Goal: Task Accomplishment & Management: Use online tool/utility

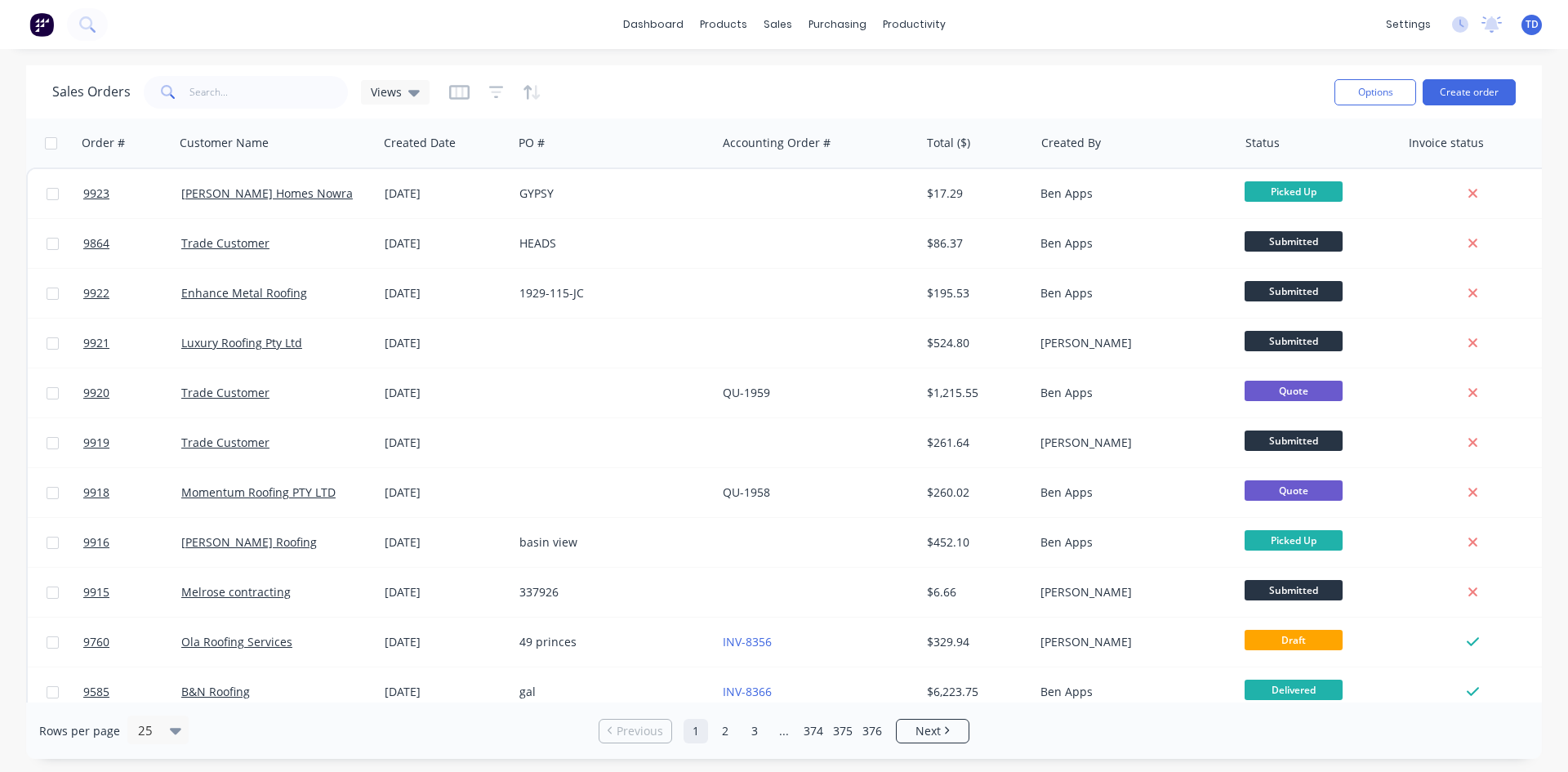
scroll to position [409, 0]
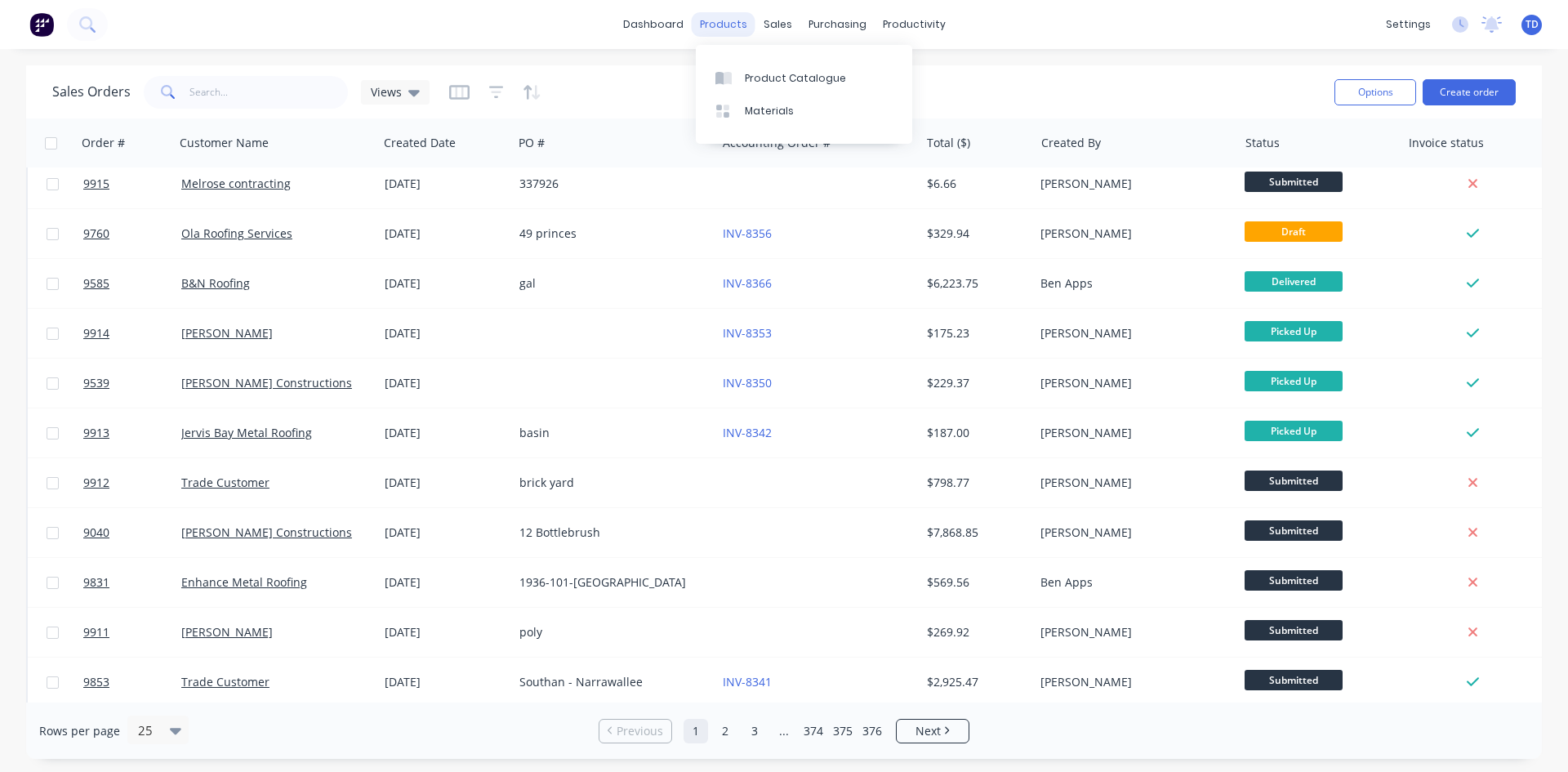
click at [737, 29] on div "products" at bounding box center [723, 24] width 63 height 24
click at [756, 75] on div "Product Catalogue" at bounding box center [795, 78] width 101 height 15
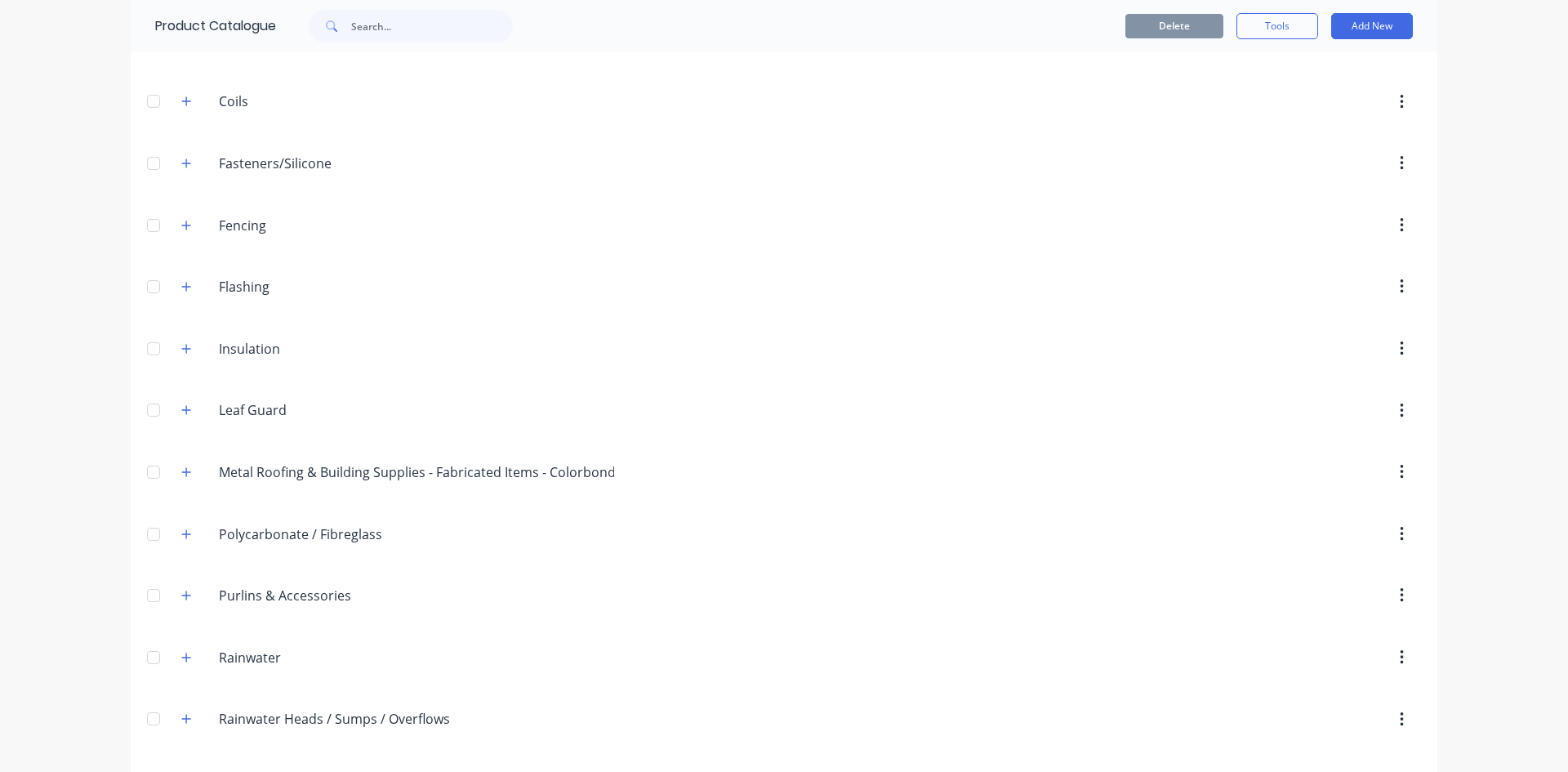
scroll to position [436, 0]
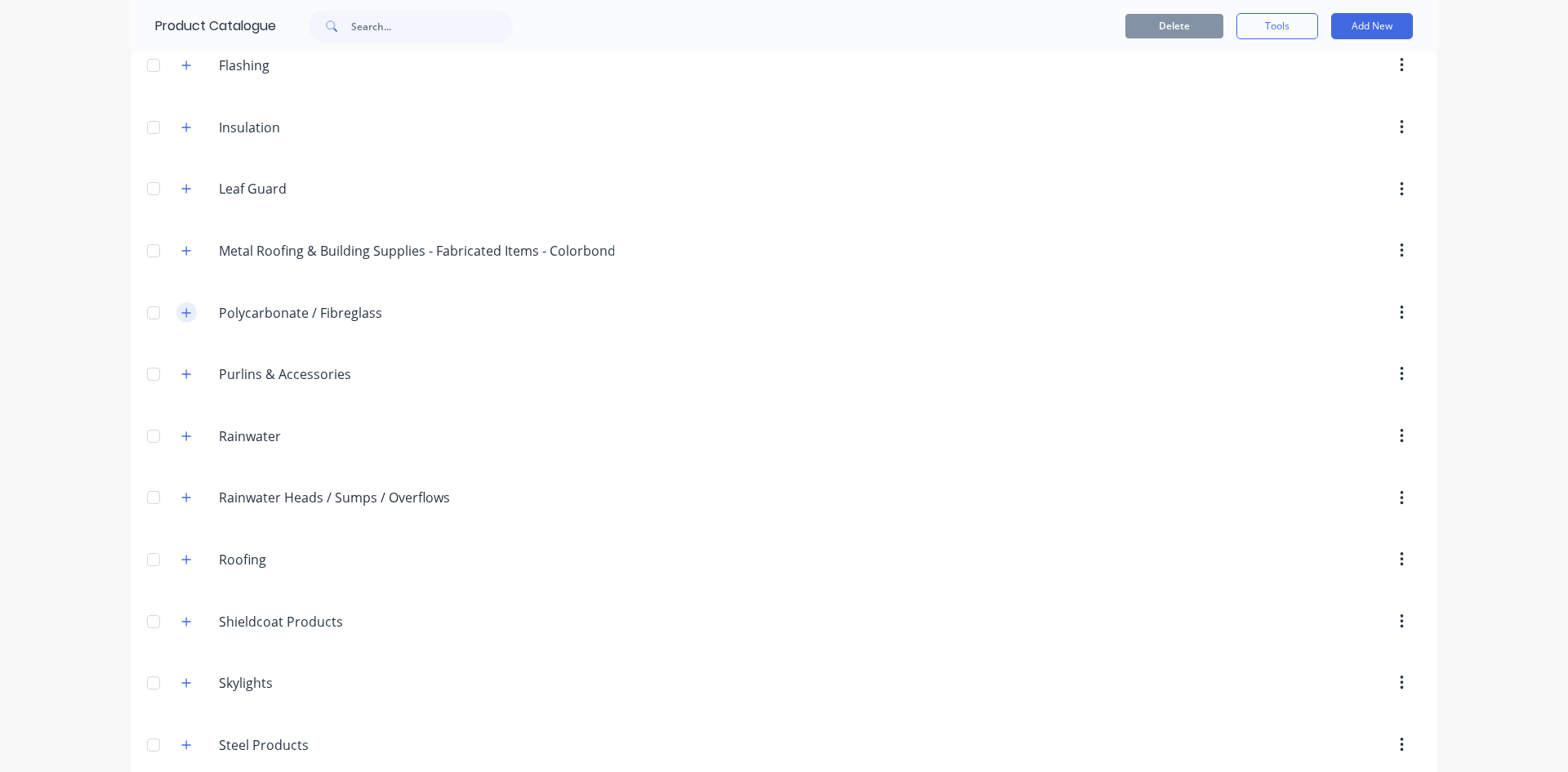
click at [181, 317] on icon "button" at bounding box center [186, 312] width 10 height 11
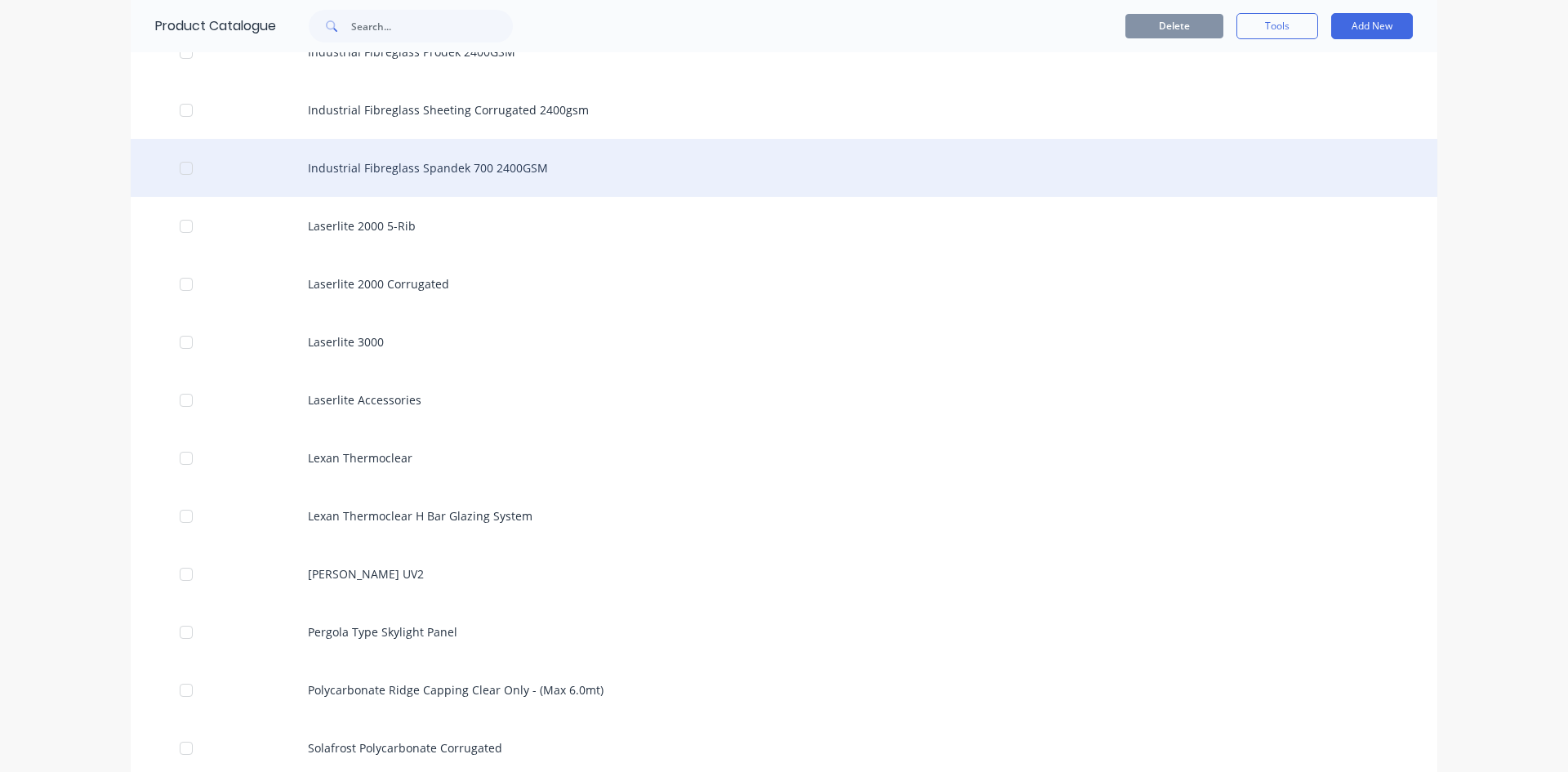
scroll to position [1744, 0]
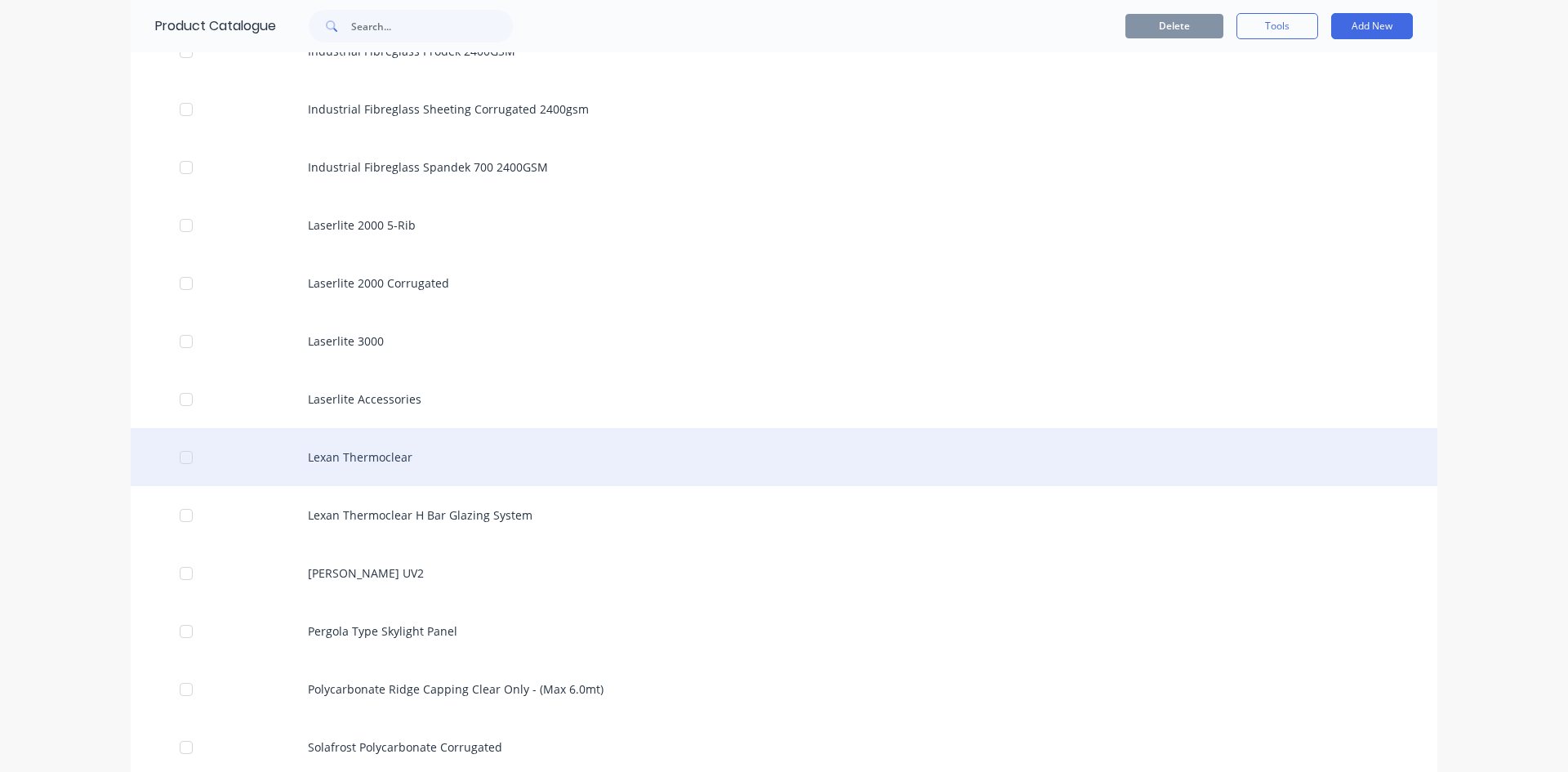
click at [347, 463] on div "Lexan Thermoclear" at bounding box center [784, 457] width 1307 height 58
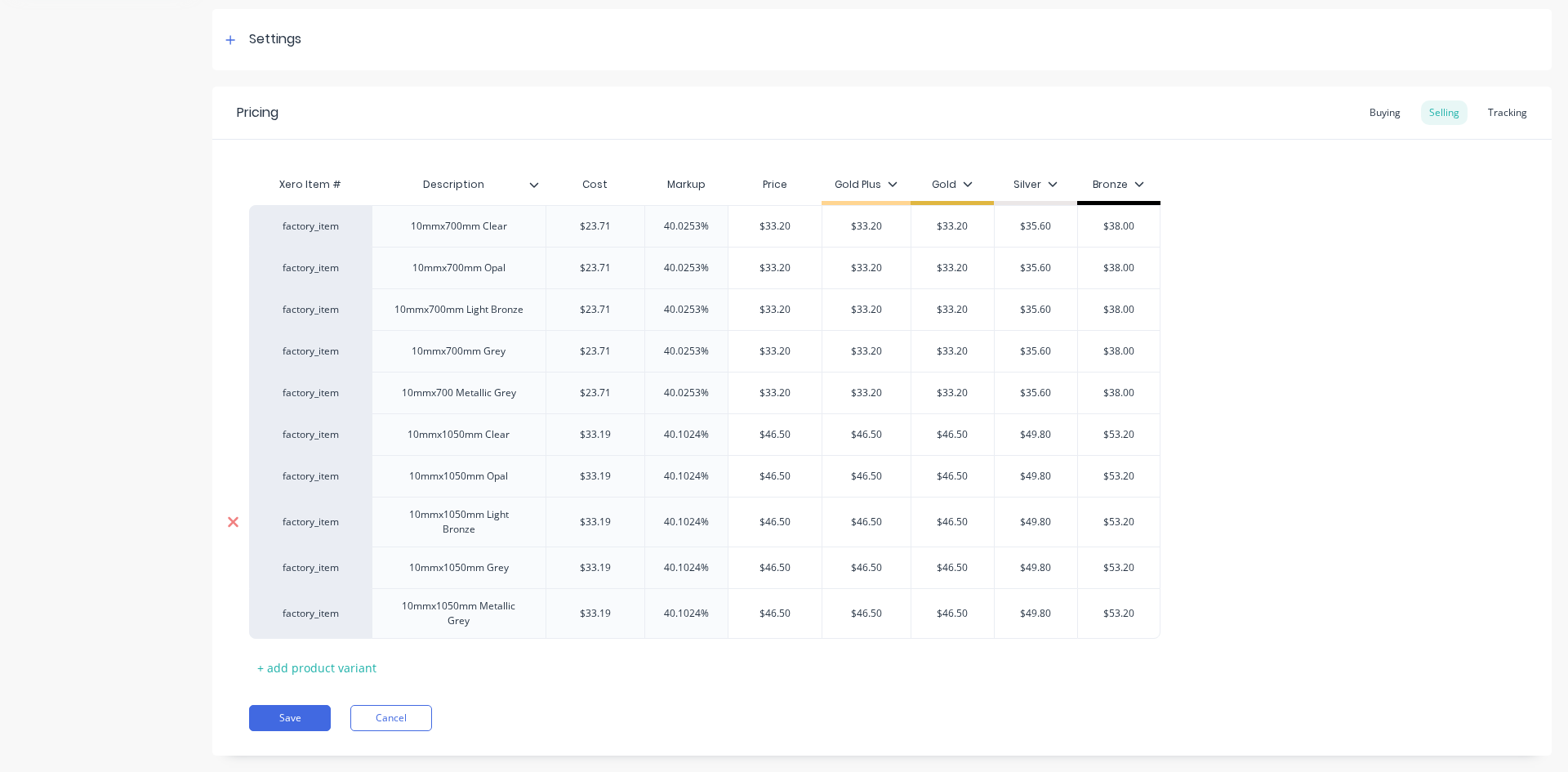
scroll to position [260, 0]
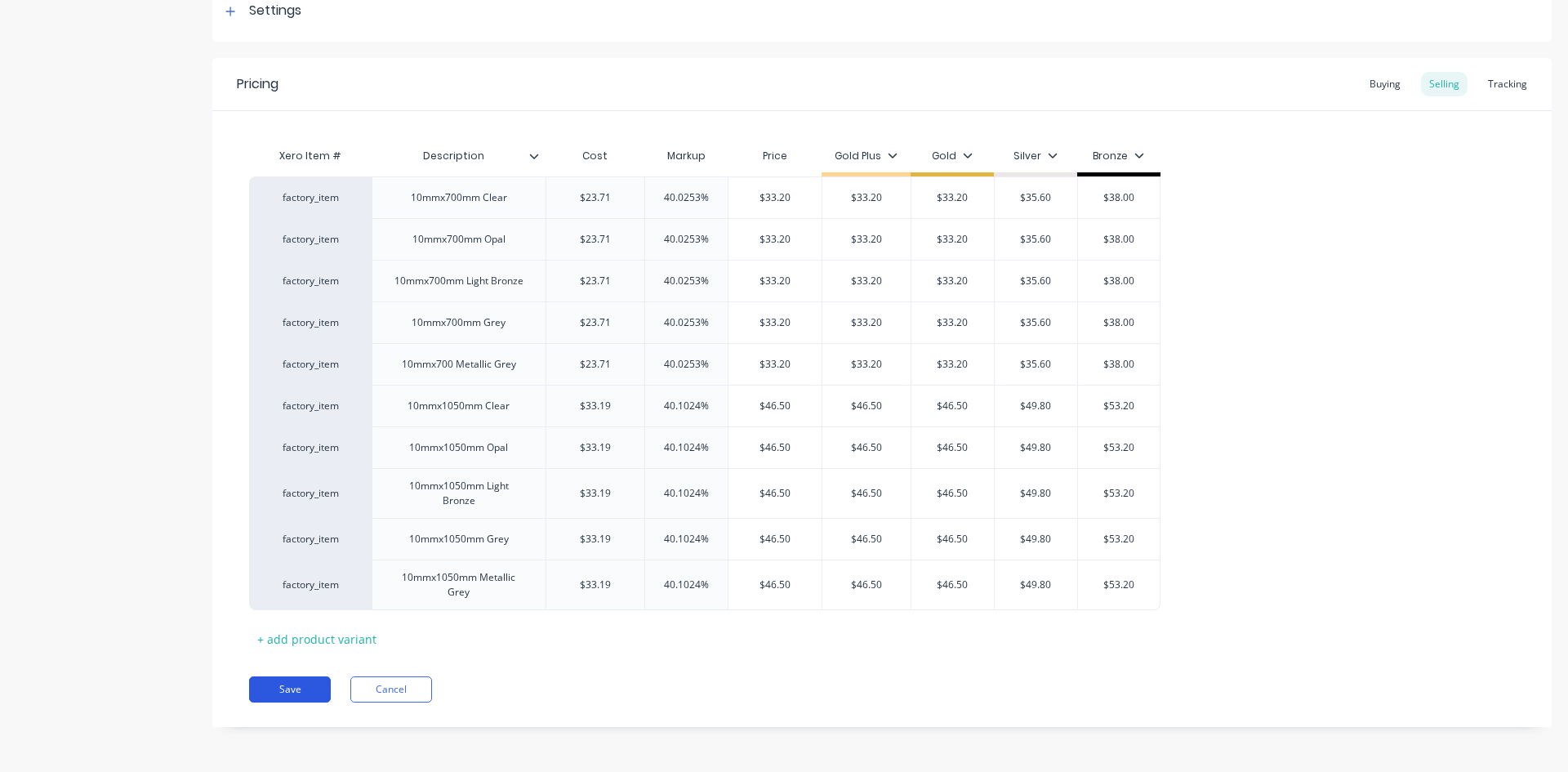
click at [299, 701] on button "Save" at bounding box center [290, 690] width 82 height 26
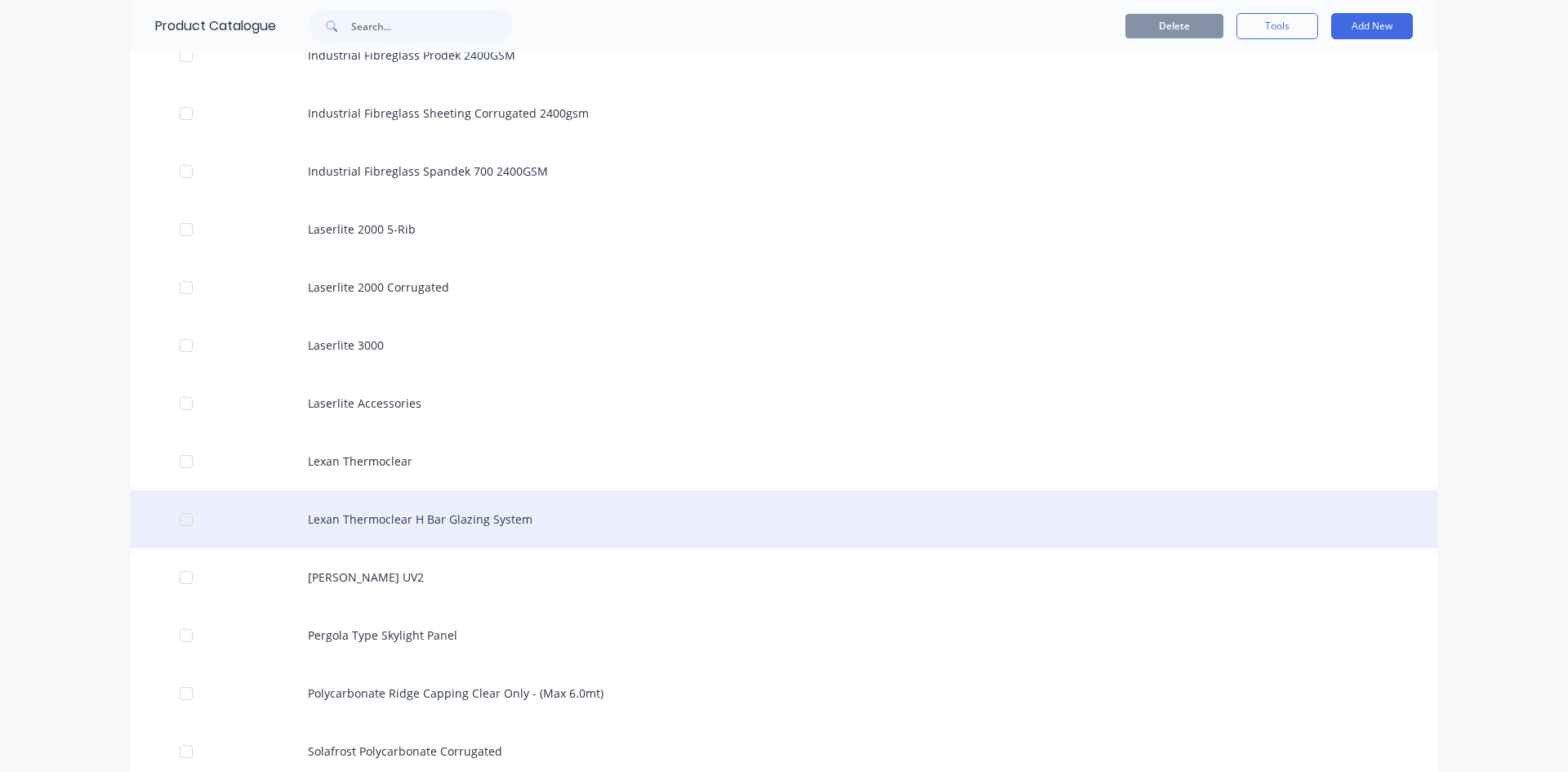
scroll to position [1716, 0]
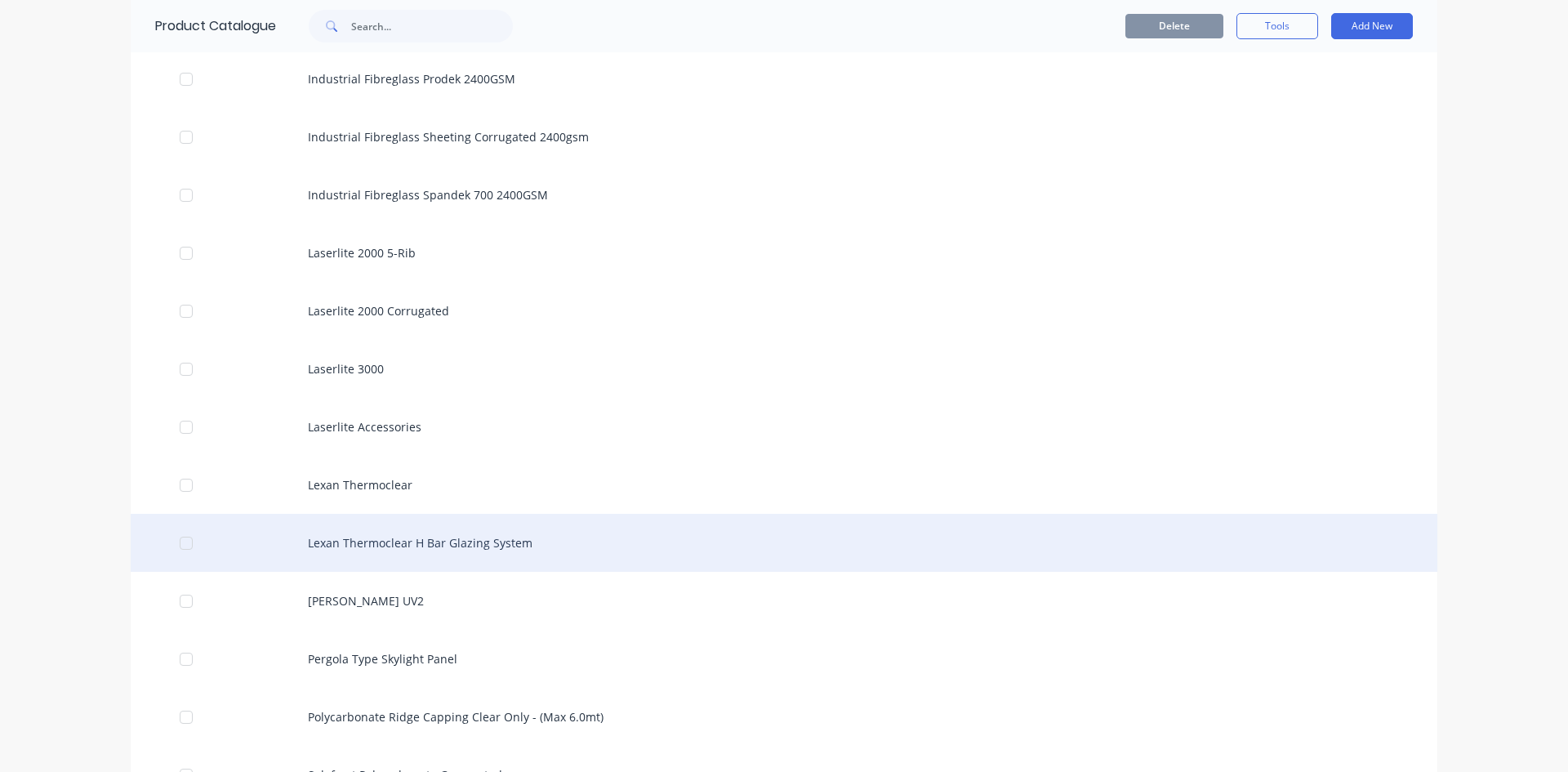
click at [363, 551] on div "Lexan Thermoclear H Bar Glazing System" at bounding box center [784, 542] width 1307 height 58
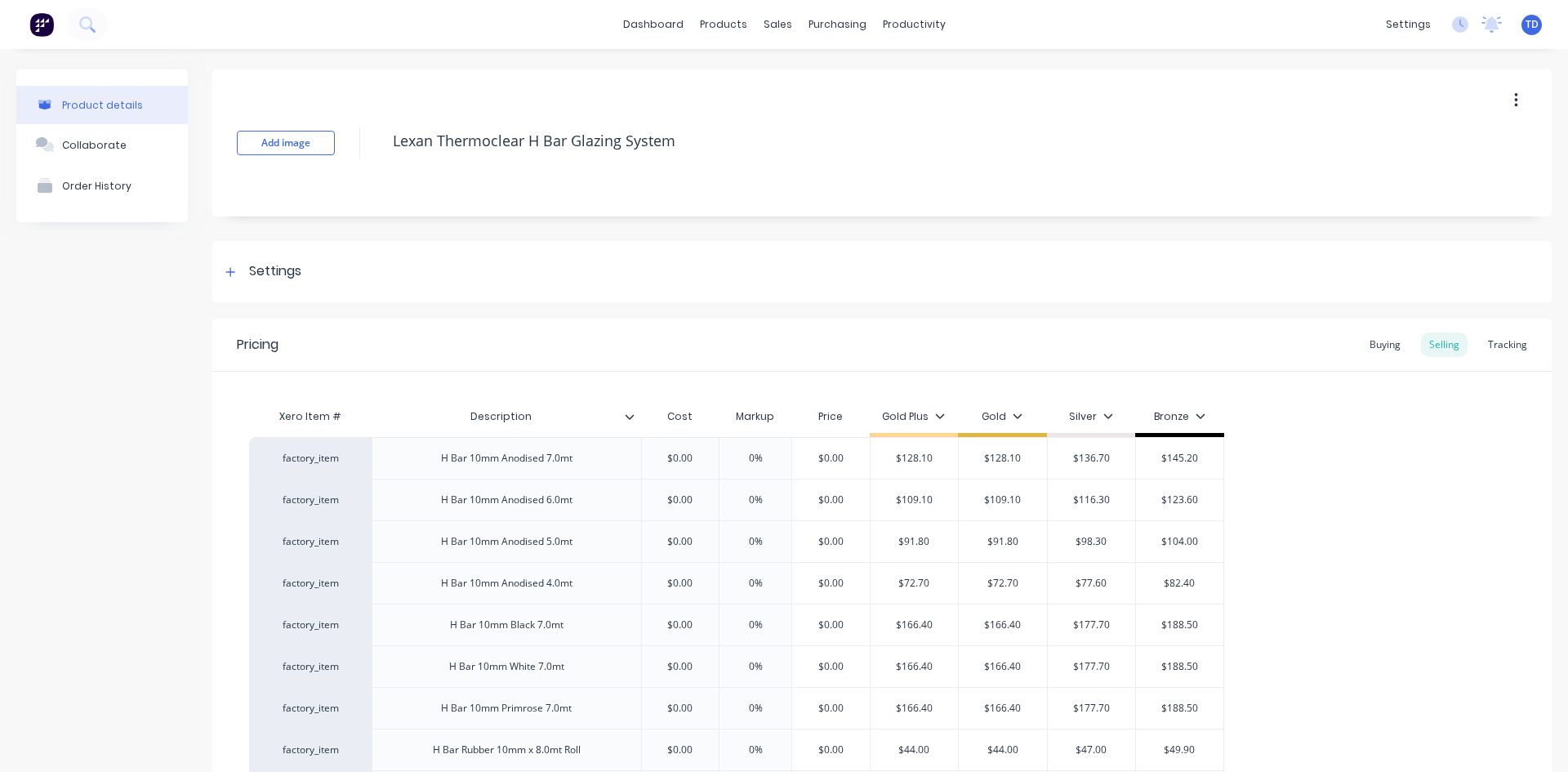
type textarea "x"
click at [1368, 341] on div "Buying" at bounding box center [1385, 344] width 48 height 24
click at [1350, 350] on div "Pricing Buying Selling Tracking" at bounding box center [882, 344] width 1340 height 53
click at [1362, 350] on div "Buying" at bounding box center [1385, 344] width 48 height 24
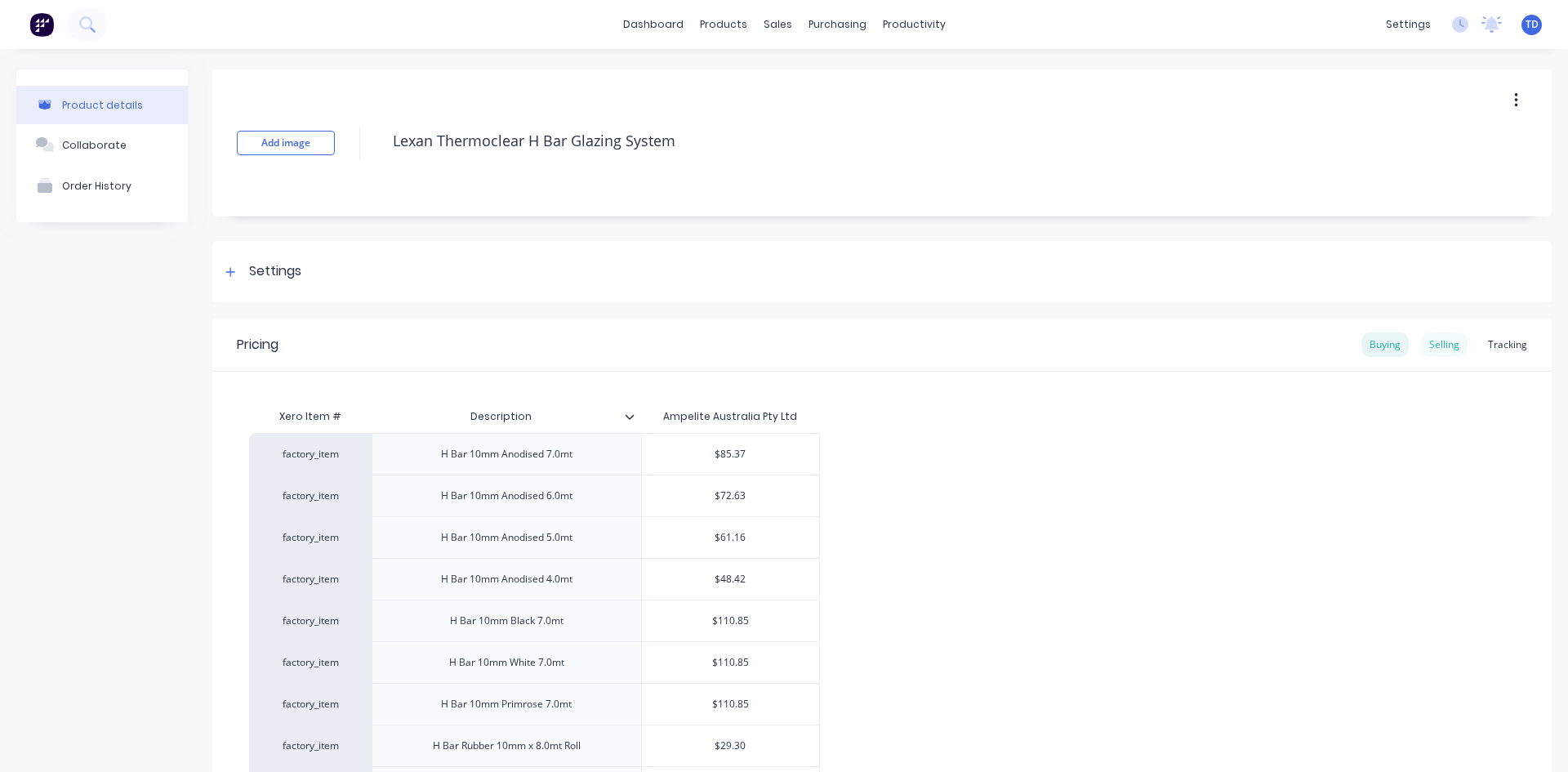
click at [1441, 335] on div "Selling" at bounding box center [1445, 344] width 47 height 24
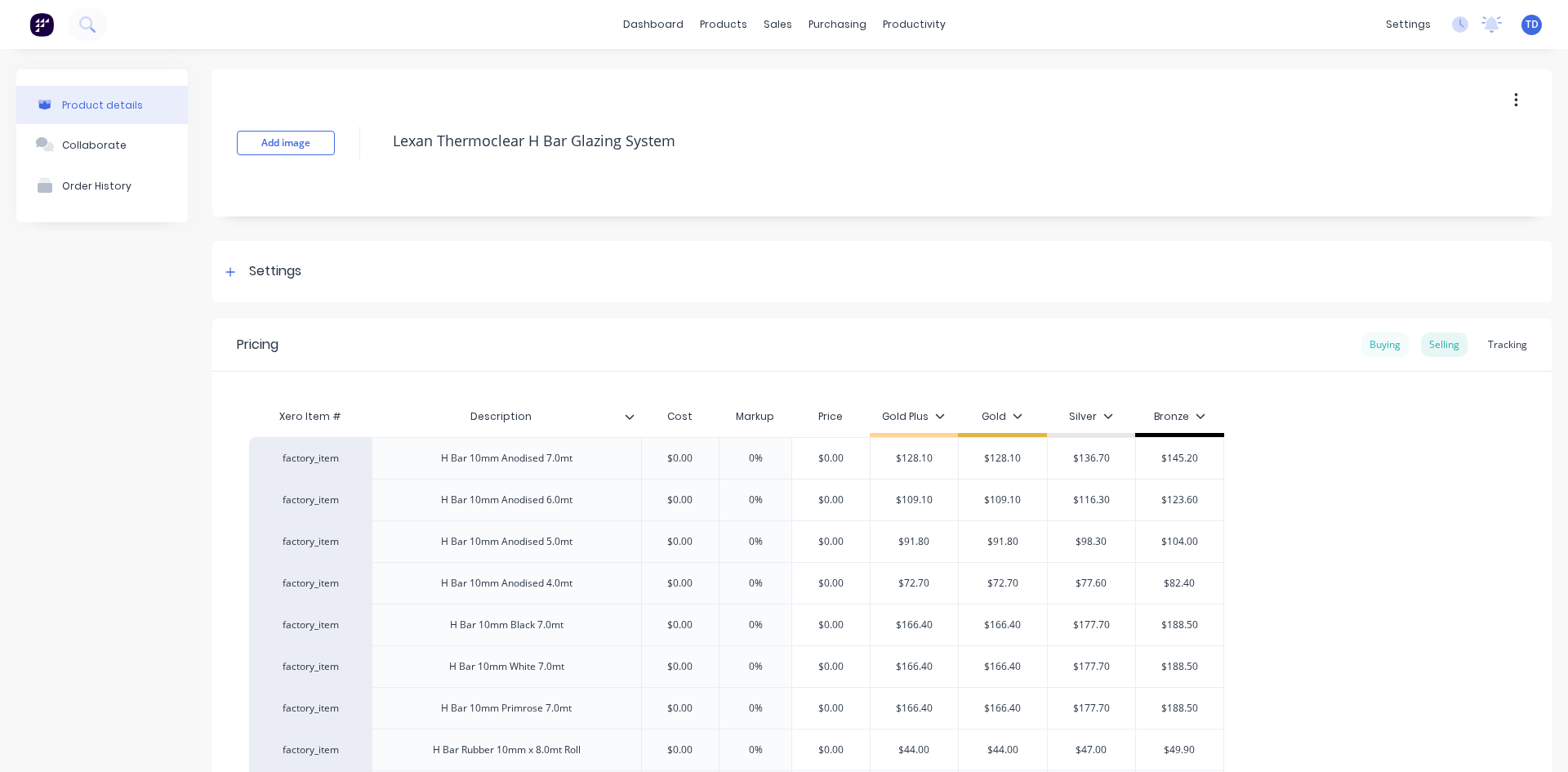
click at [1373, 338] on div "Buying" at bounding box center [1385, 344] width 48 height 24
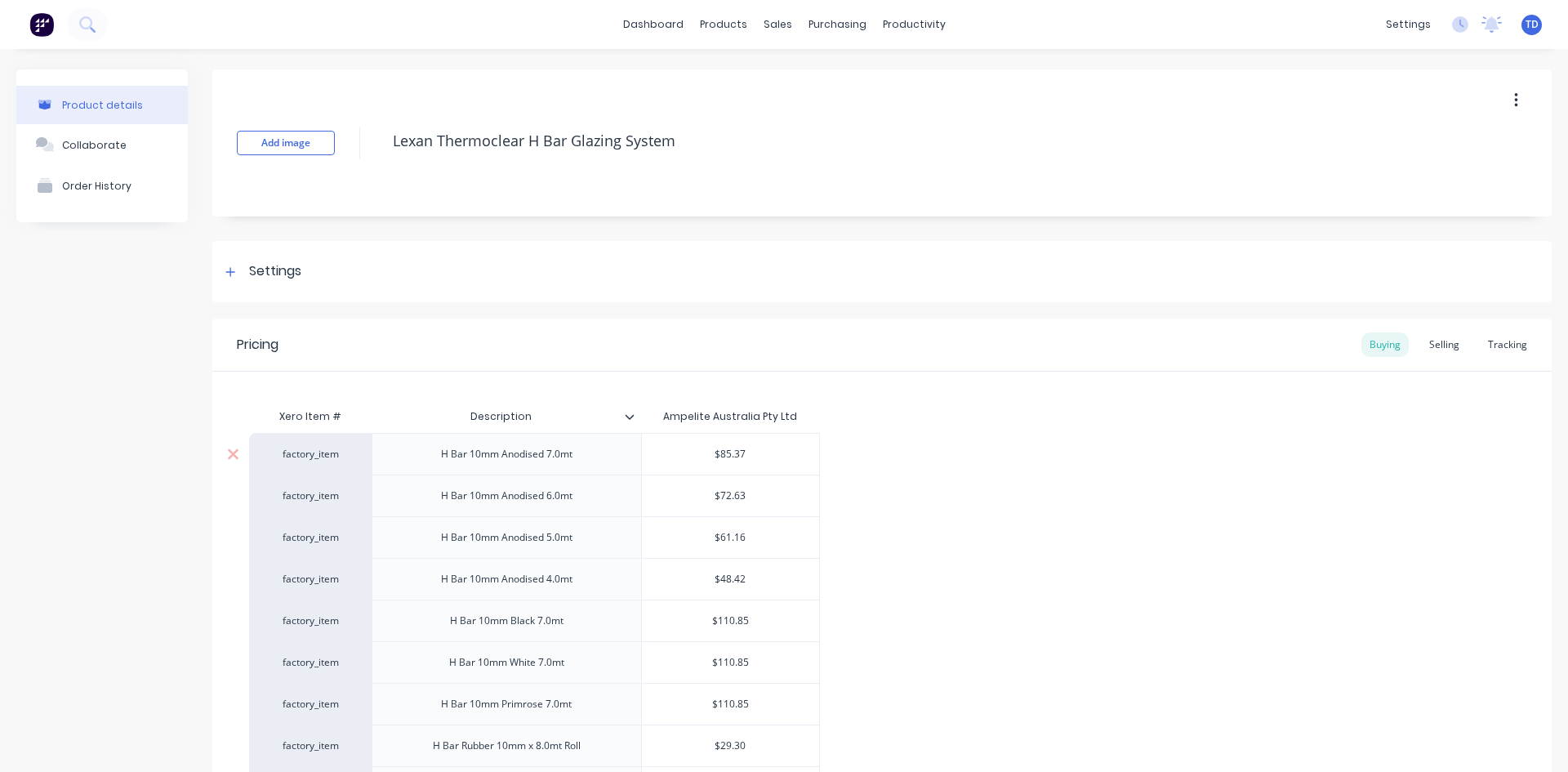
type input "$85.37"
click at [776, 454] on input "$85.37" at bounding box center [730, 454] width 177 height 15
click at [750, 453] on input "$85.37" at bounding box center [730, 454] width 177 height 15
type textarea "x"
type input "9"
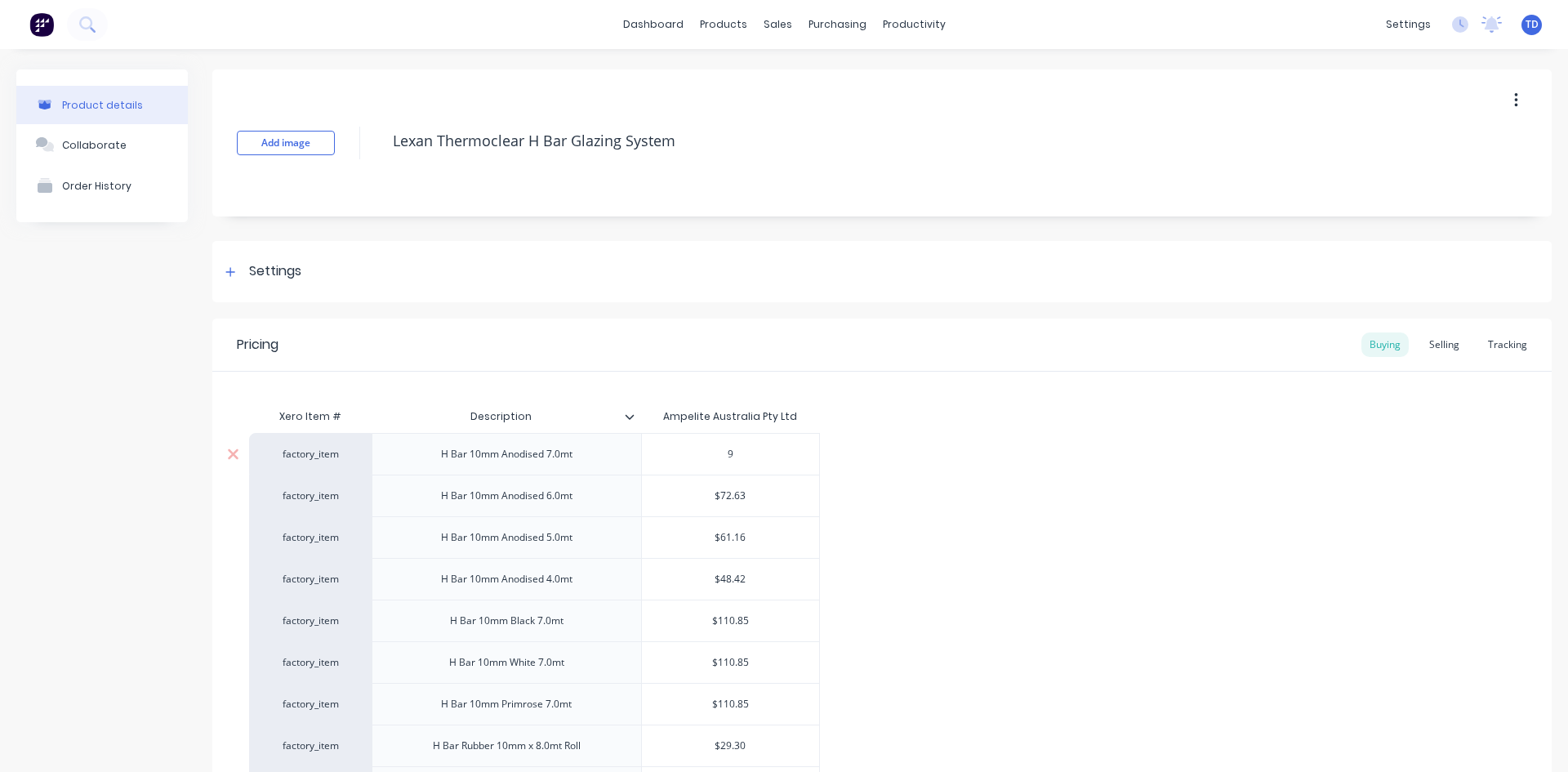
type textarea "x"
type input "90"
type textarea "x"
type input "90."
type textarea "x"
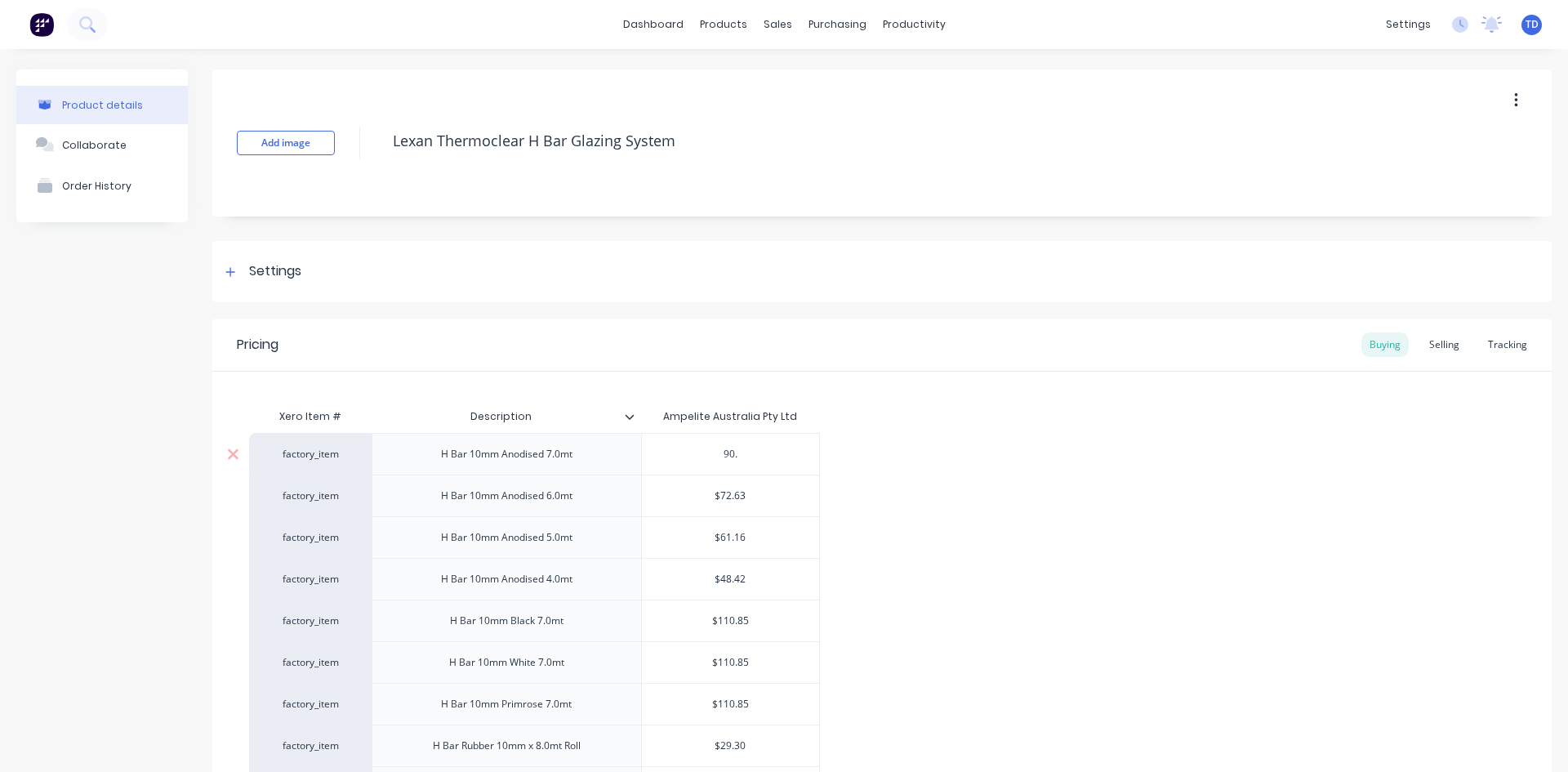
type input "90.4"
type textarea "x"
type input "90.41"
type textarea "x"
type input "$72.63"
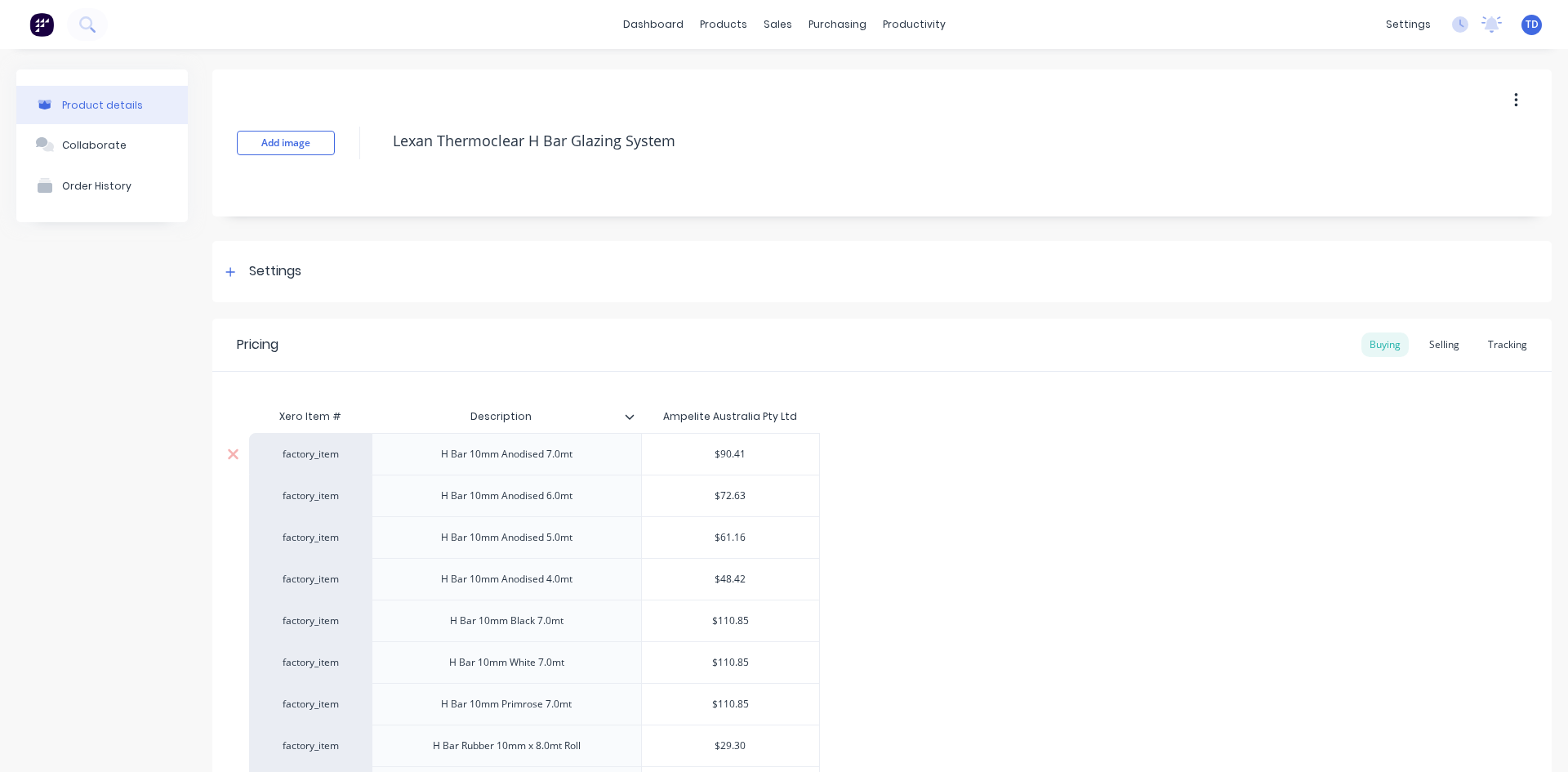
type textarea "x"
type input "7"
type textarea "x"
type input "76"
type textarea "x"
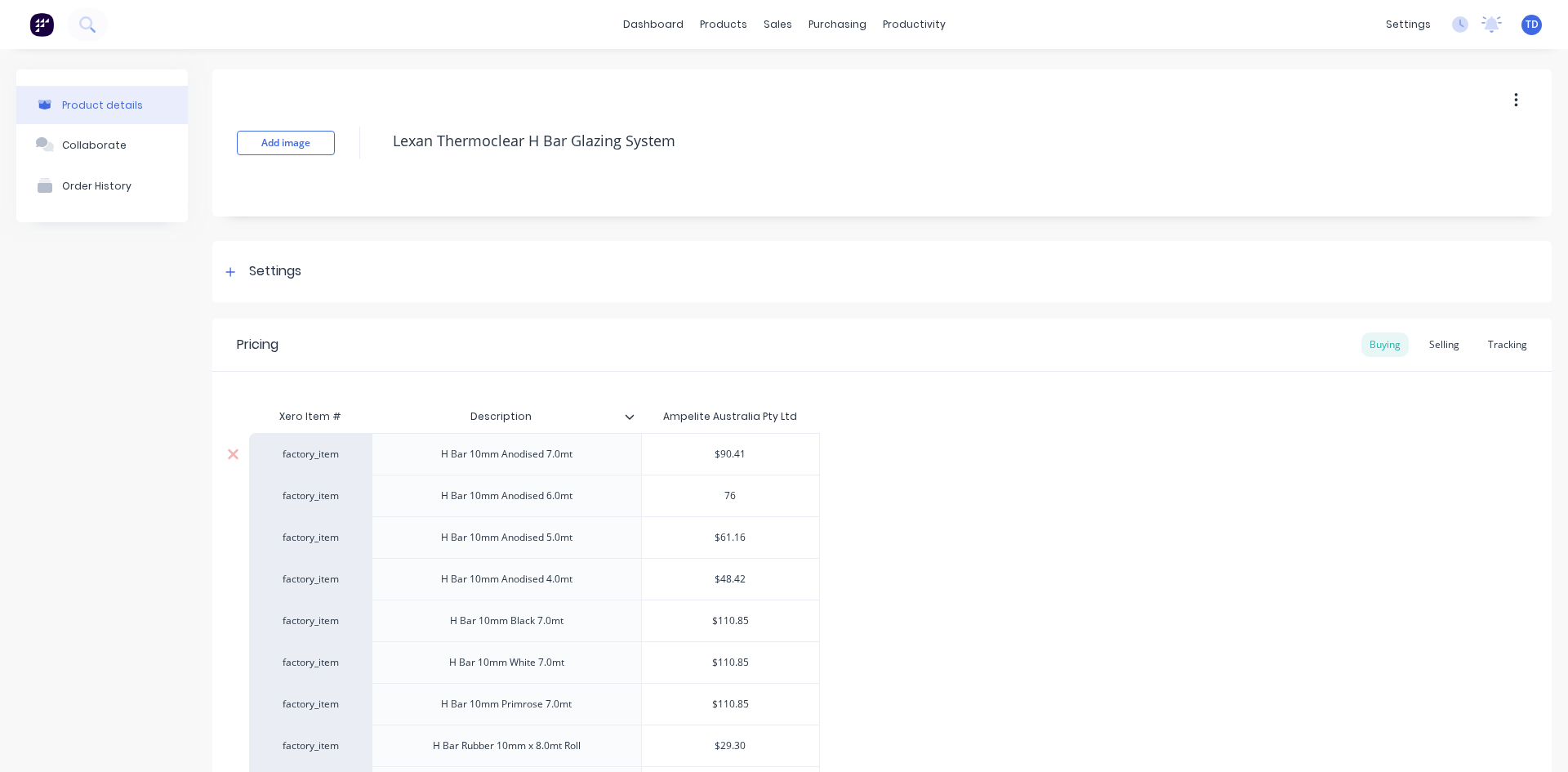
type input "76."
type textarea "x"
type input "76.9"
type textarea "x"
type input "76.92"
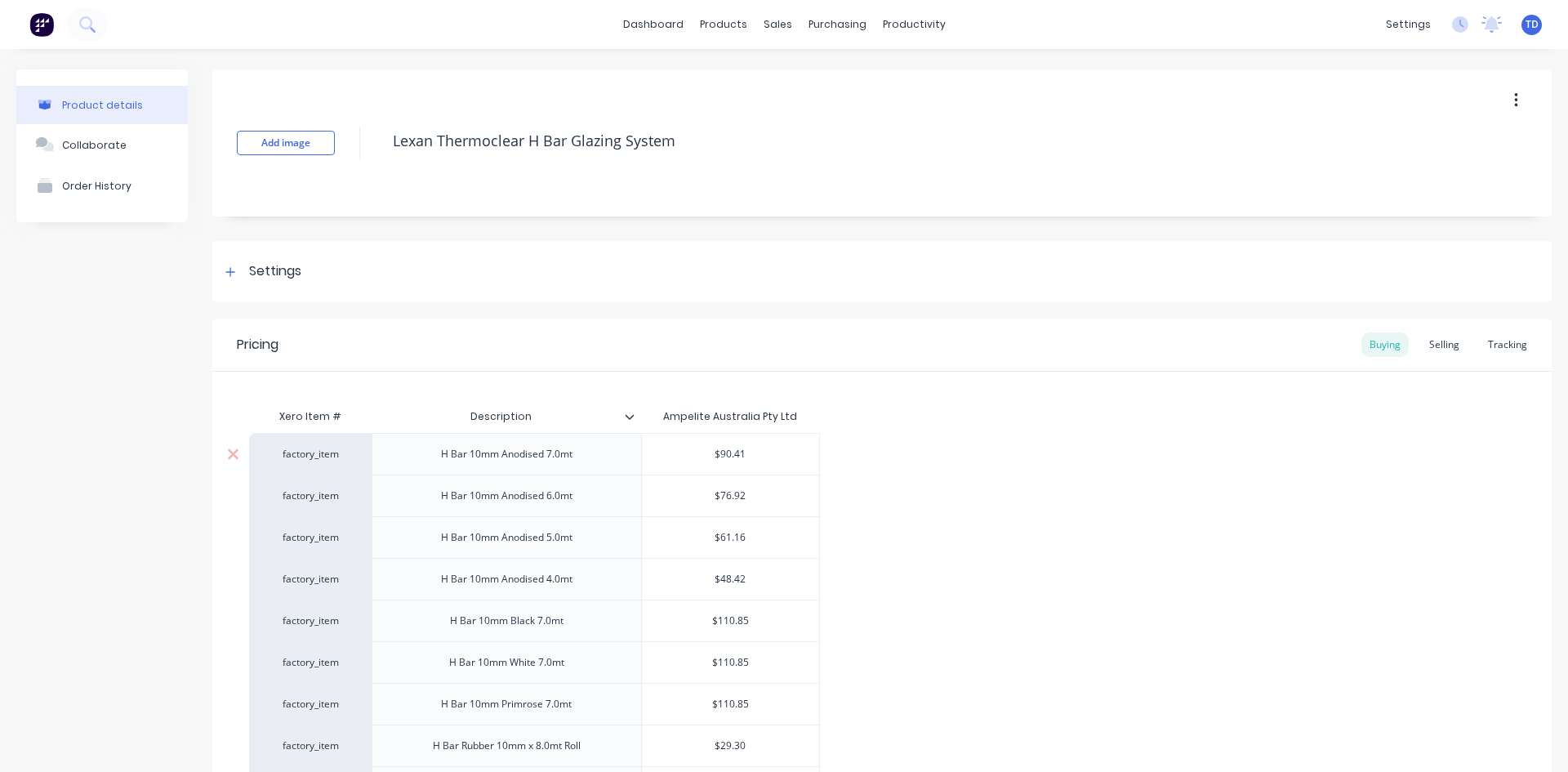
type textarea "x"
type input "$61.16"
type textarea "x"
type input "6"
type textarea "x"
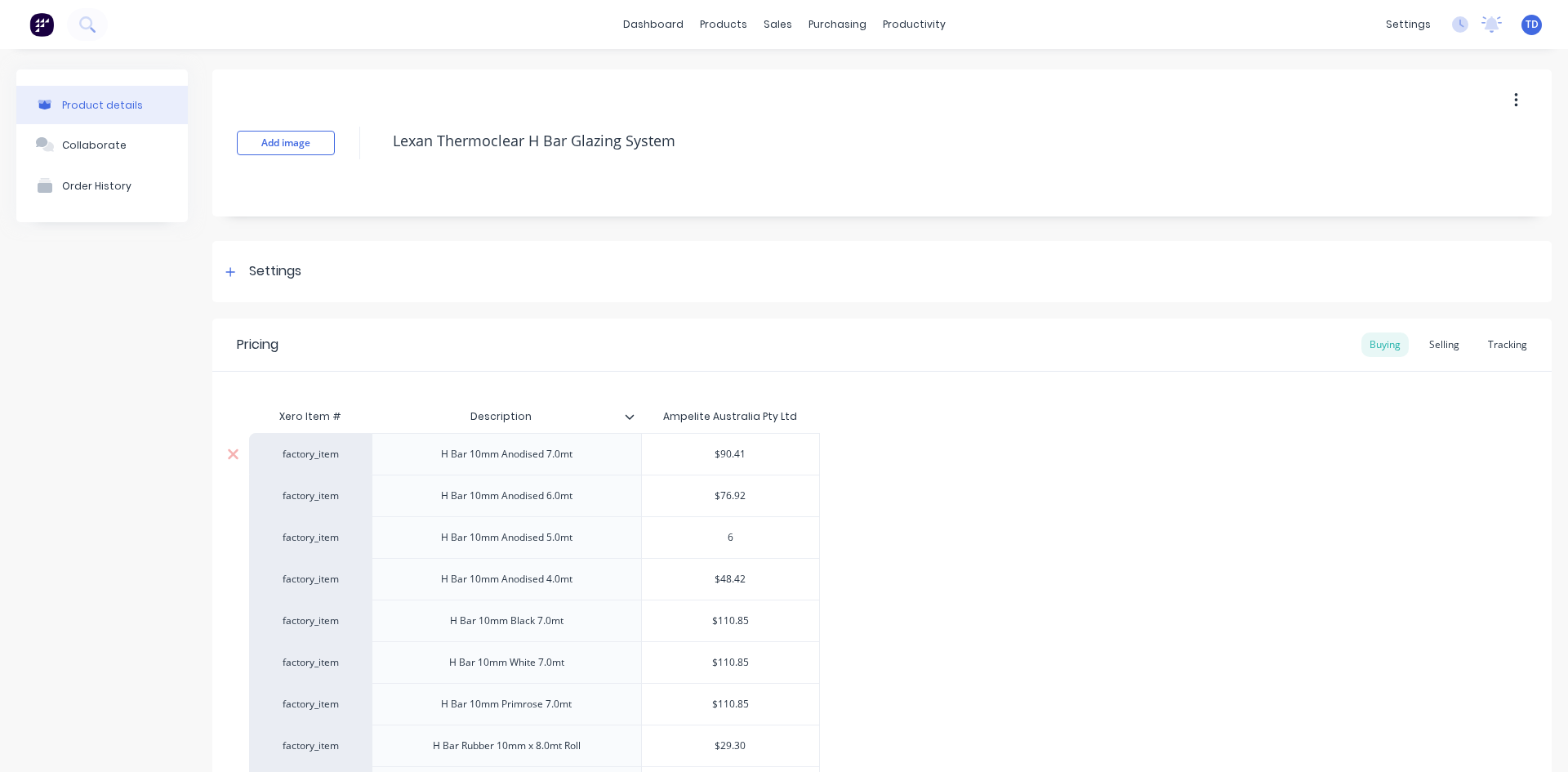
type input "64"
type textarea "x"
type input "64."
type textarea "x"
type input "64.7"
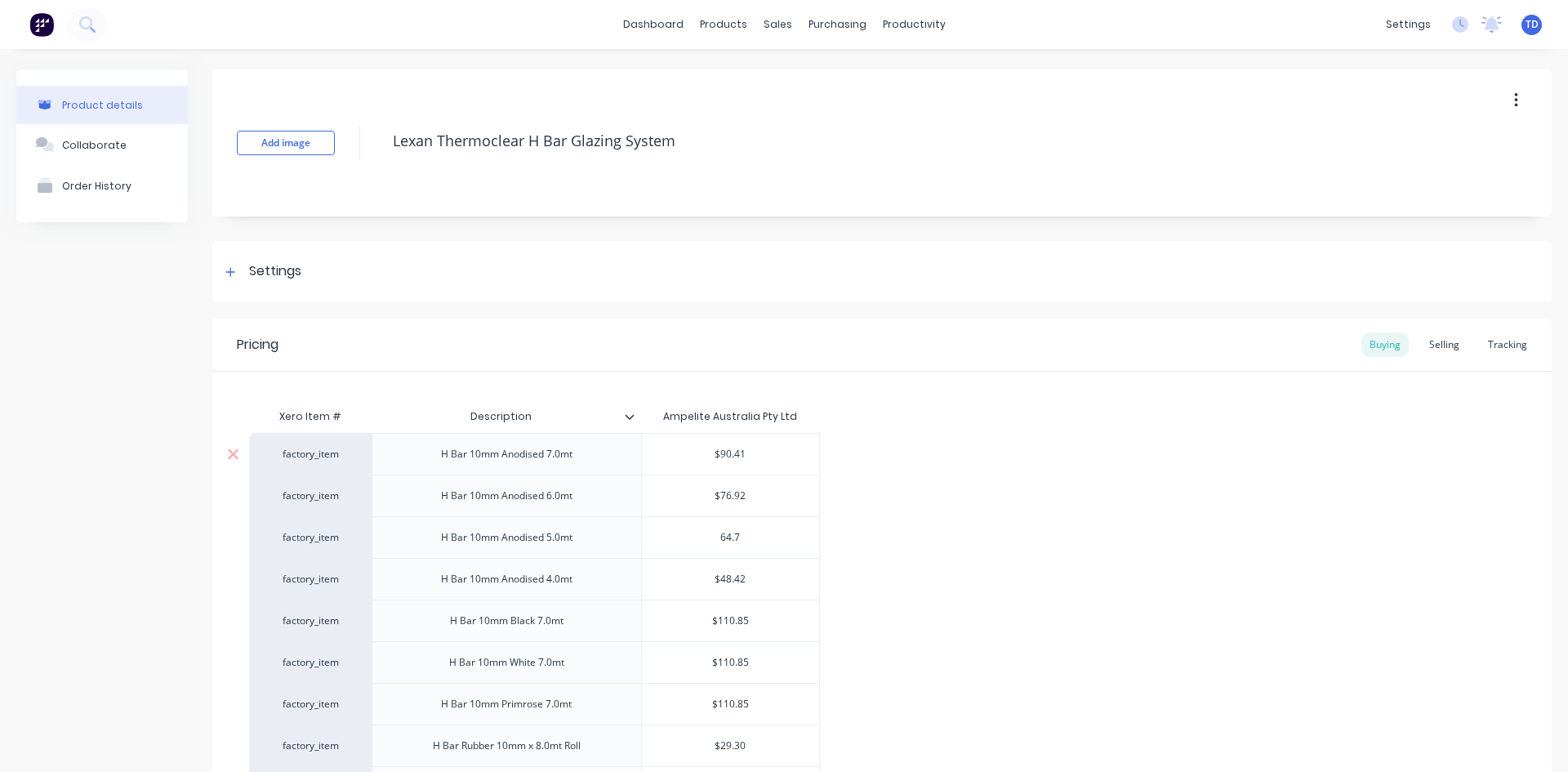
type textarea "x"
type input "64.77"
type textarea "x"
type input "$48.42"
type textarea "x"
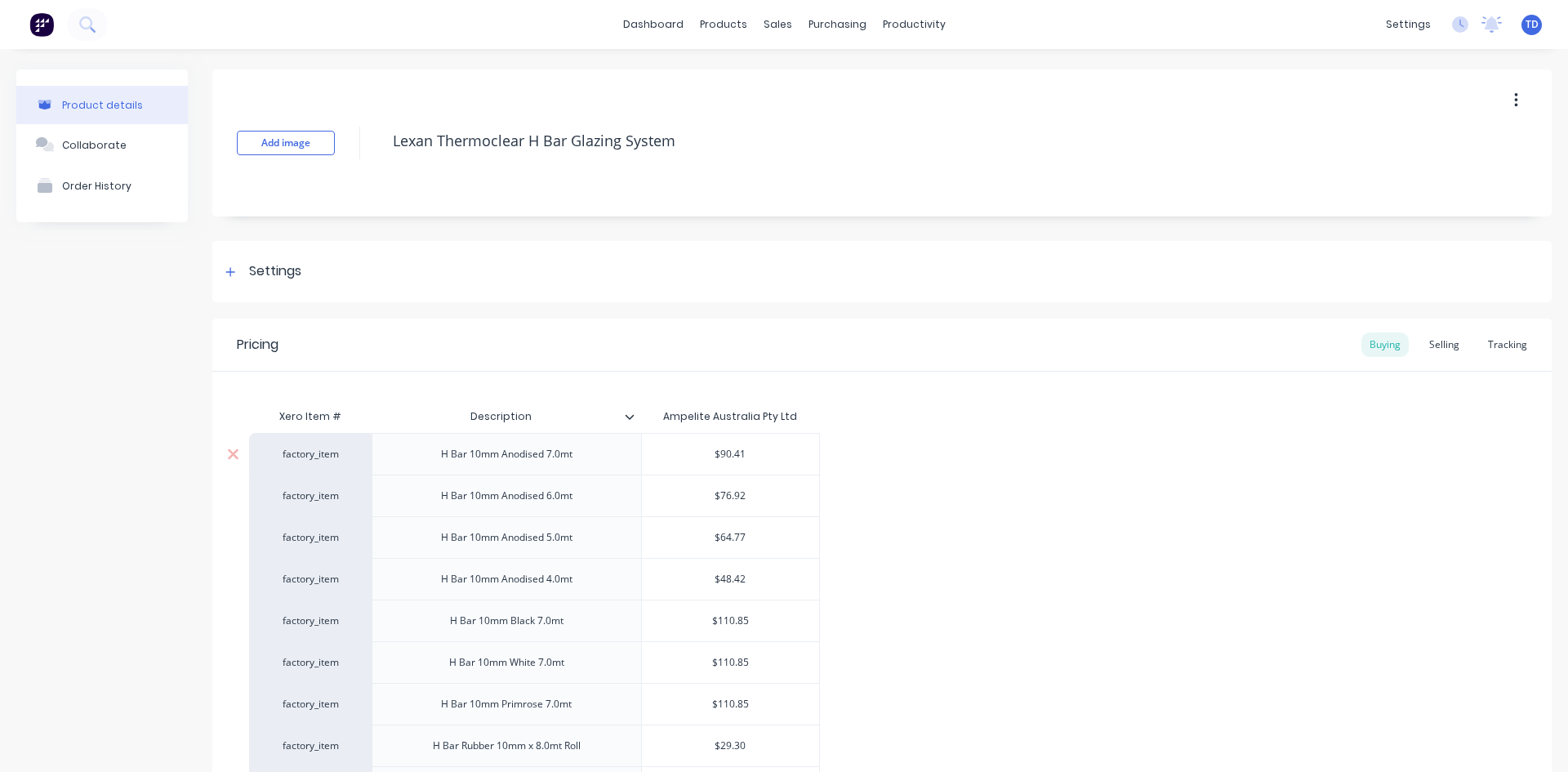
type input "5"
type textarea "x"
type input "51"
type textarea "x"
type input "51."
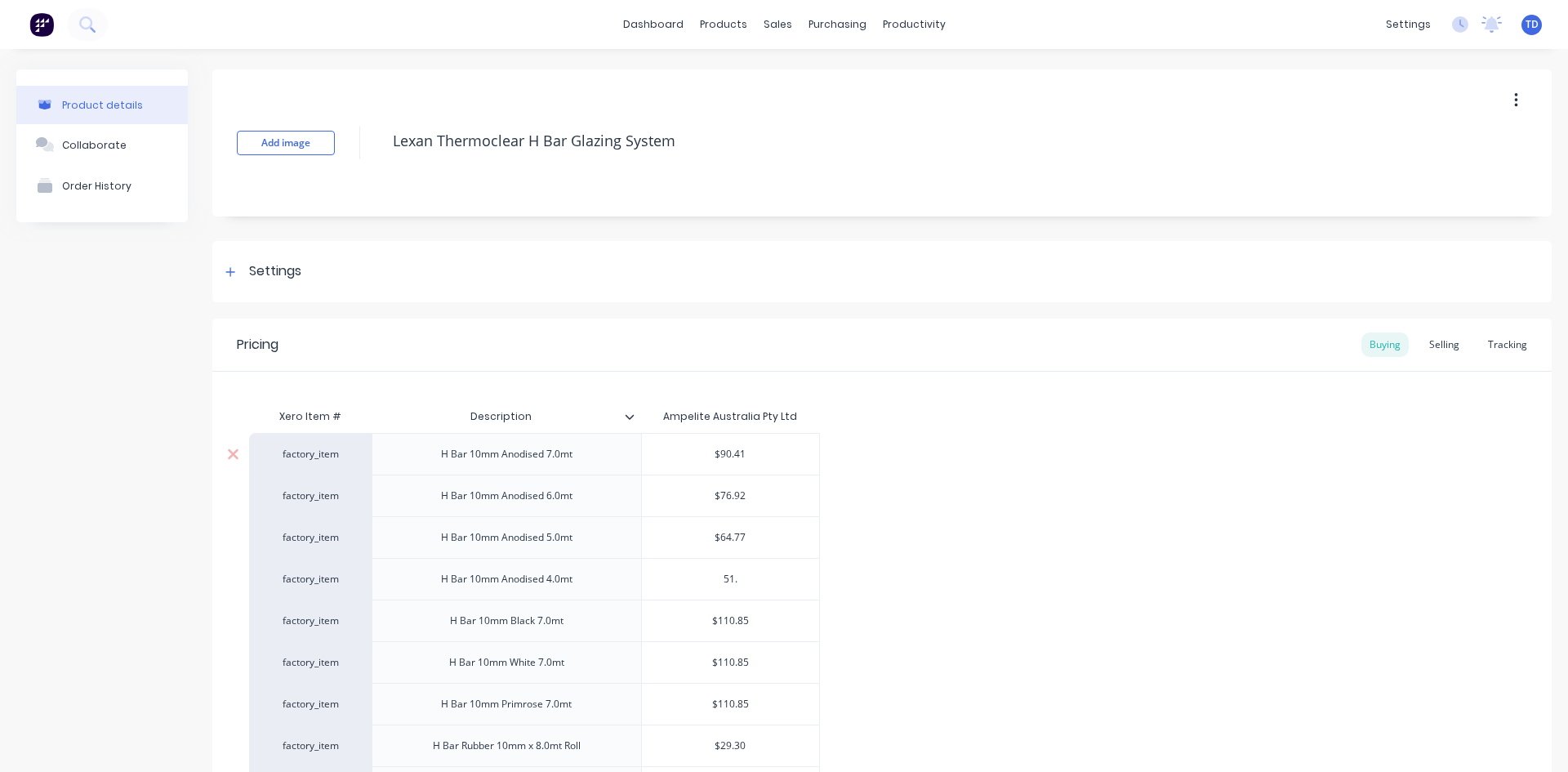
type textarea "x"
type input "51.2"
type textarea "x"
type input "51.28"
type textarea "x"
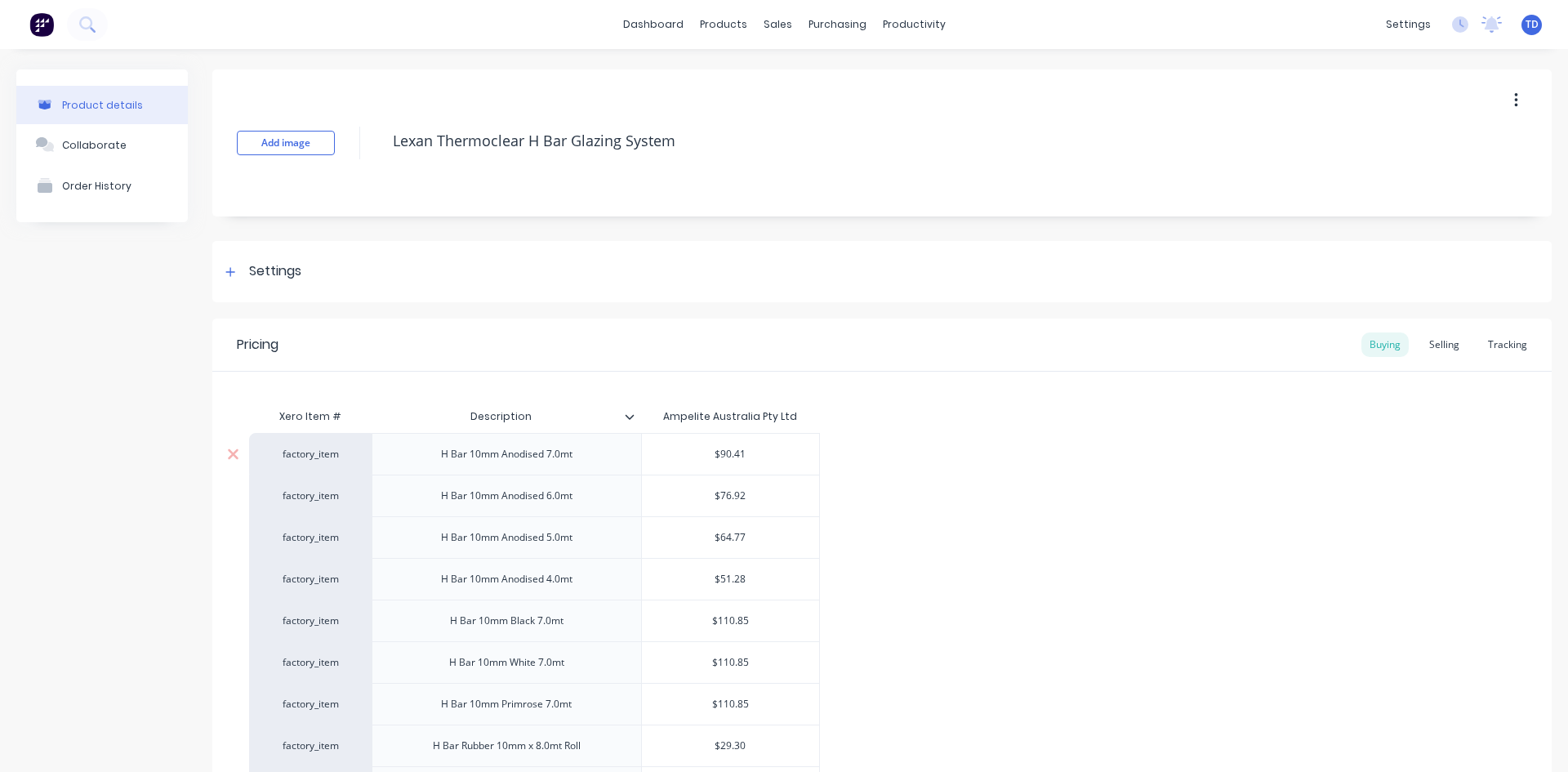
type input "$110.85"
type textarea "x"
type input "1"
type textarea "x"
type input "11"
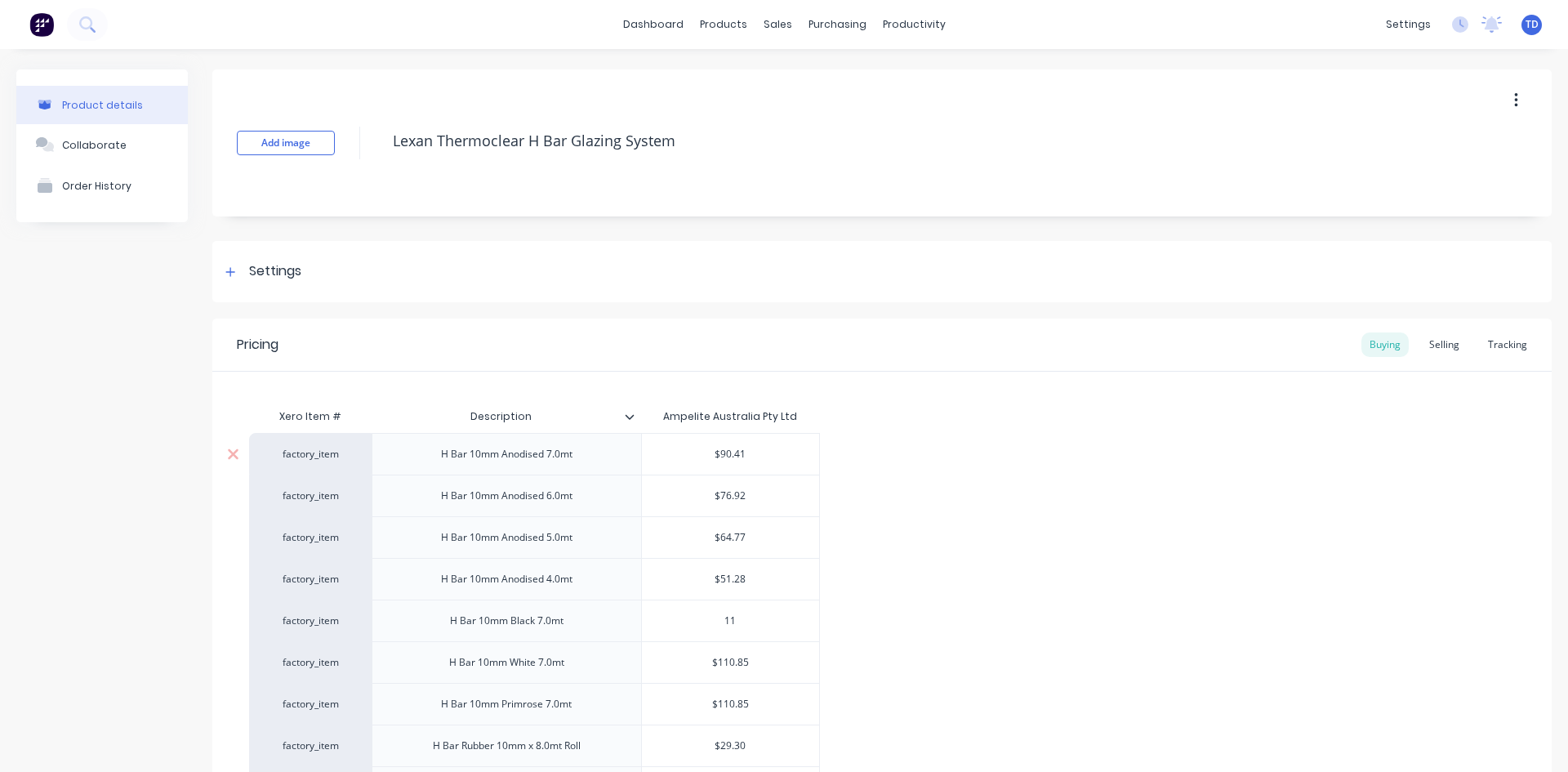
type textarea "x"
type input "117"
type textarea "x"
type input "117."
type textarea "x"
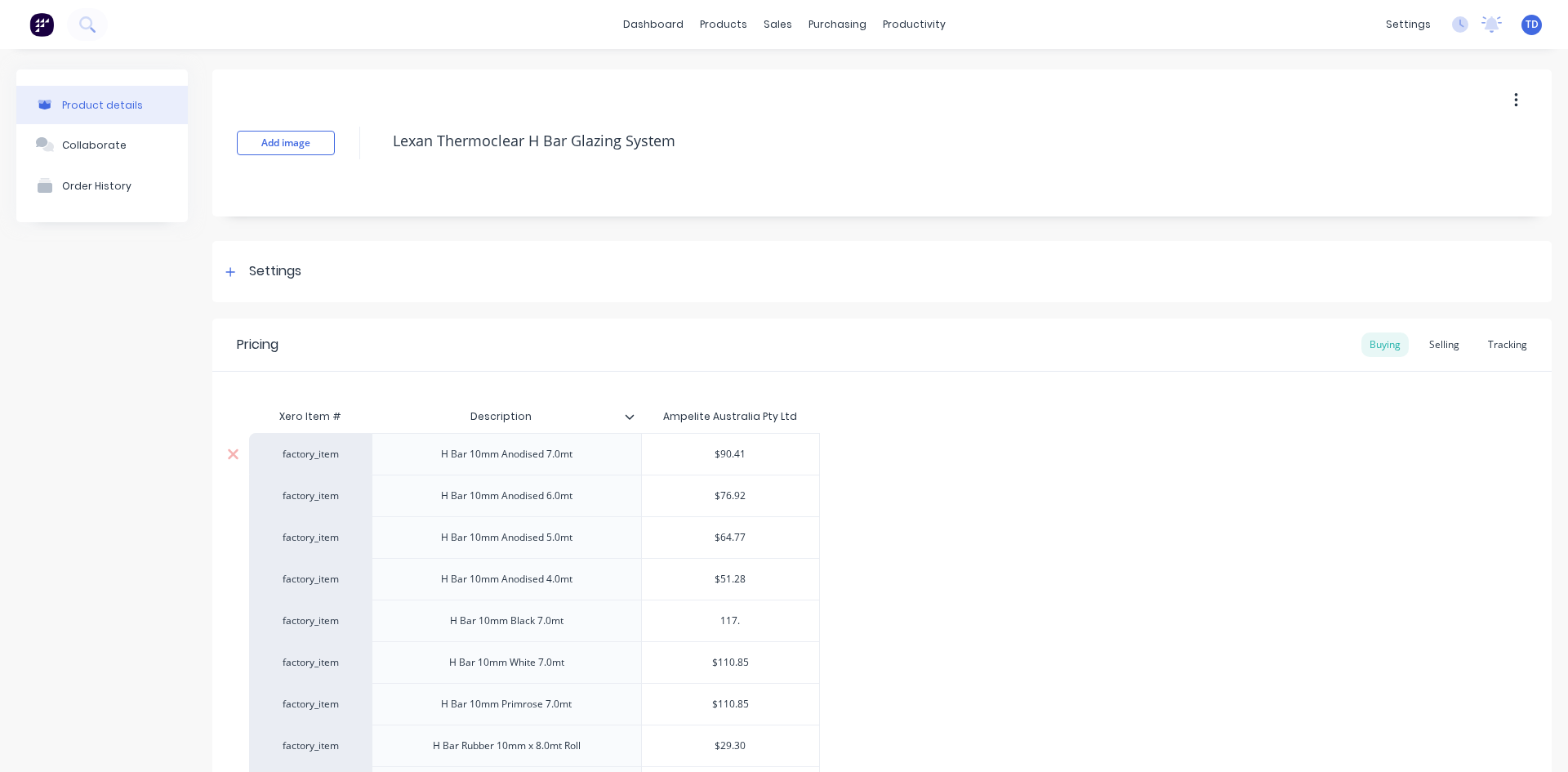
type input "117.3"
type textarea "x"
type input "117.39"
type textarea "x"
type input "$110.85"
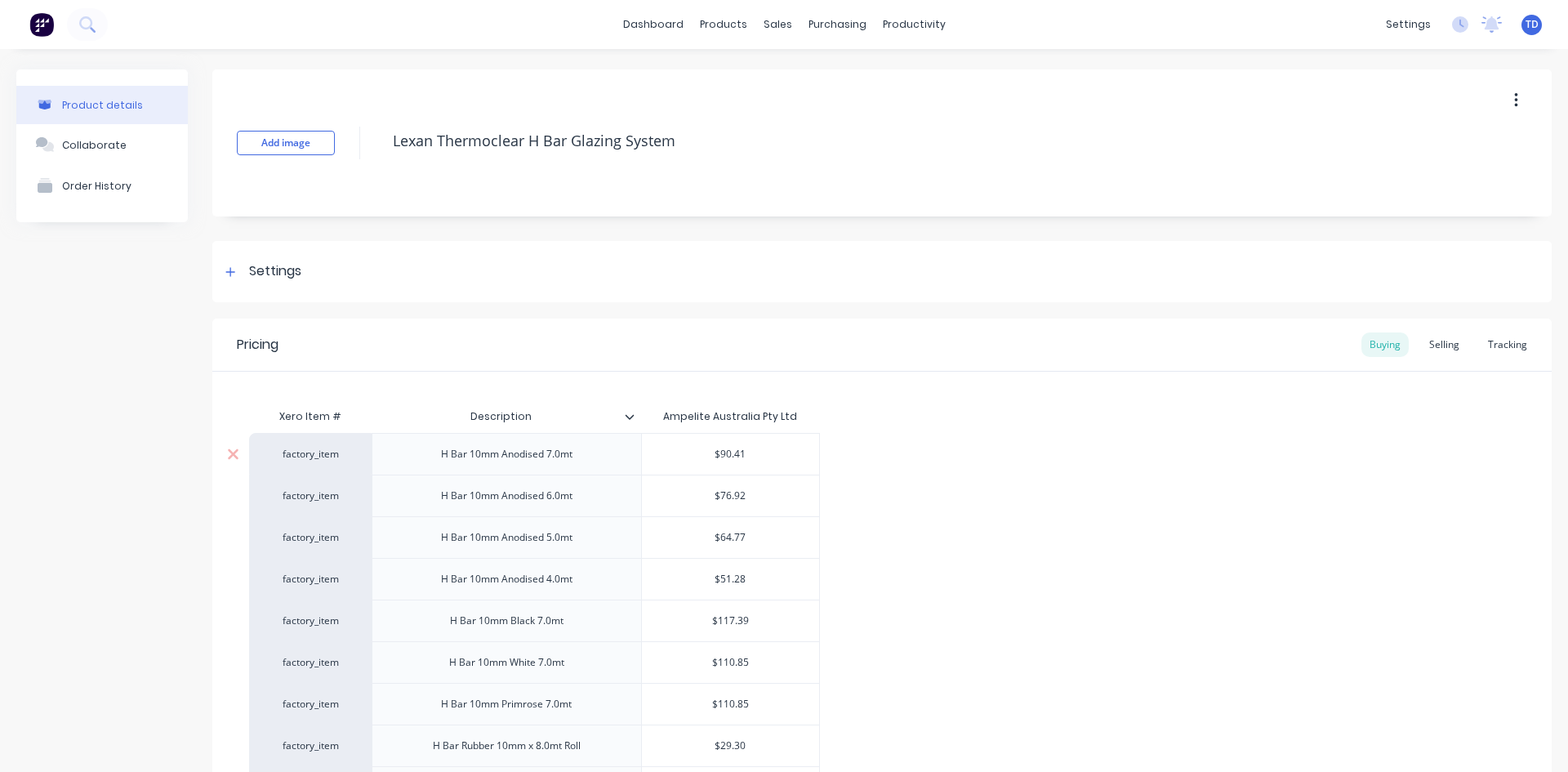
type textarea "x"
type input "1"
type textarea "x"
type input "11"
type textarea "x"
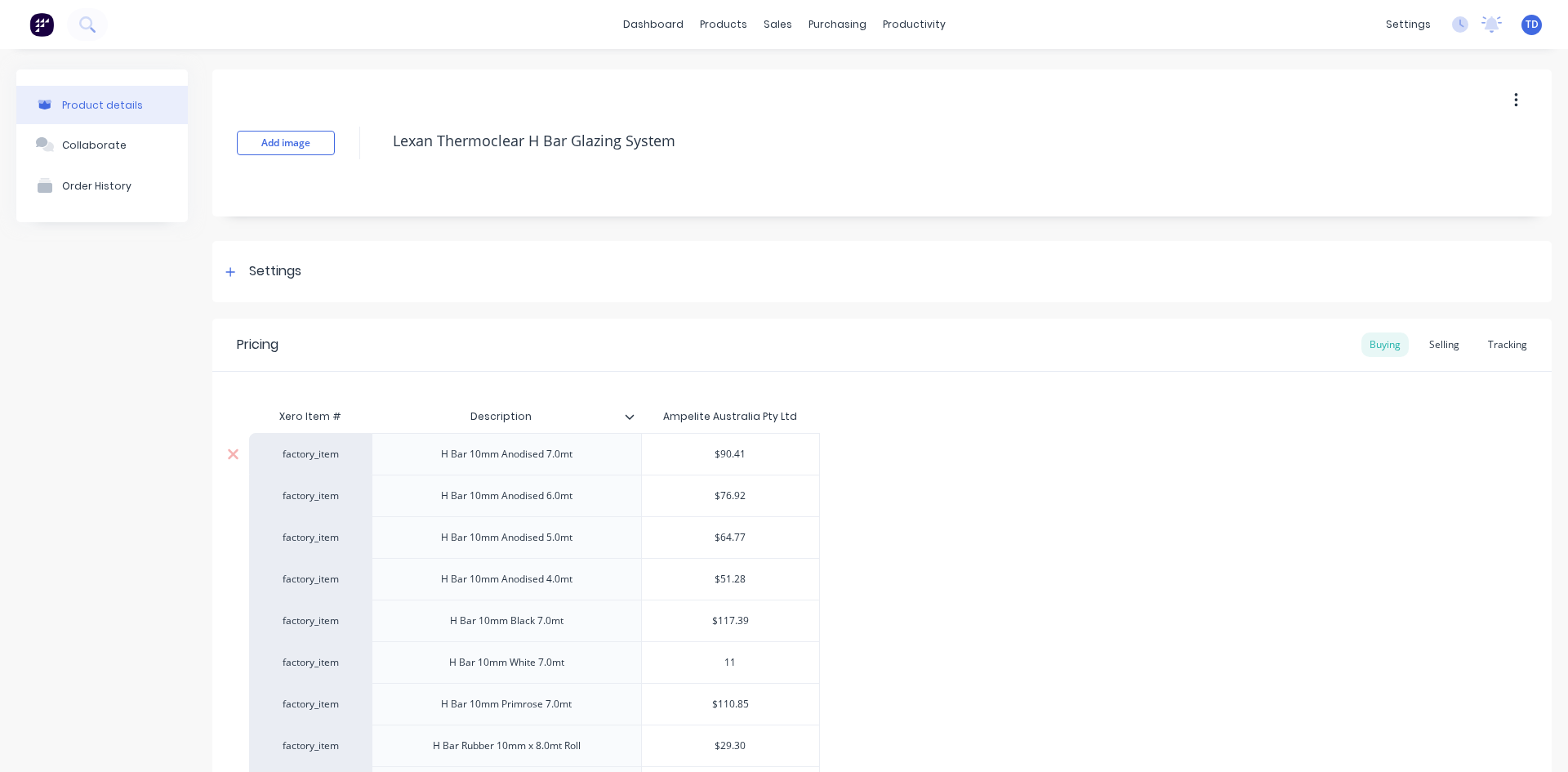
type input "113"
type textarea "x"
type input "113."
type textarea "x"
type input "113"
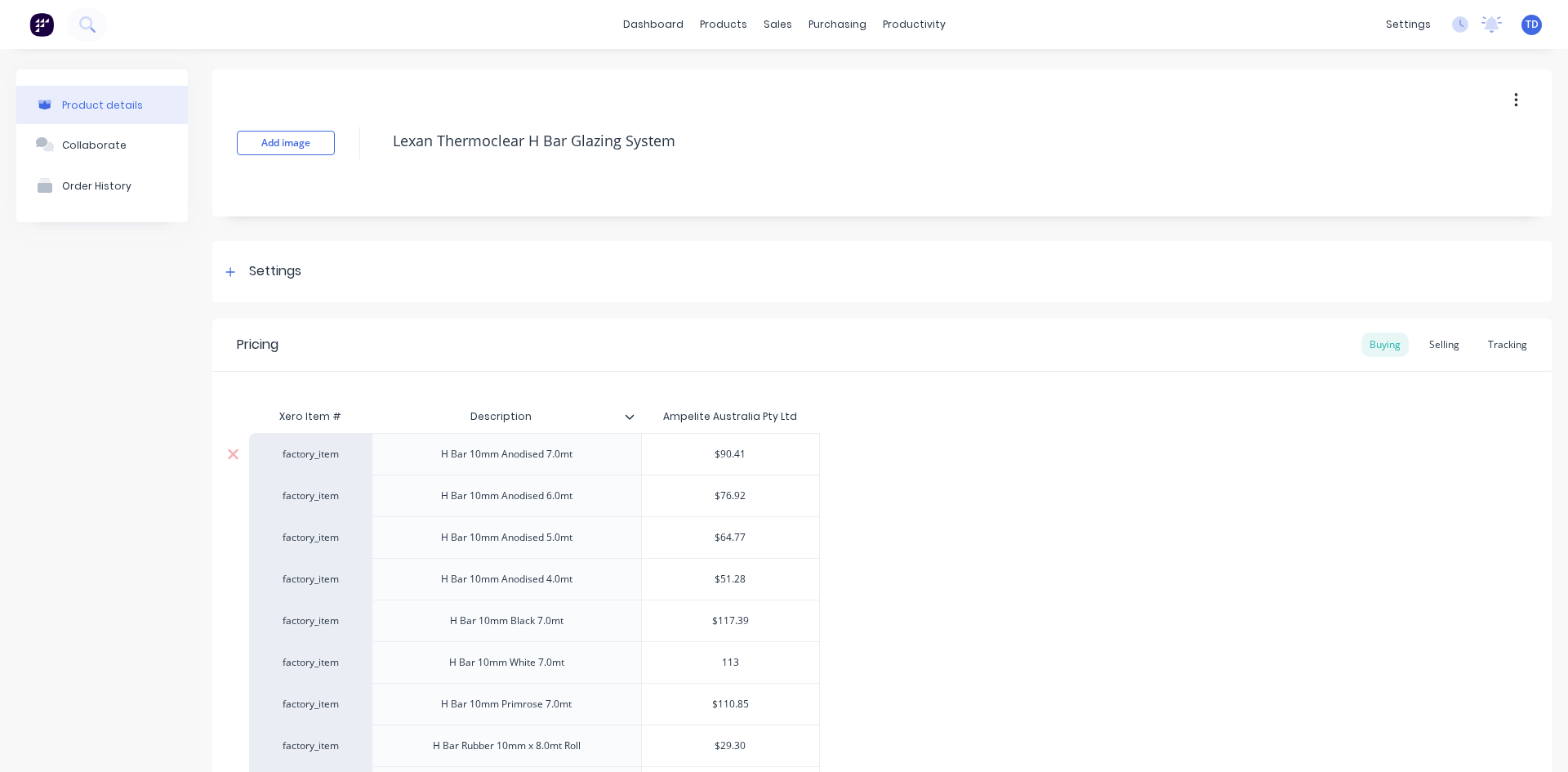
type textarea "x"
type input "1137"
type textarea "x"
type input "1137."
type textarea "x"
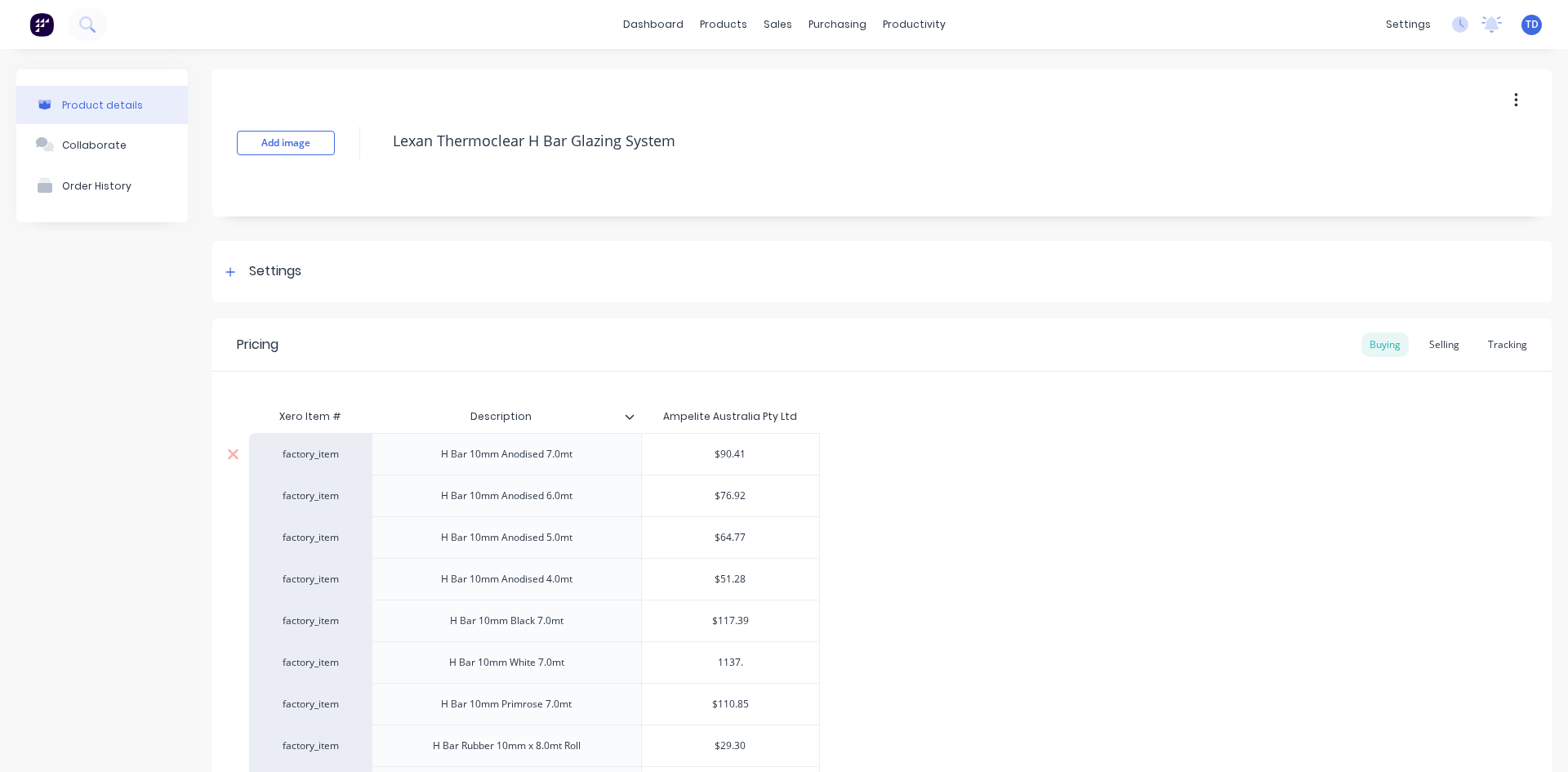
type input "1137.3"
type textarea "x"
type input "1137.39"
type textarea "x"
type input "$1,137.39"
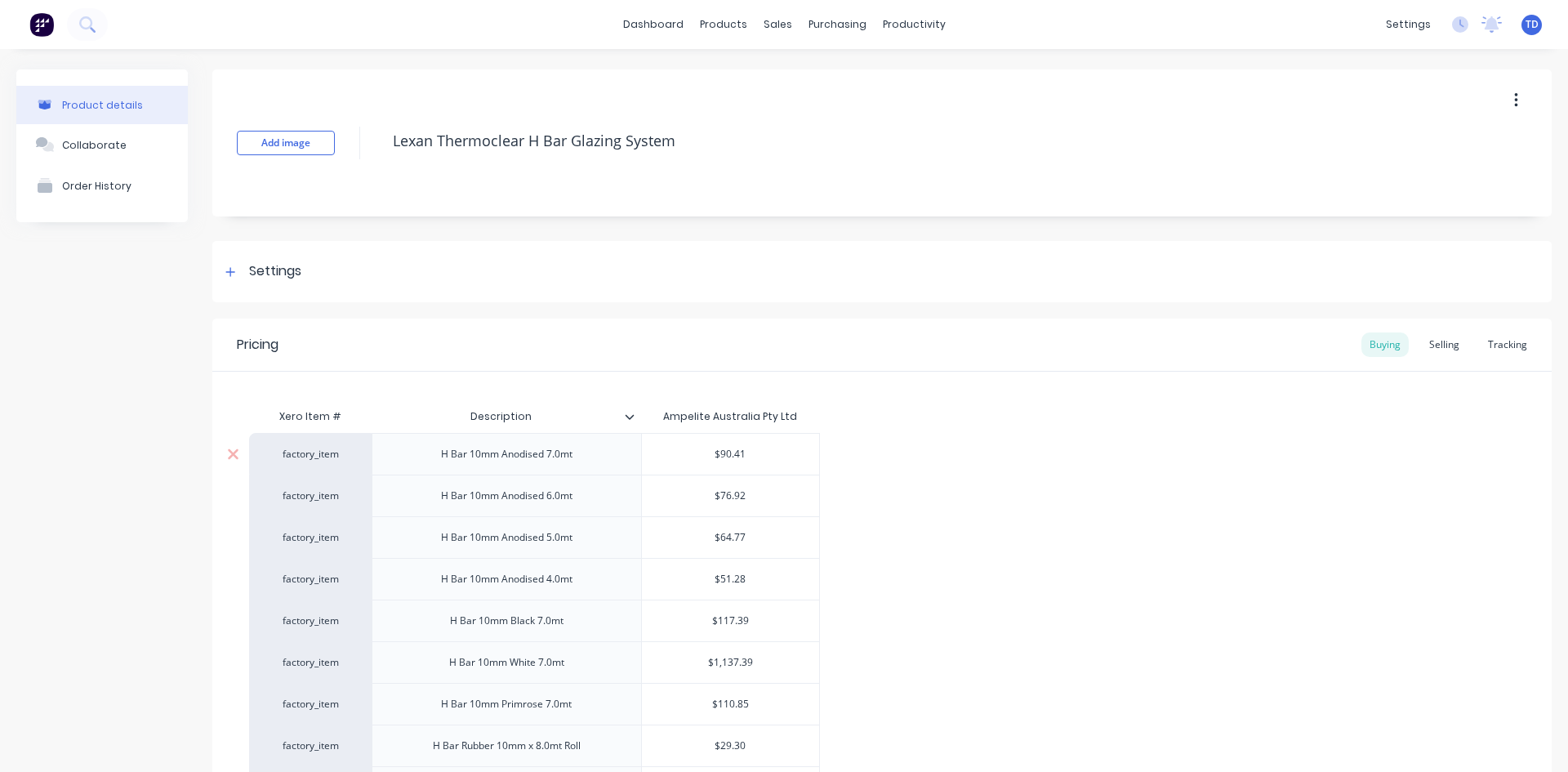
type textarea "x"
type input "1"
type textarea "x"
type input "11"
type textarea "x"
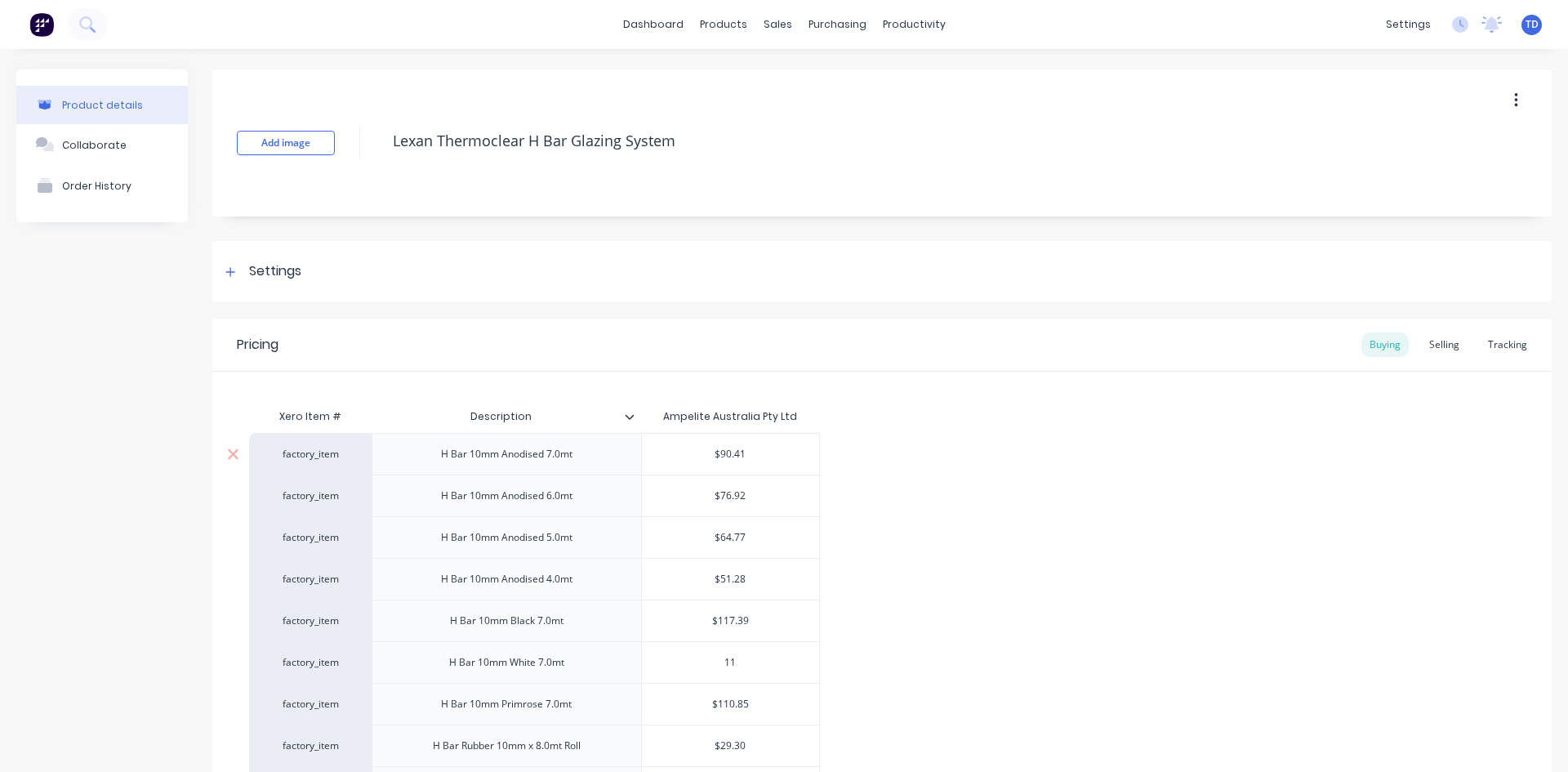
type input "117"
type textarea "x"
type input "117."
type textarea "x"
type input "117.3"
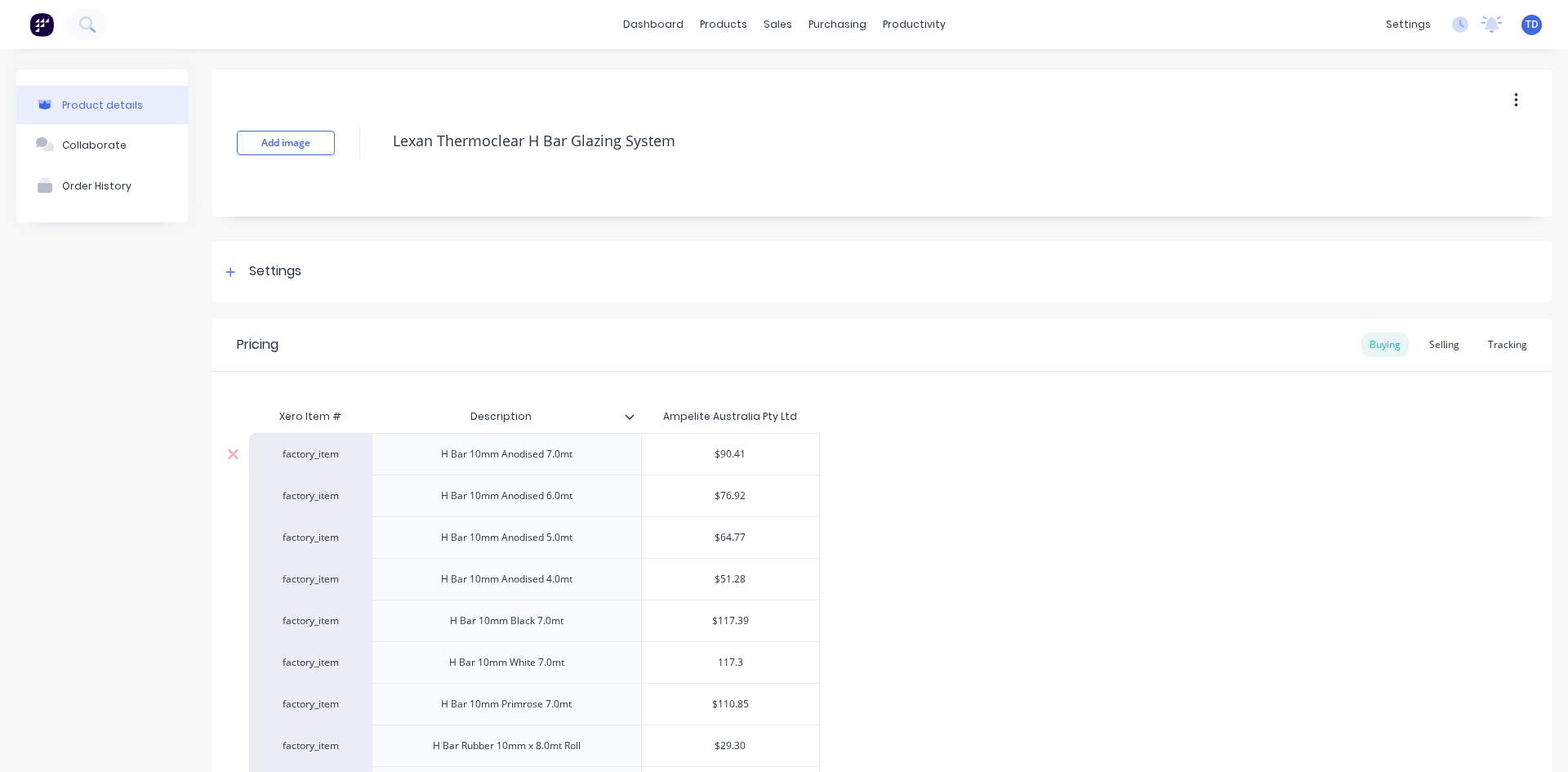
type textarea "x"
type input "117.39"
type textarea "x"
type input "$110.85"
type textarea "x"
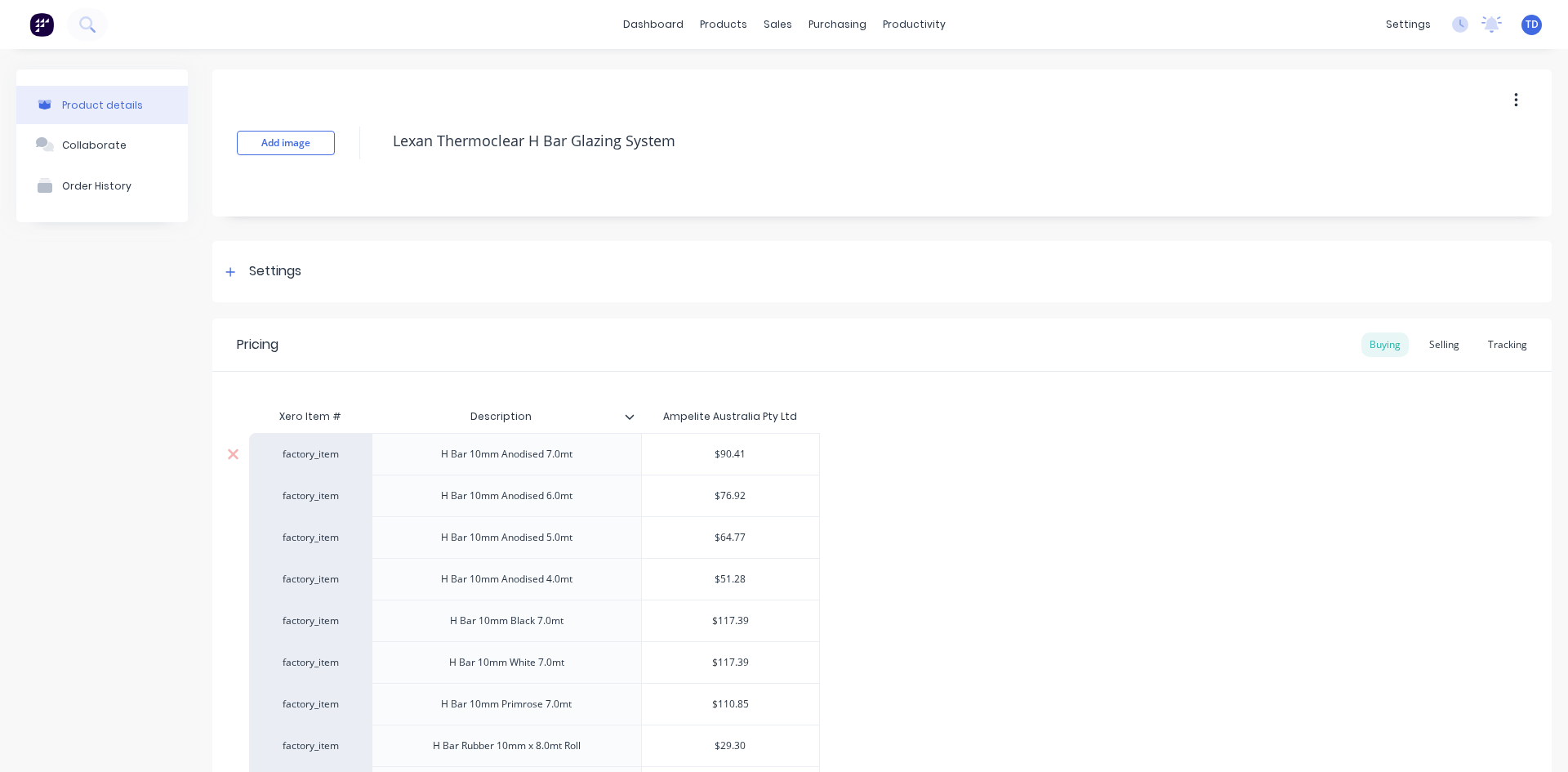
type input "1"
type textarea "x"
type input "11"
type textarea "x"
type input "117"
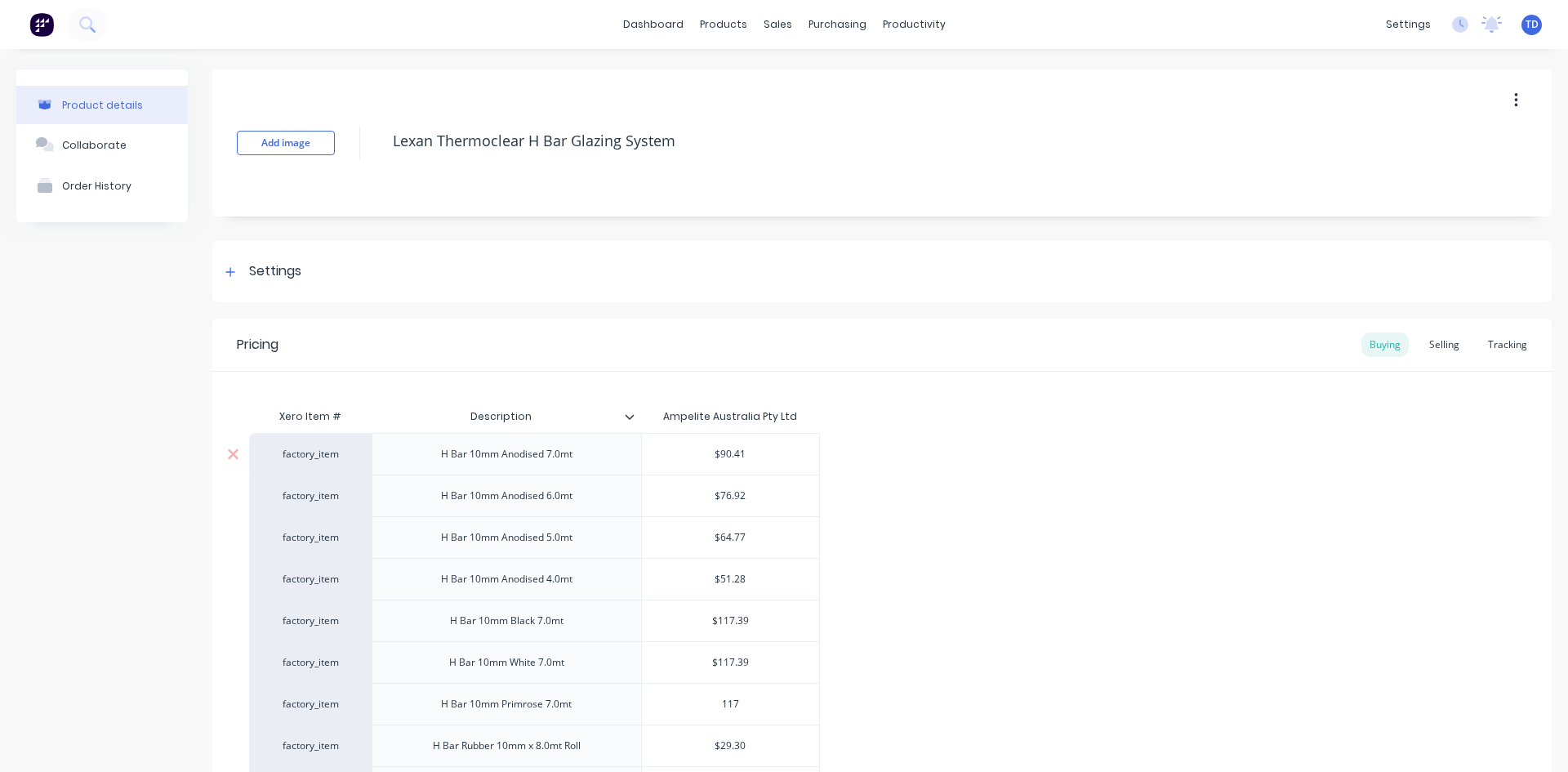
type textarea "x"
type input "117."
type textarea "x"
type input "117.3"
type textarea "x"
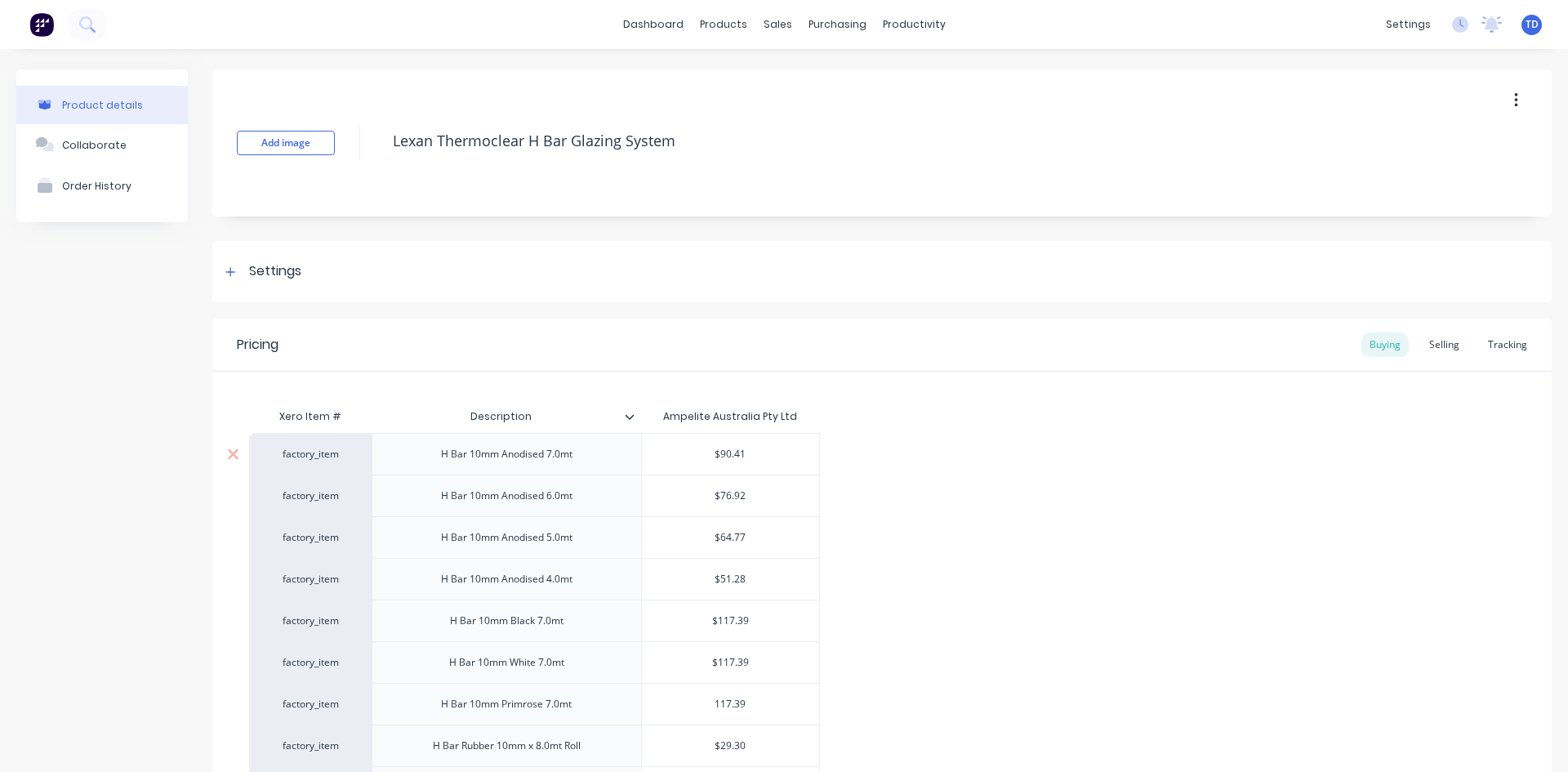
type input "117.39"
type textarea "x"
type input "$29.30"
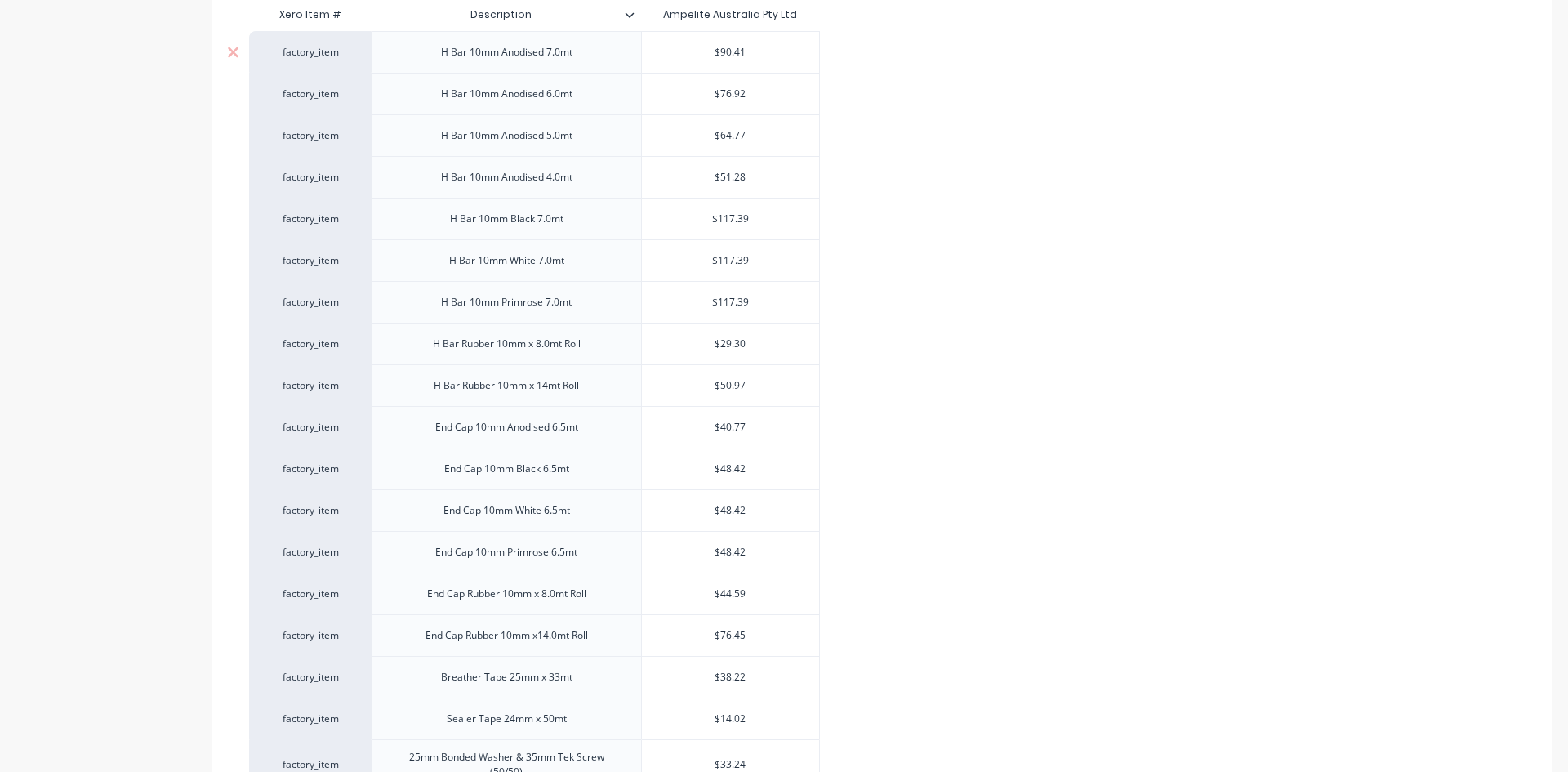
type textarea "x"
type input "3"
type textarea "x"
type input "31"
type textarea "x"
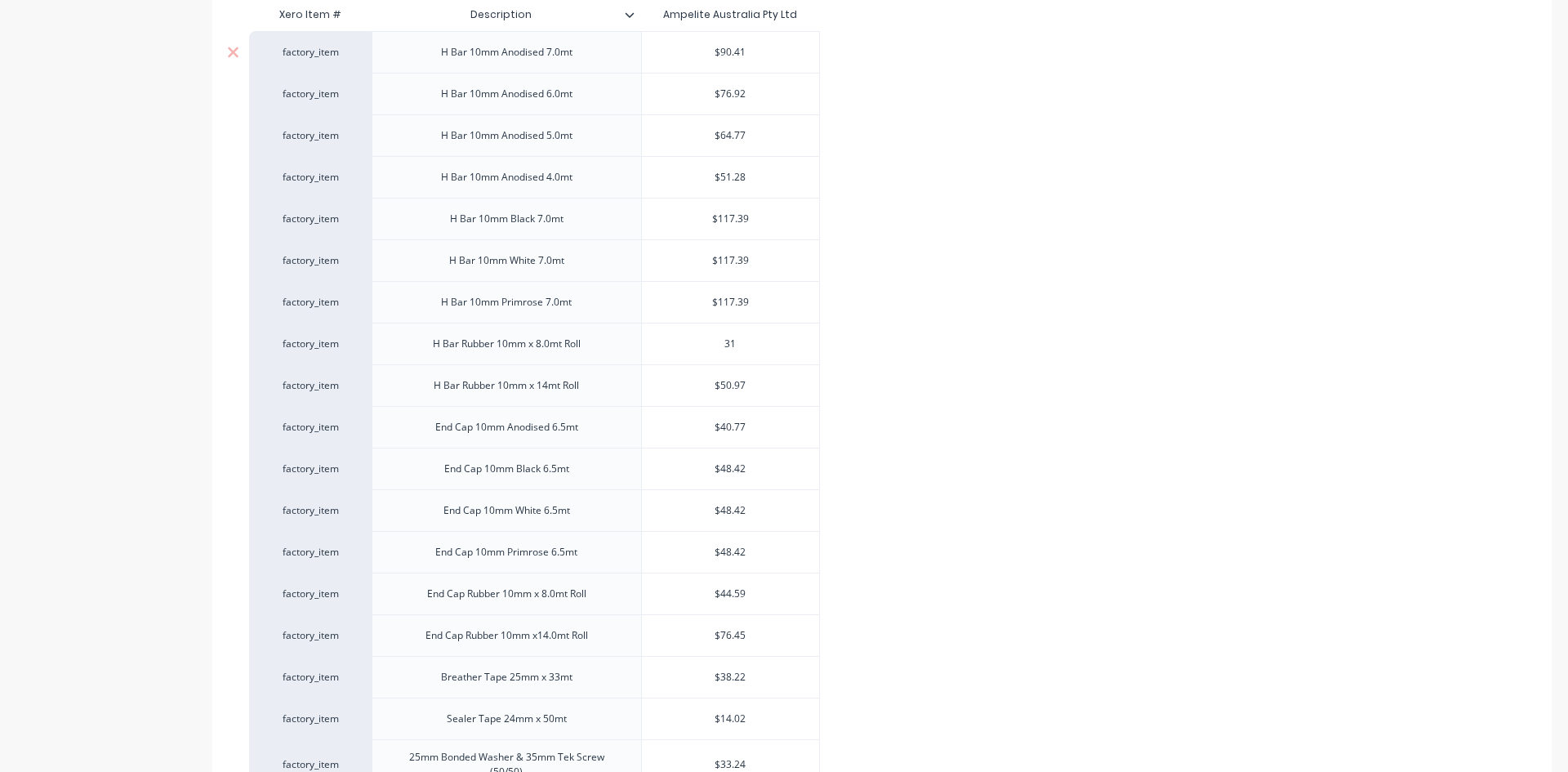
type input "31."
type textarea "x"
type input "31.0"
type textarea "x"
type input "31.03"
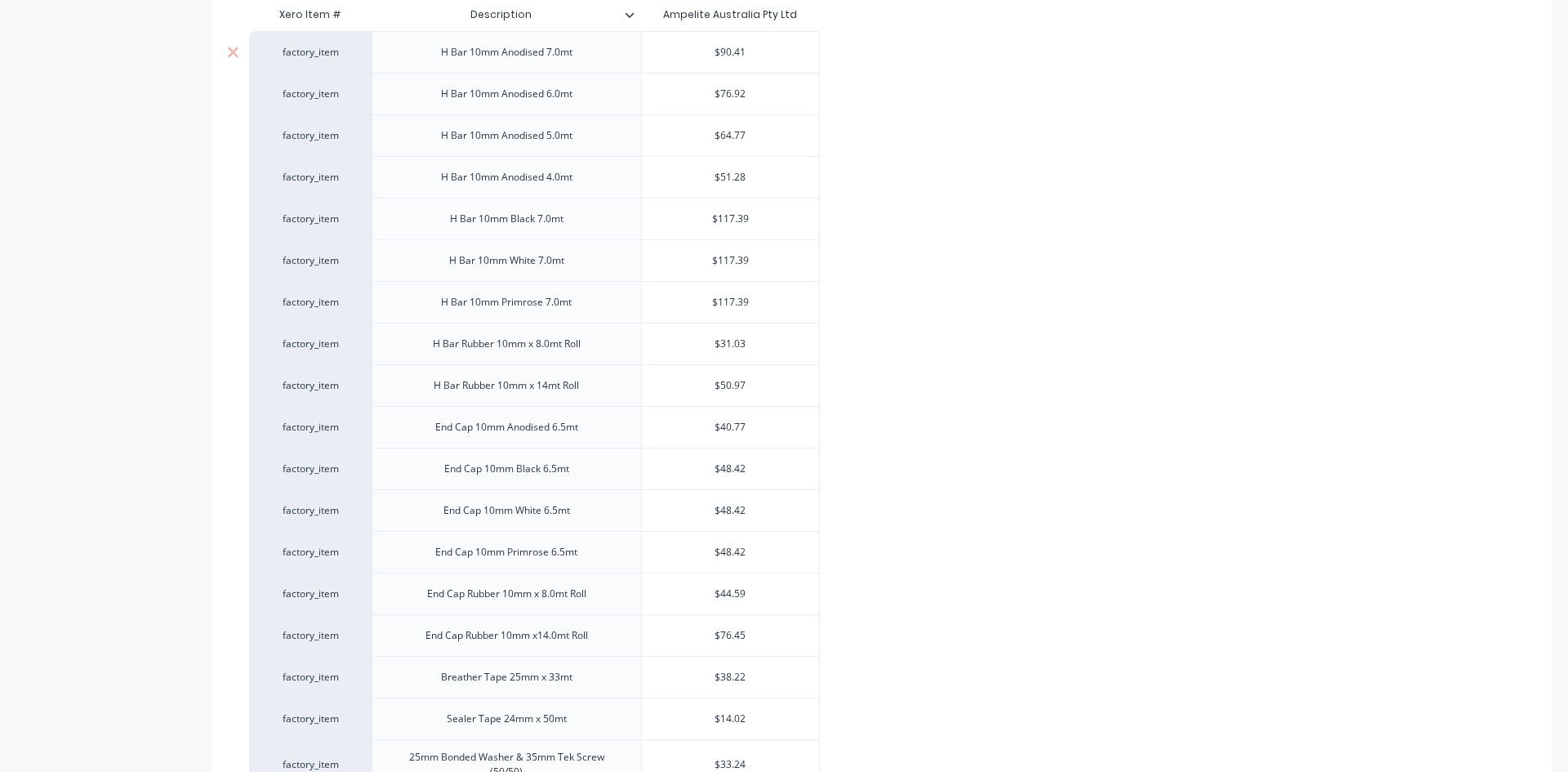
type textarea "x"
type input "$50.97"
type textarea "x"
type input "5"
type textarea "x"
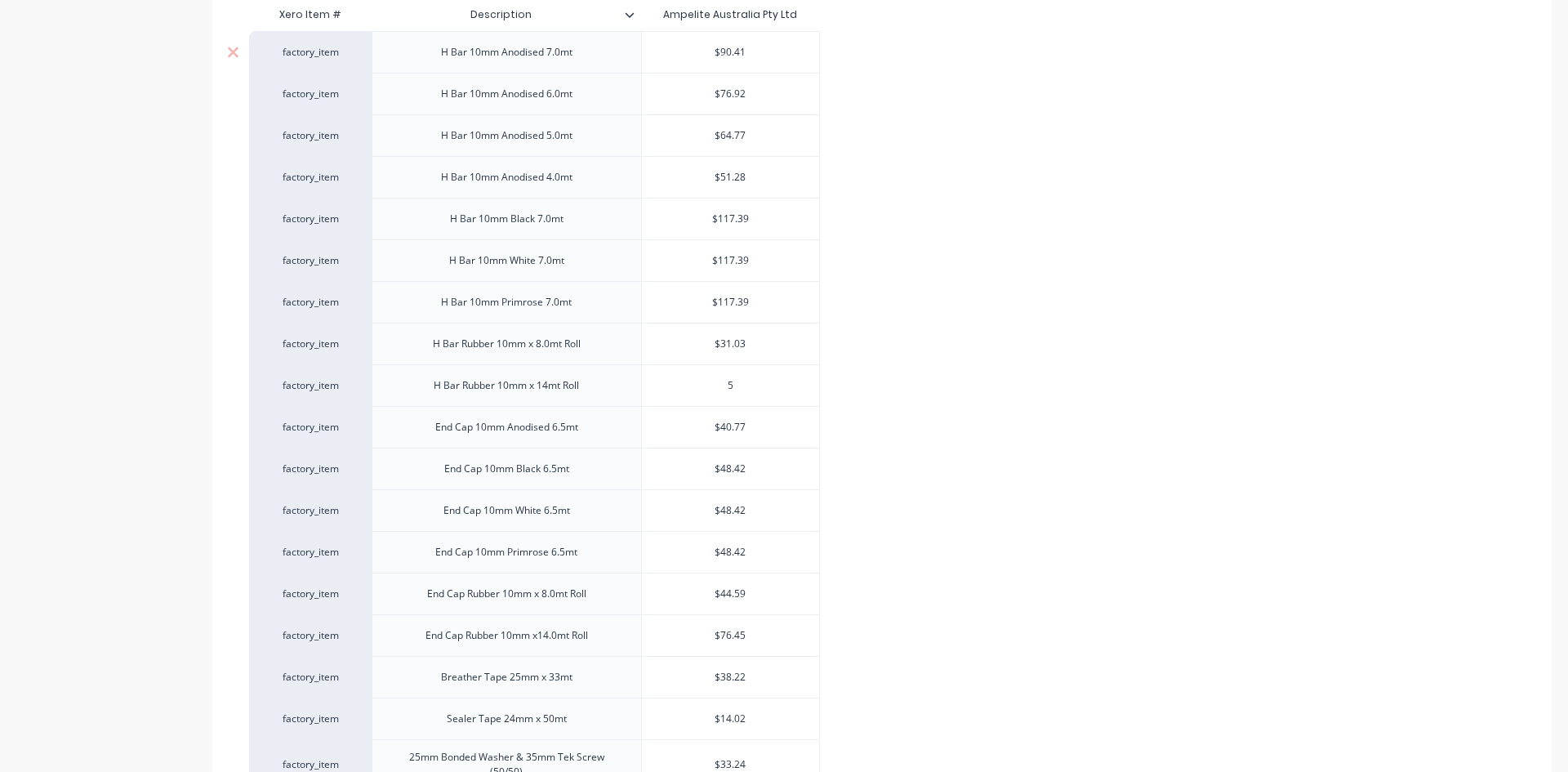
type input "53"
type textarea "x"
type input "53."
type textarea "x"
type input "53.9"
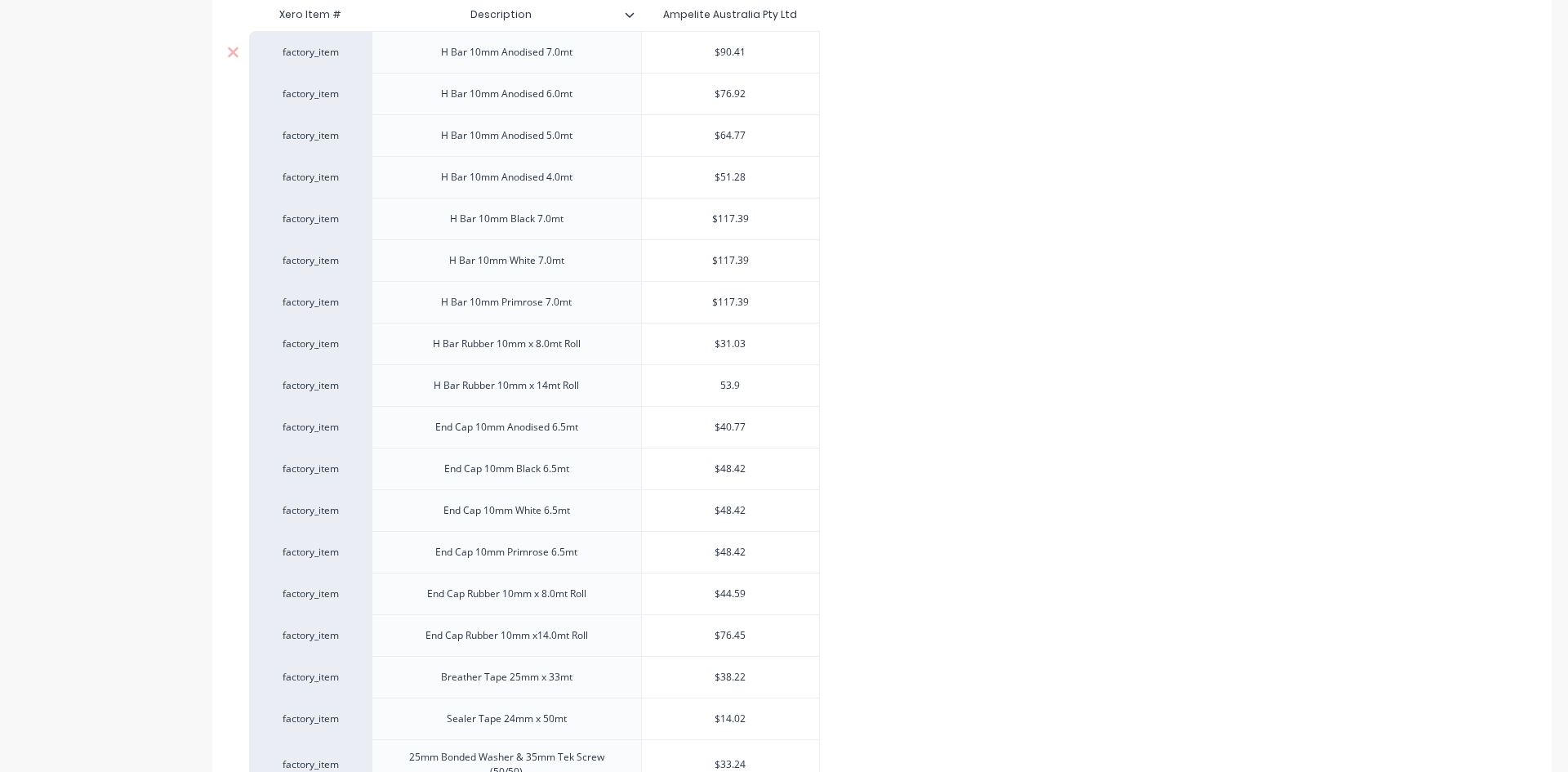
type textarea "x"
type input "53.98"
type textarea "x"
type input "$40.77"
type textarea "x"
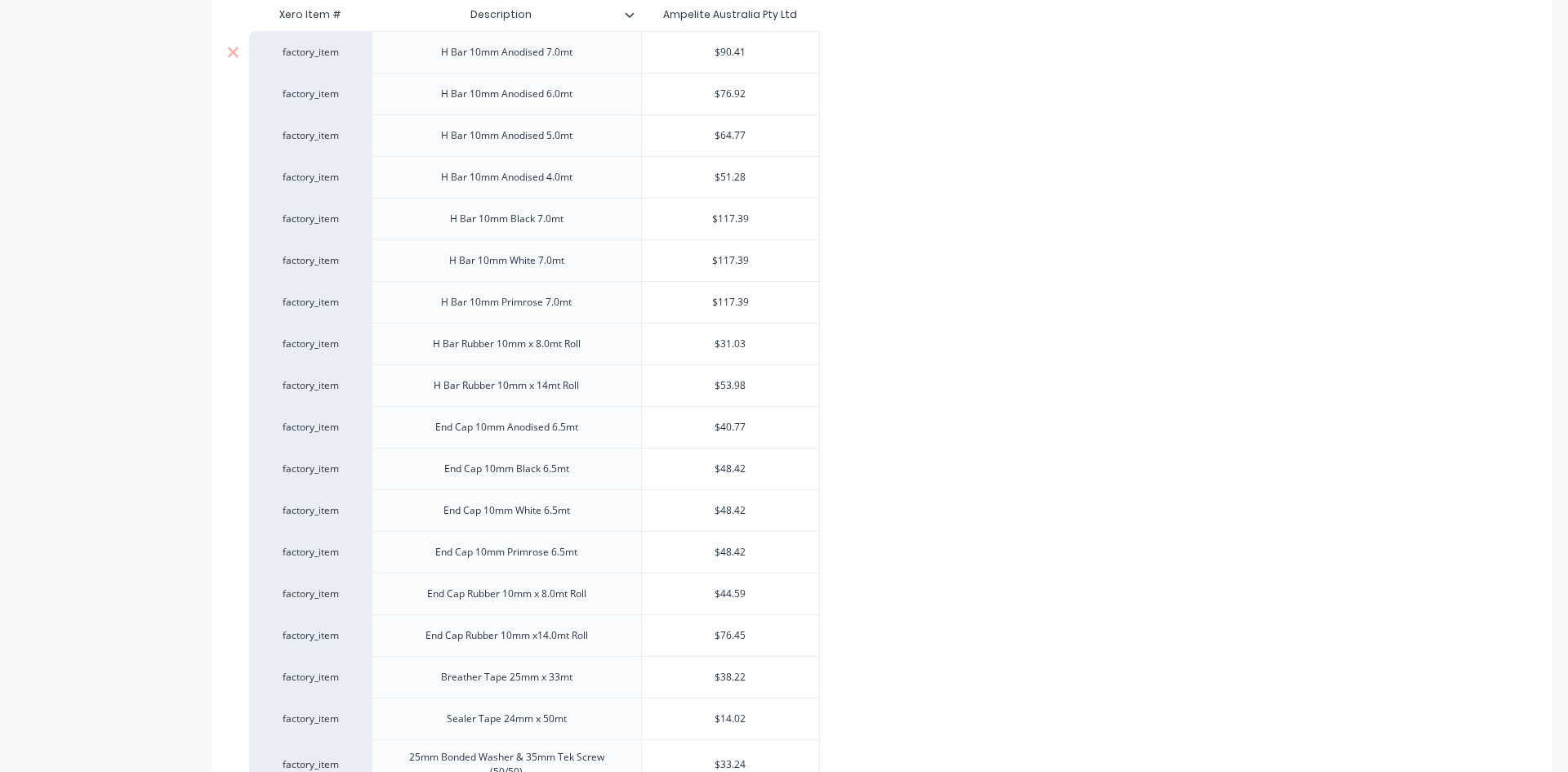
type input "4"
type textarea "x"
type input "43"
type textarea "x"
type input "43."
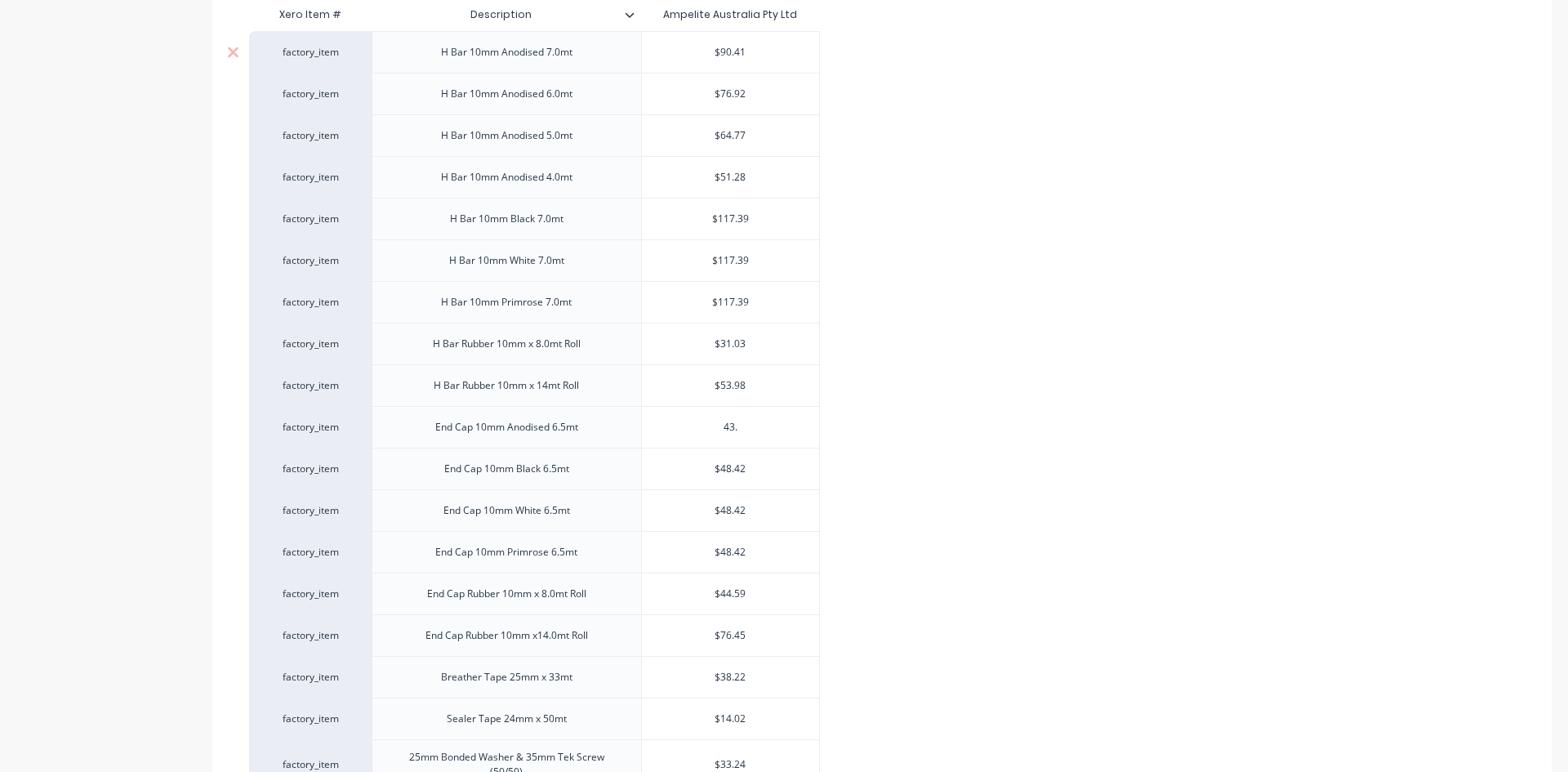
type textarea "x"
type input "43.1"
type textarea "x"
type input "43.18"
type textarea "x"
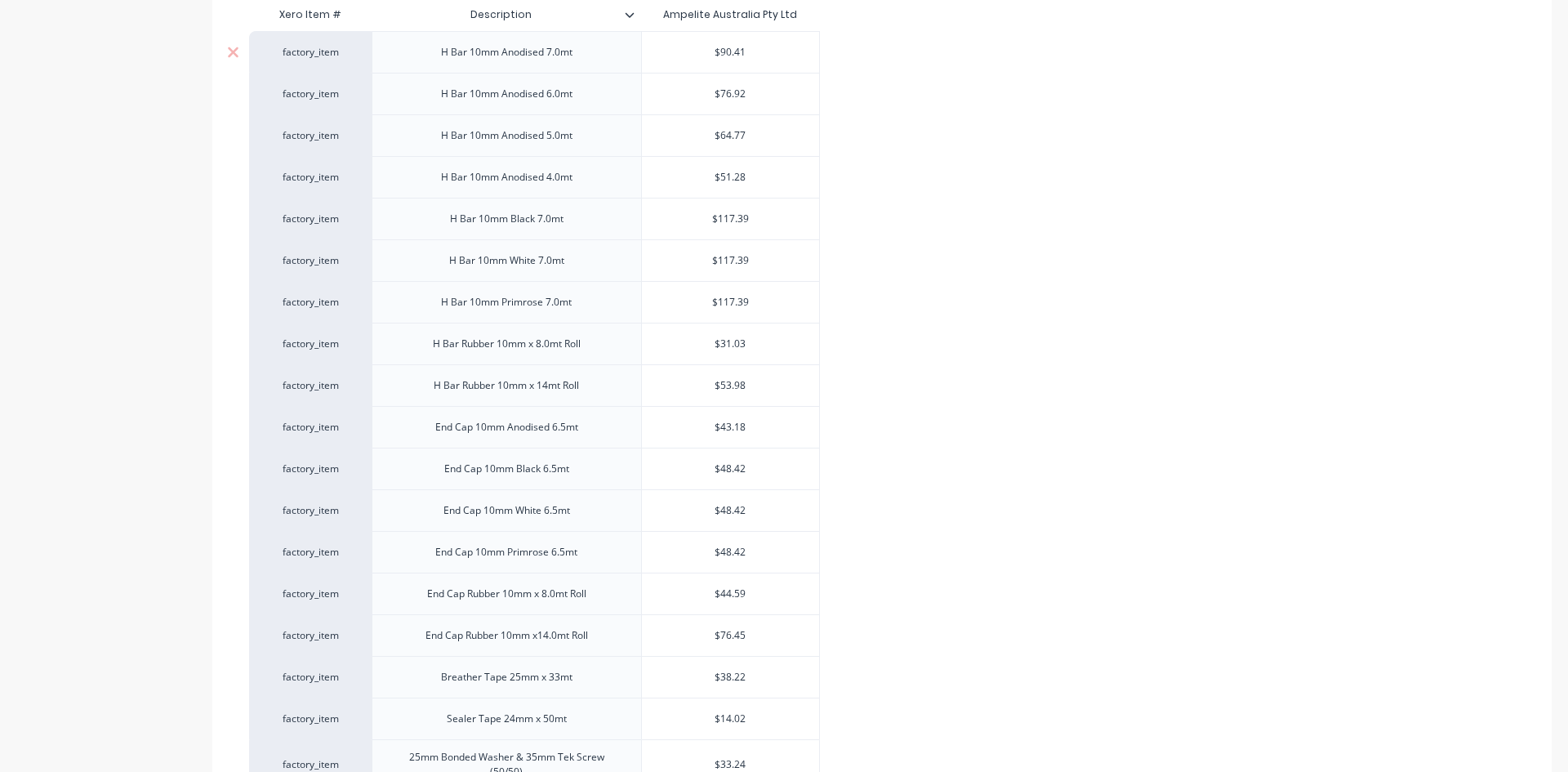
type input "$48.42"
type textarea "x"
type input "5"
type textarea "x"
type input "51"
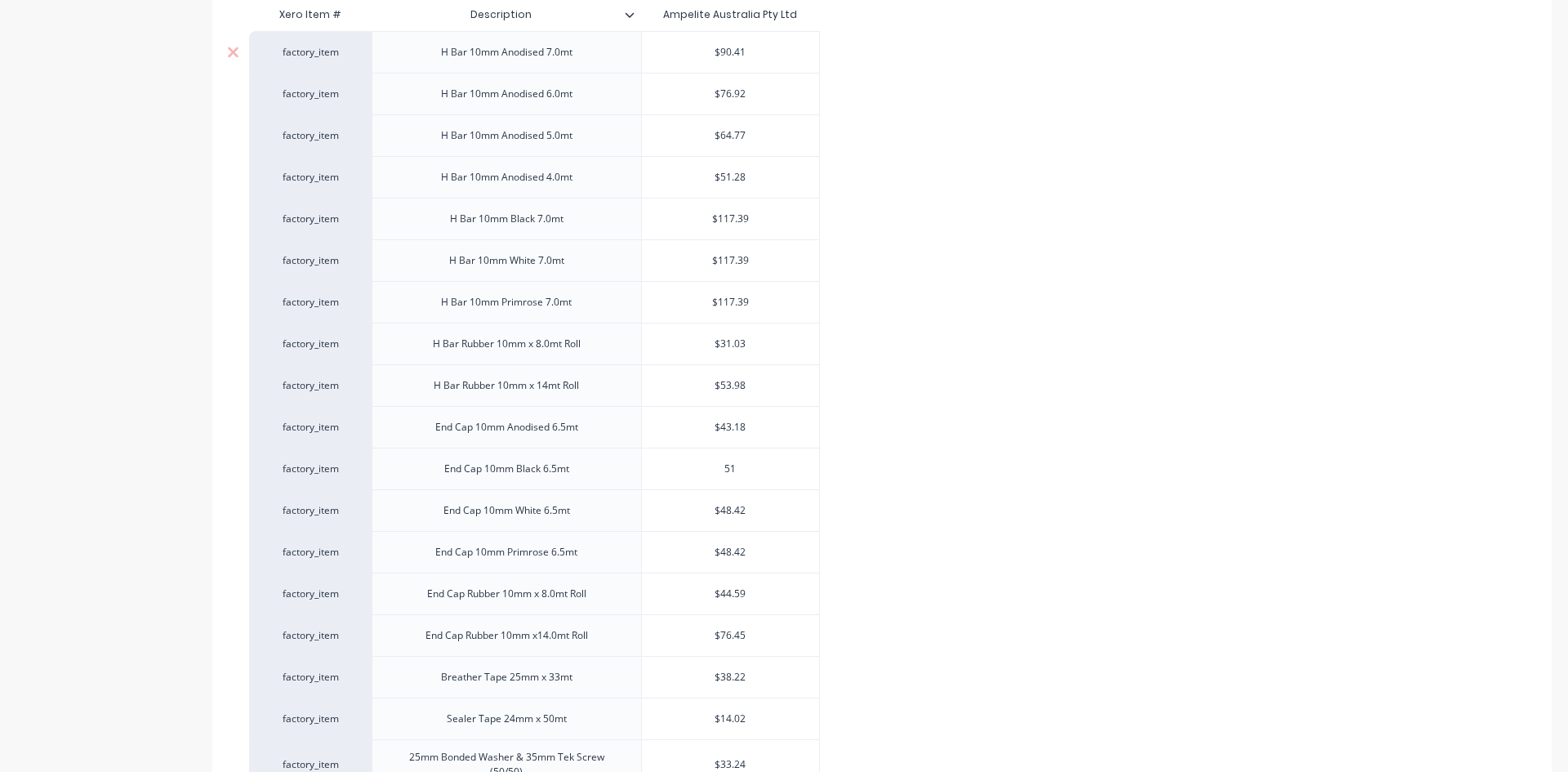
type textarea "x"
type input "51."
type textarea "x"
type input "51.2"
type textarea "x"
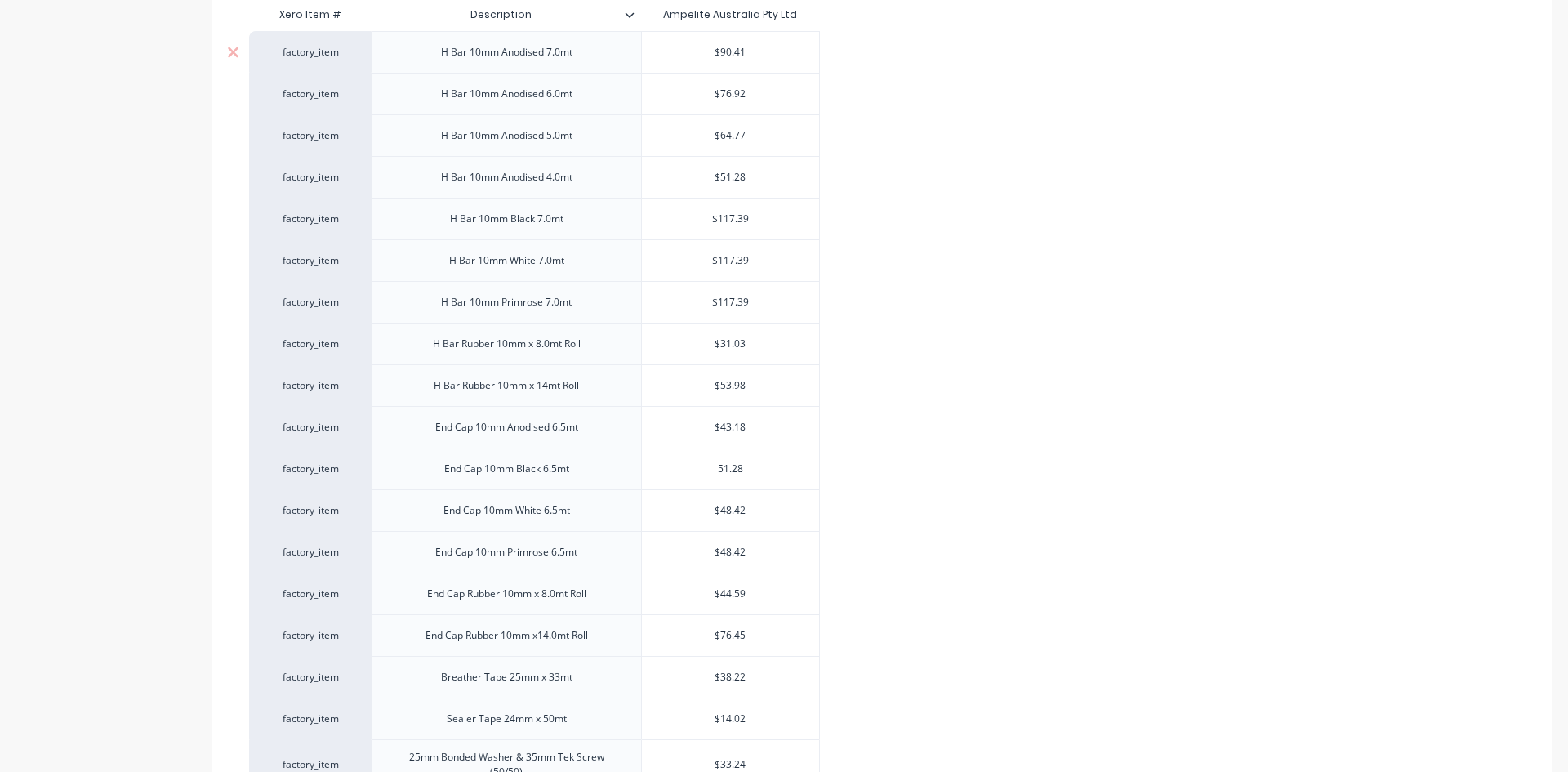
type input "51.28"
type textarea "x"
type input "$48.42"
type textarea "x"
type input "5"
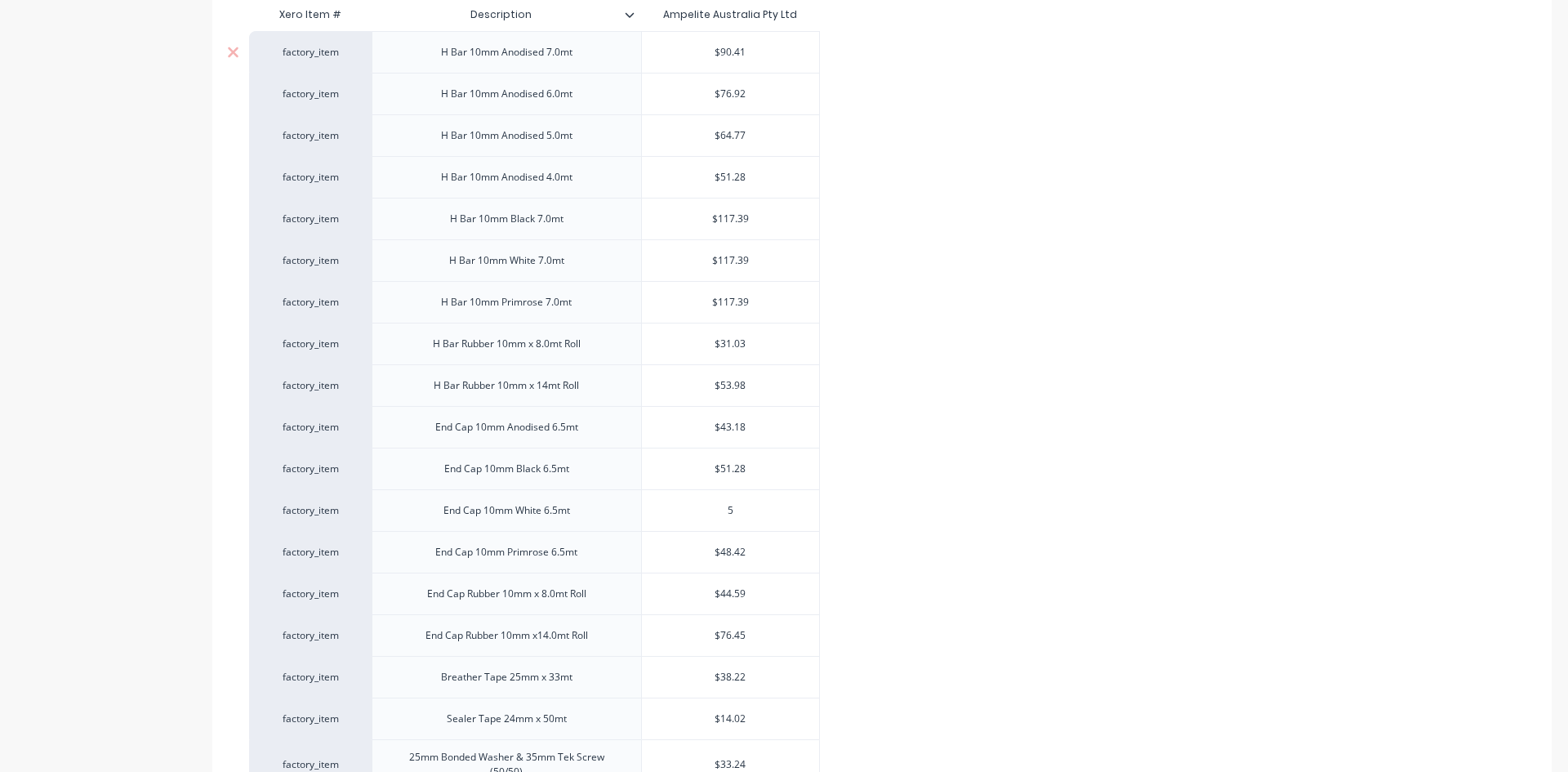
type textarea "x"
type input "51"
type textarea "x"
type input "51."
type textarea "x"
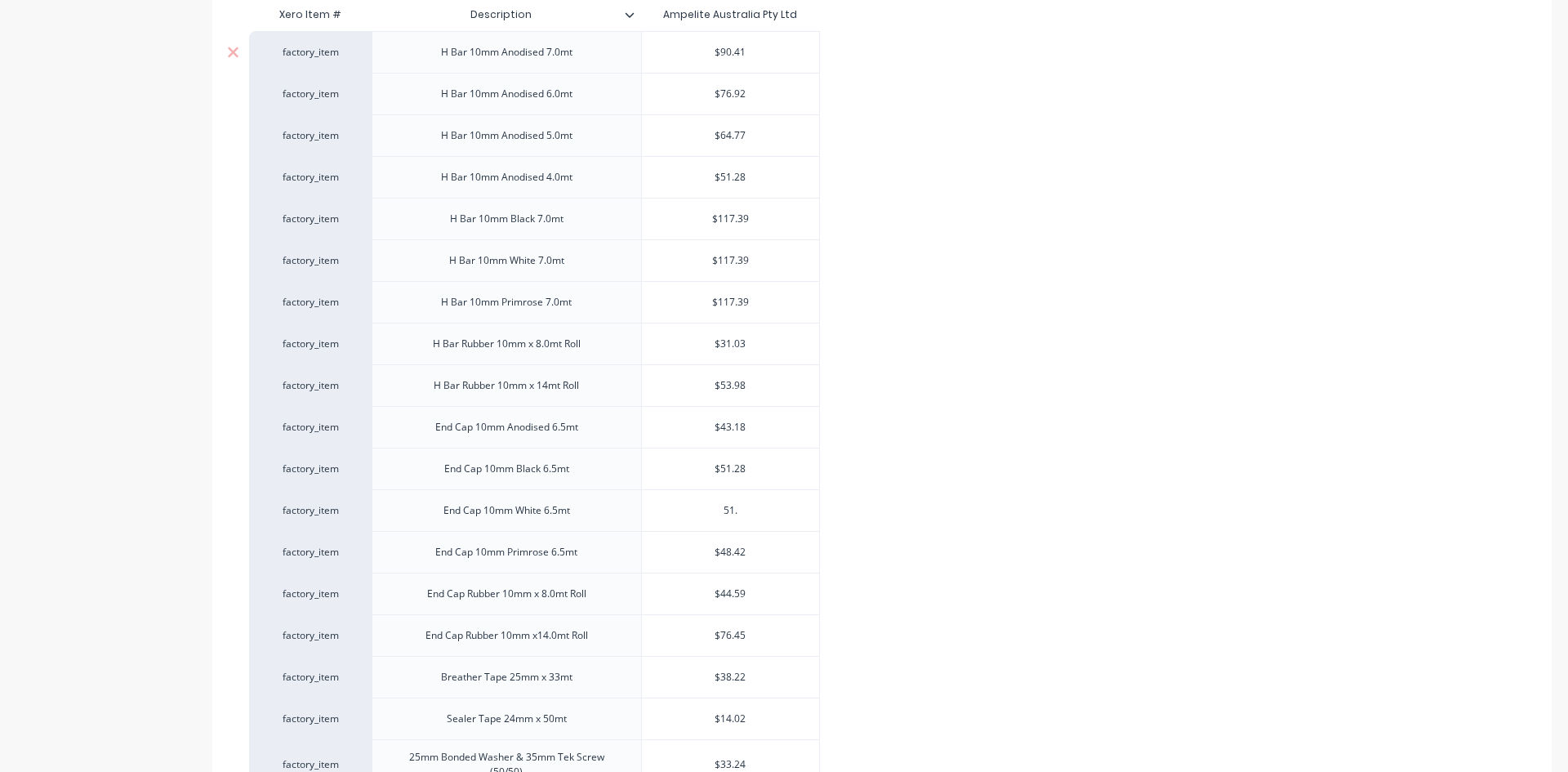
type input "51.2"
type textarea "x"
type input "51.28"
type textarea "x"
type input "$48.42"
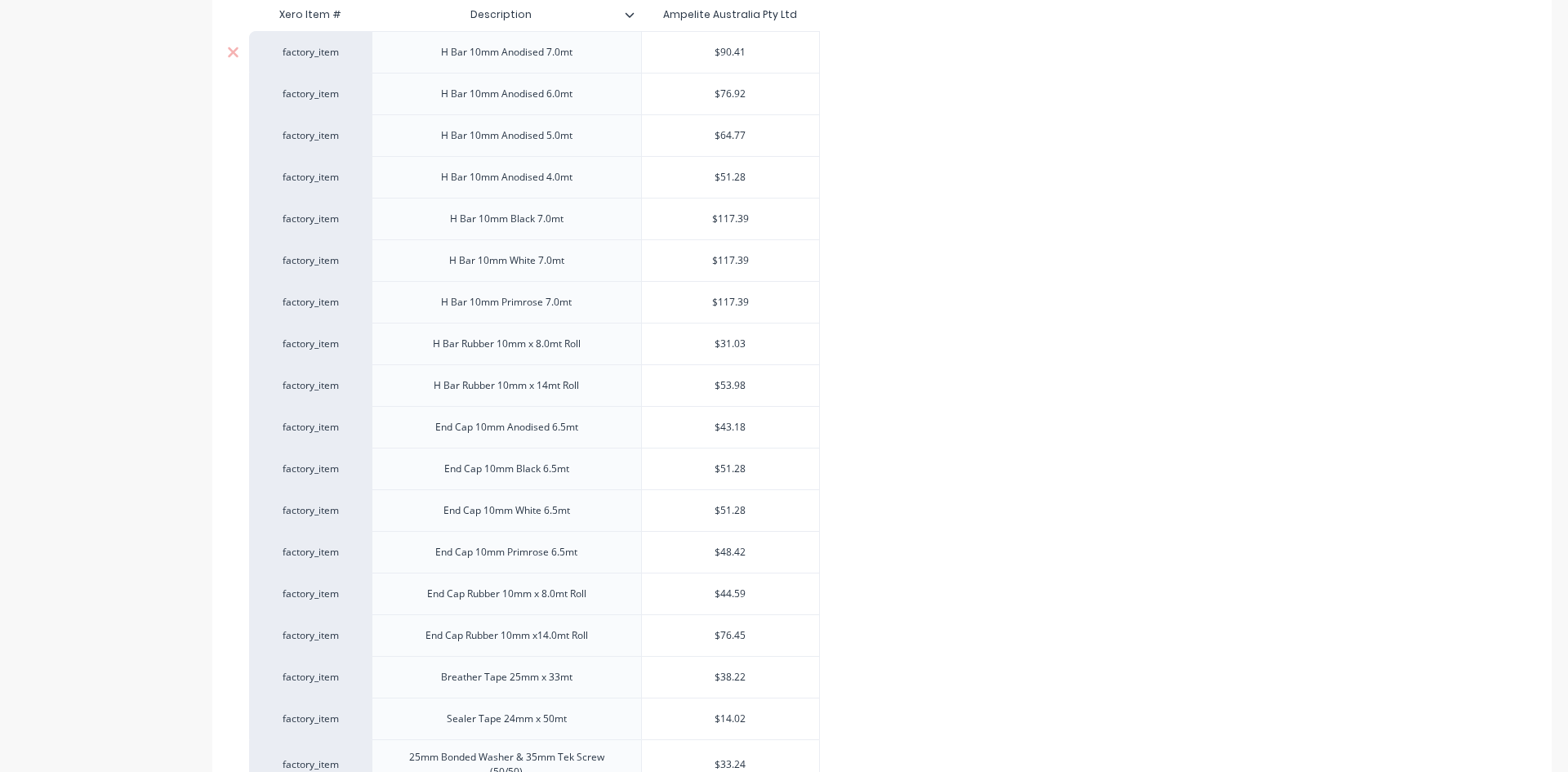
type textarea "x"
type input "5"
type textarea "x"
type input "51"
type textarea "x"
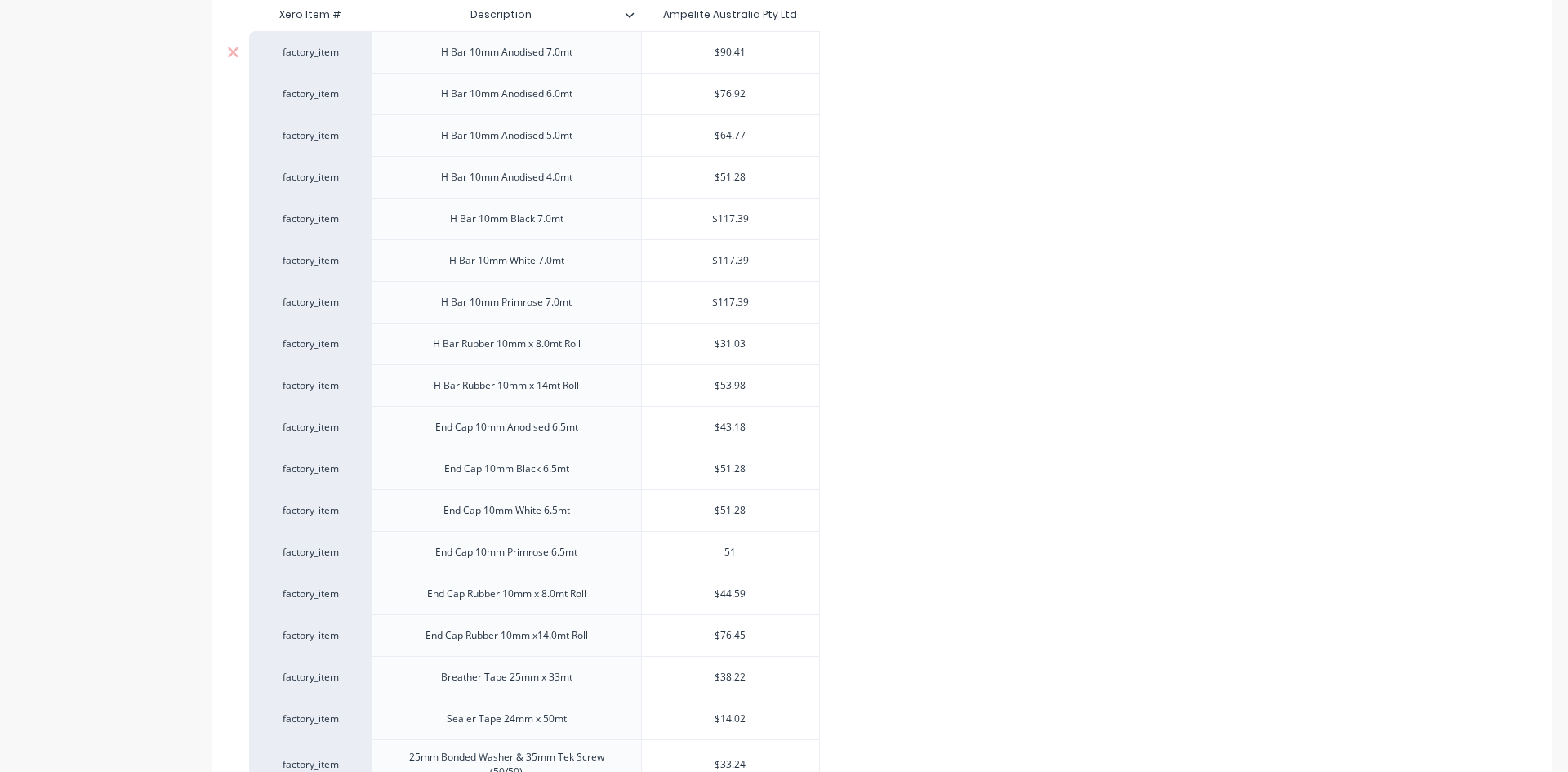
type input "51."
type textarea "x"
type input "51.2"
type textarea "x"
type input "51.28"
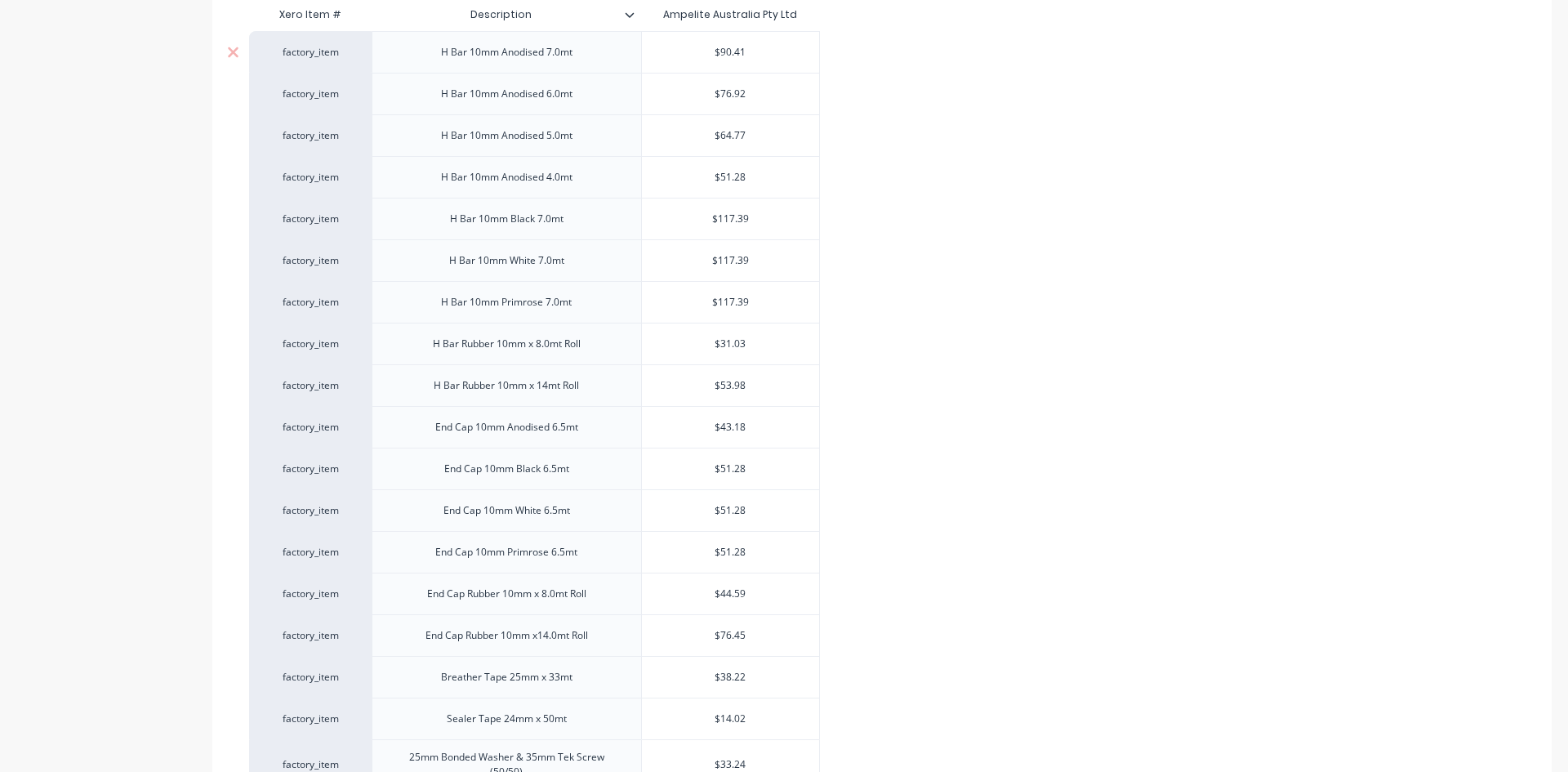
type textarea "x"
type input "$44.59"
type textarea "x"
type input "5"
type textarea "x"
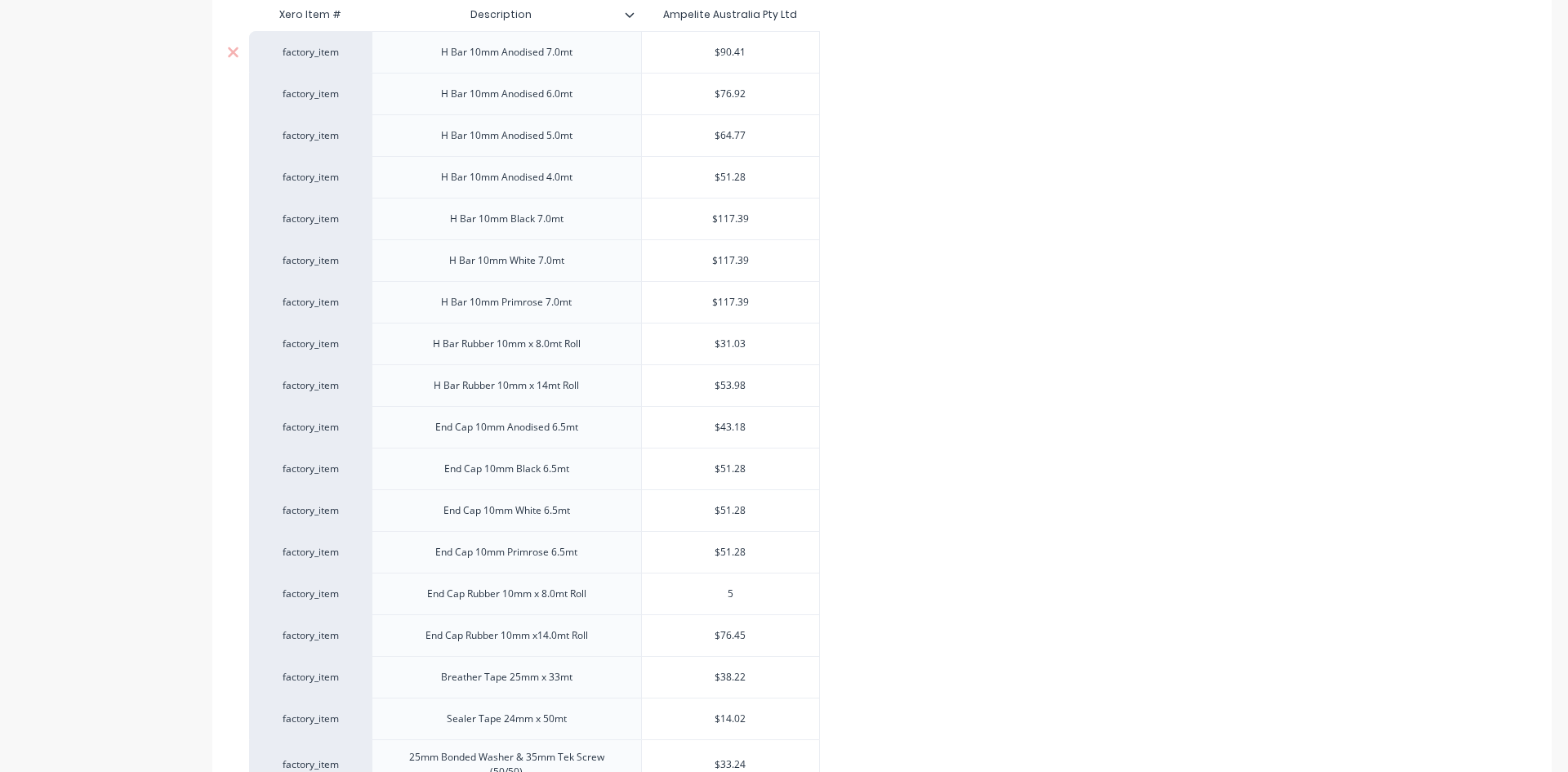
type input "51"
type textarea "x"
type input "51."
type textarea "x"
type input "51.2"
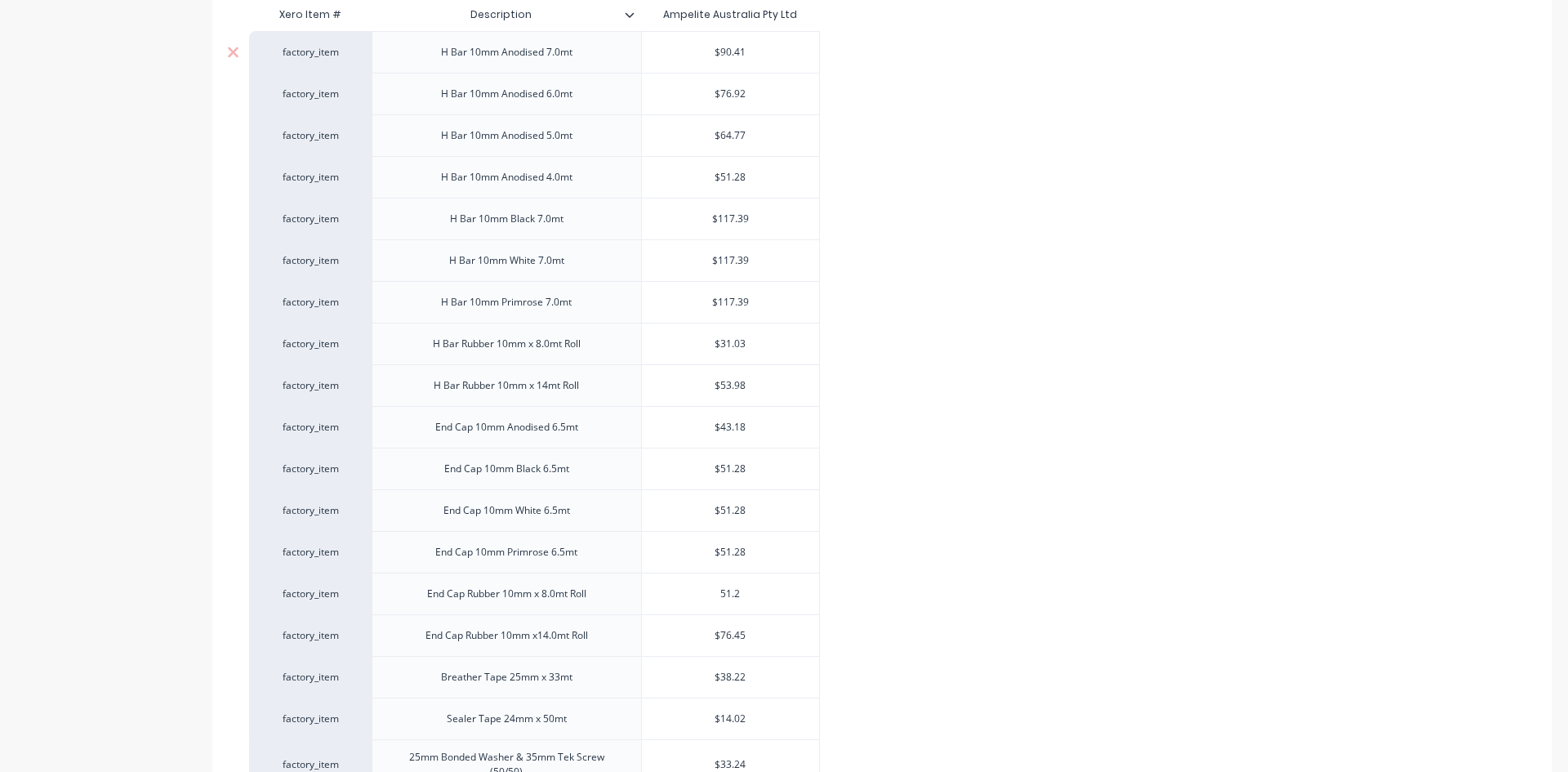
type textarea "x"
type input "51.28"
type textarea "x"
type input "$76.45"
type textarea "x"
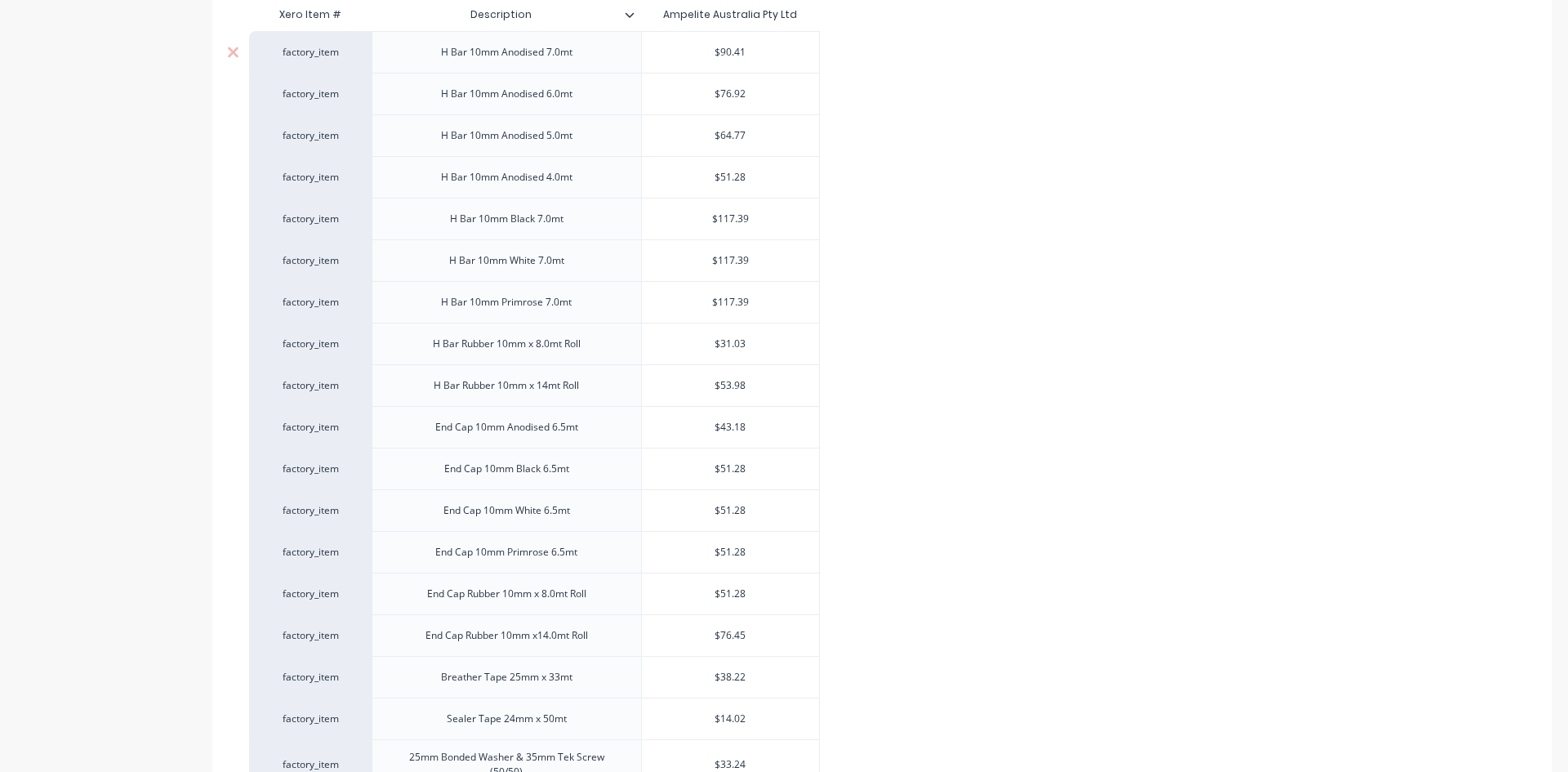
type input "8"
type textarea "x"
type input "80"
type textarea "x"
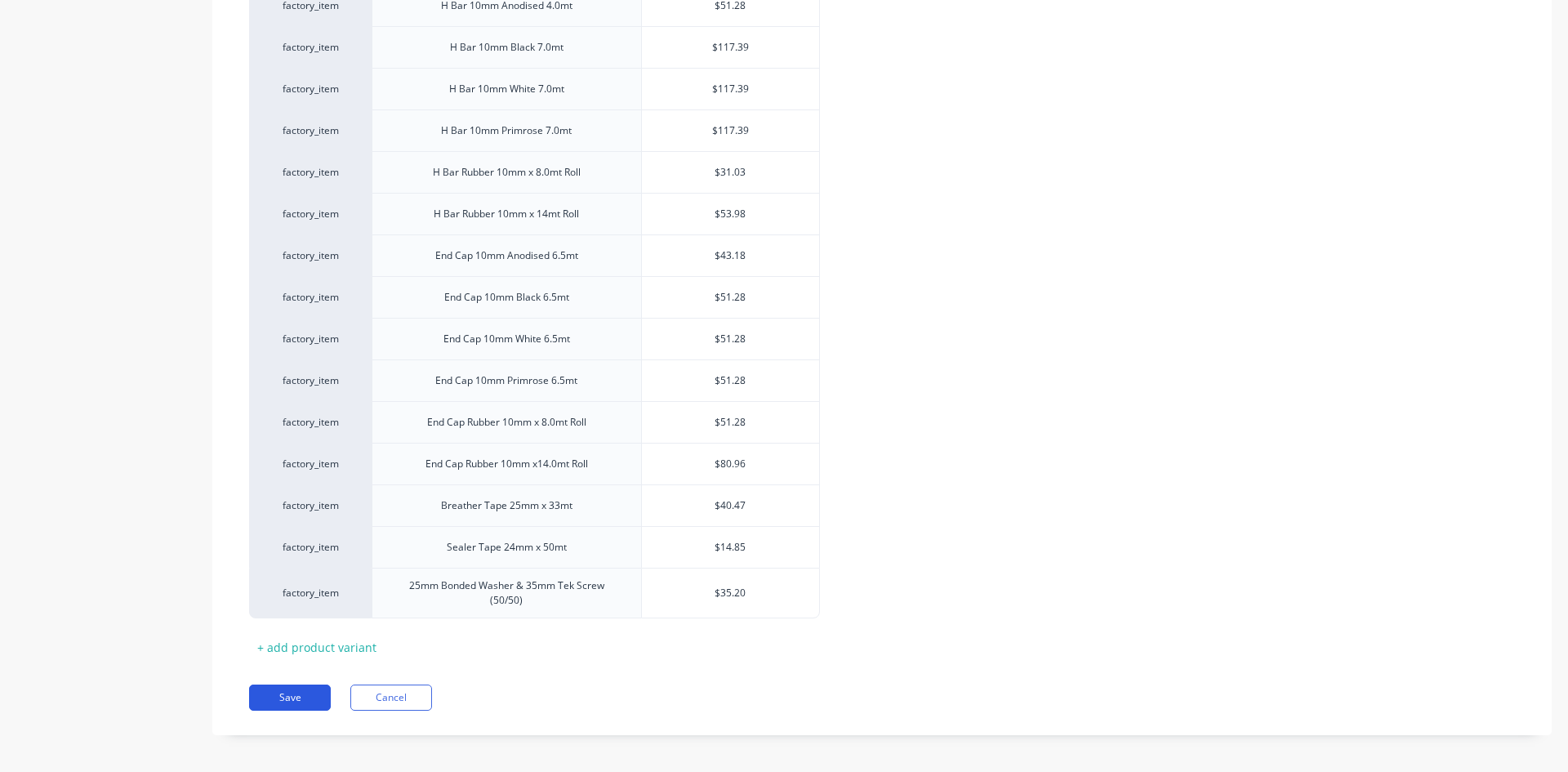
click at [292, 690] on button "Save" at bounding box center [290, 697] width 82 height 26
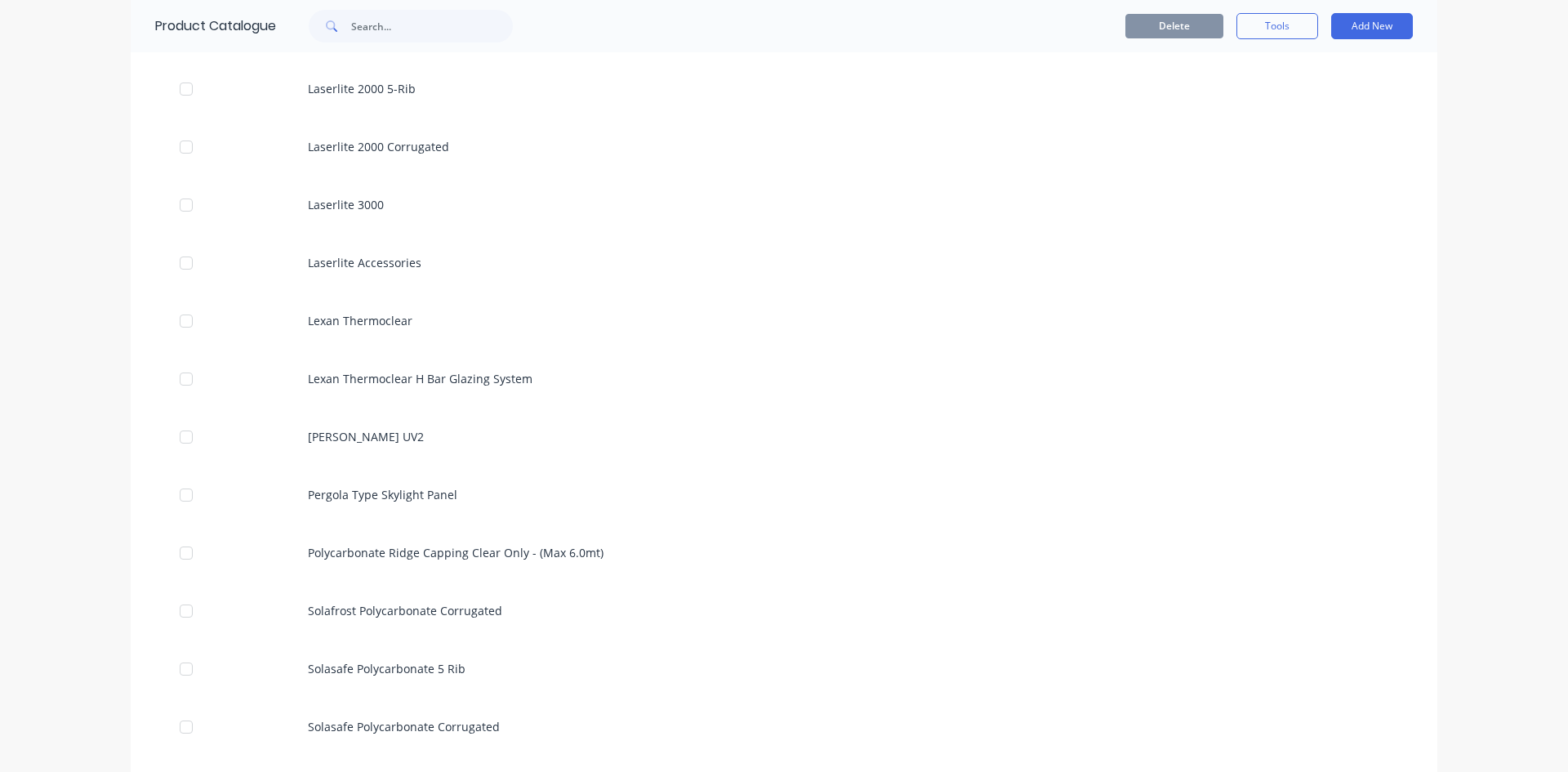
scroll to position [1879, 0]
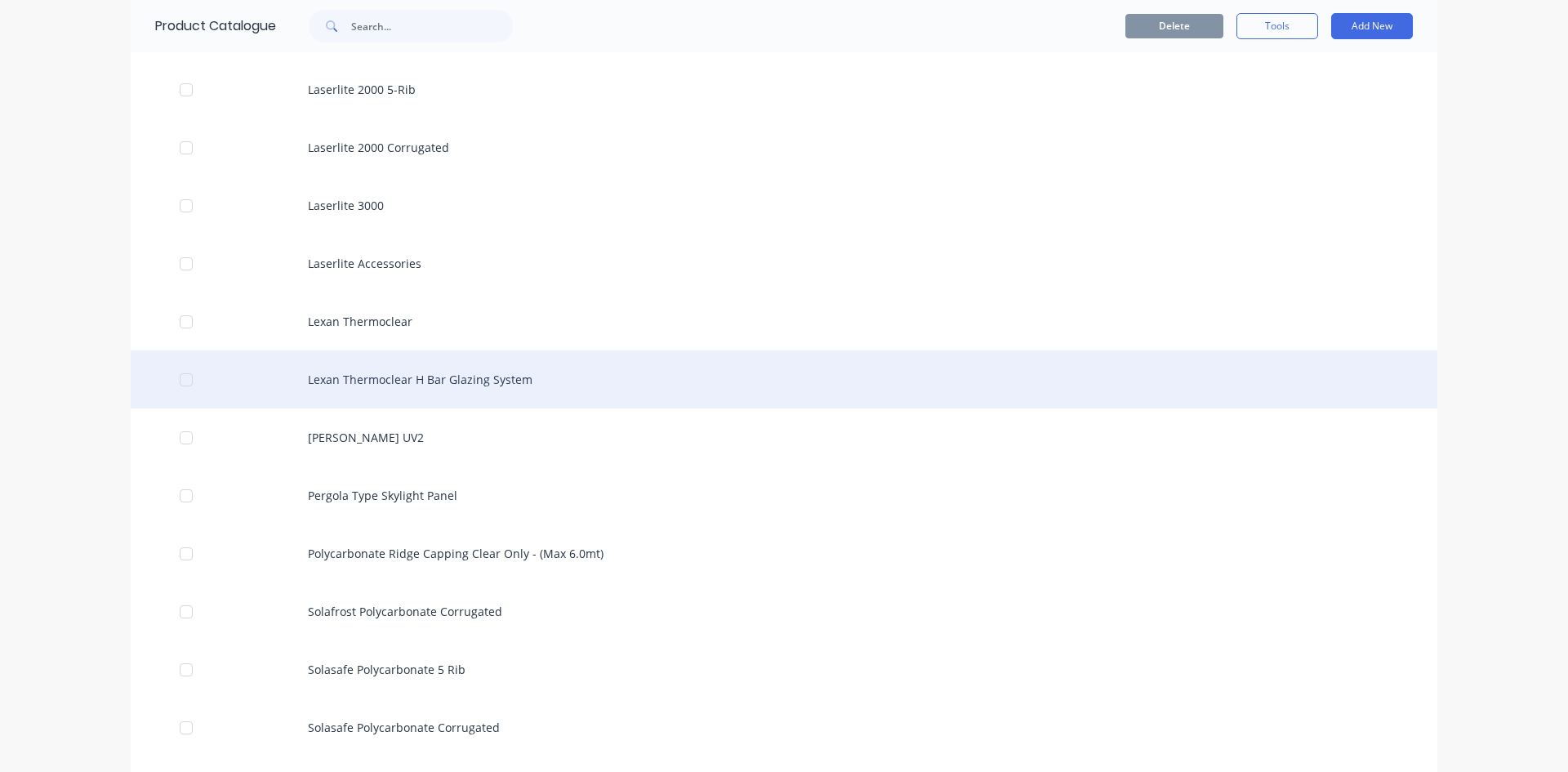
click at [345, 379] on div "Lexan Thermoclear H Bar Glazing System" at bounding box center [784, 379] width 1307 height 58
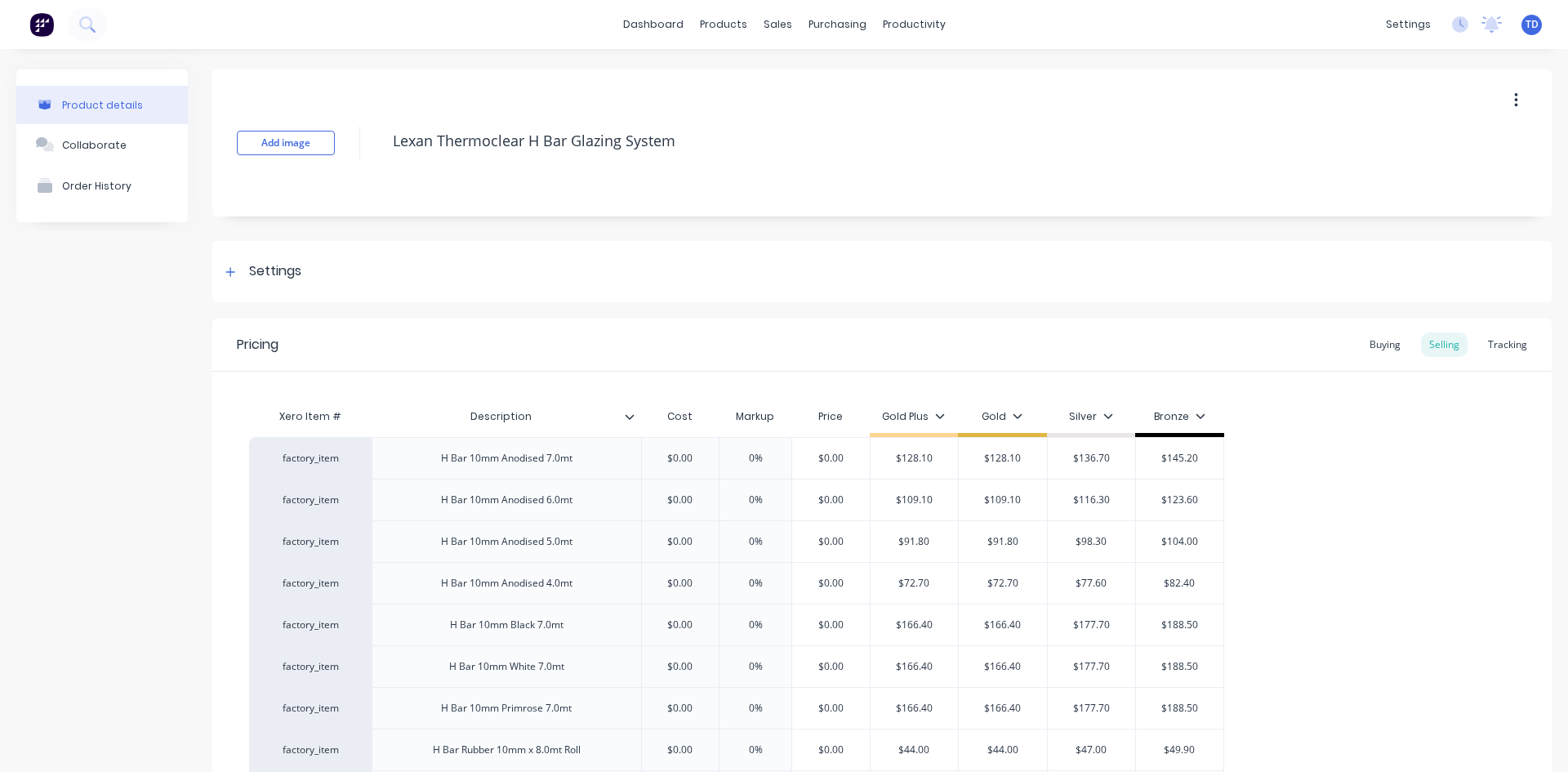
click at [1371, 357] on div "Pricing Buying Selling Tracking" at bounding box center [882, 344] width 1340 height 53
click at [1372, 349] on div "Buying" at bounding box center [1385, 344] width 48 height 24
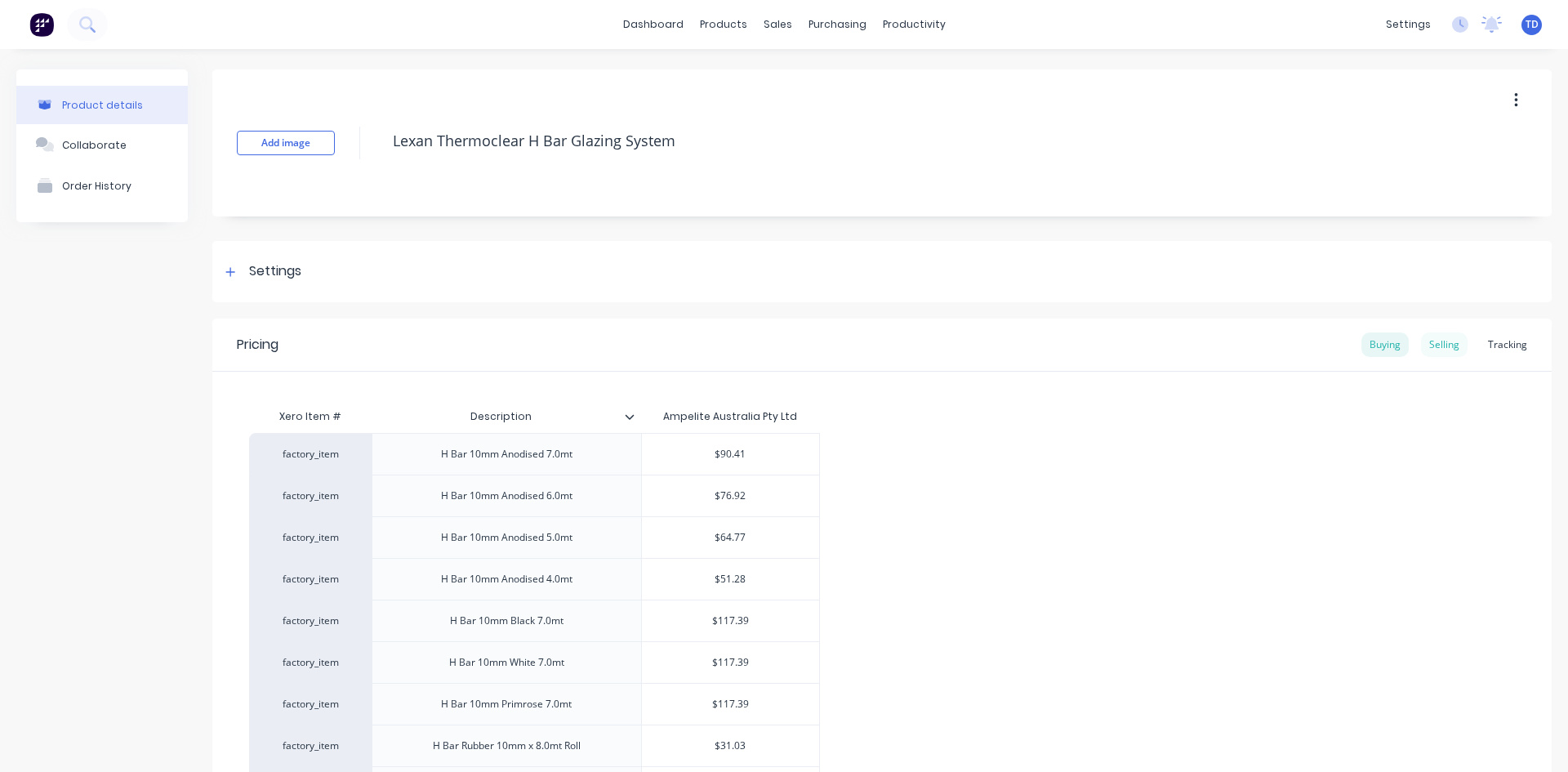
click at [1439, 343] on div "Selling" at bounding box center [1445, 344] width 47 height 24
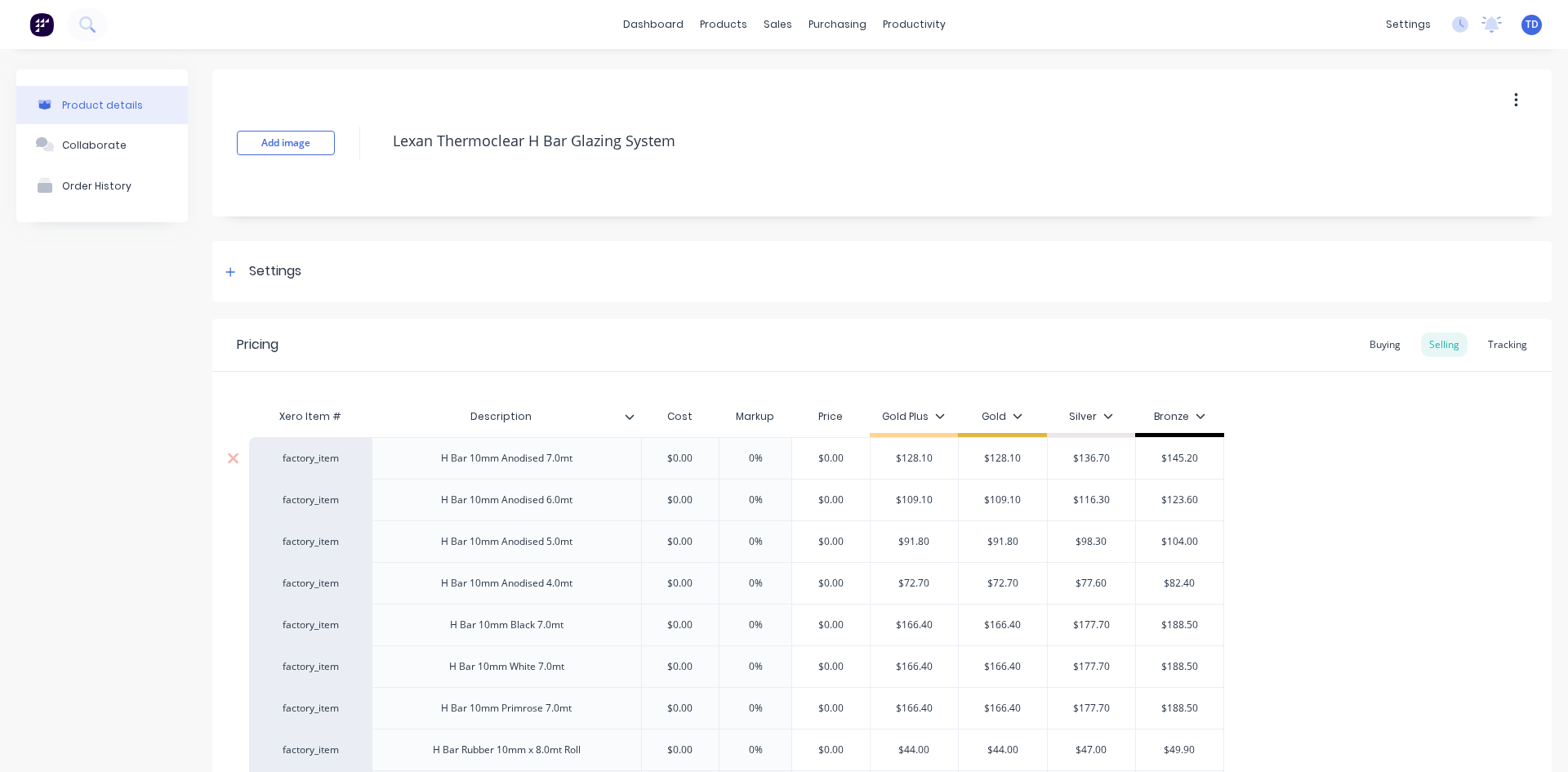
click at [702, 454] on input "$0.00" at bounding box center [680, 458] width 82 height 15
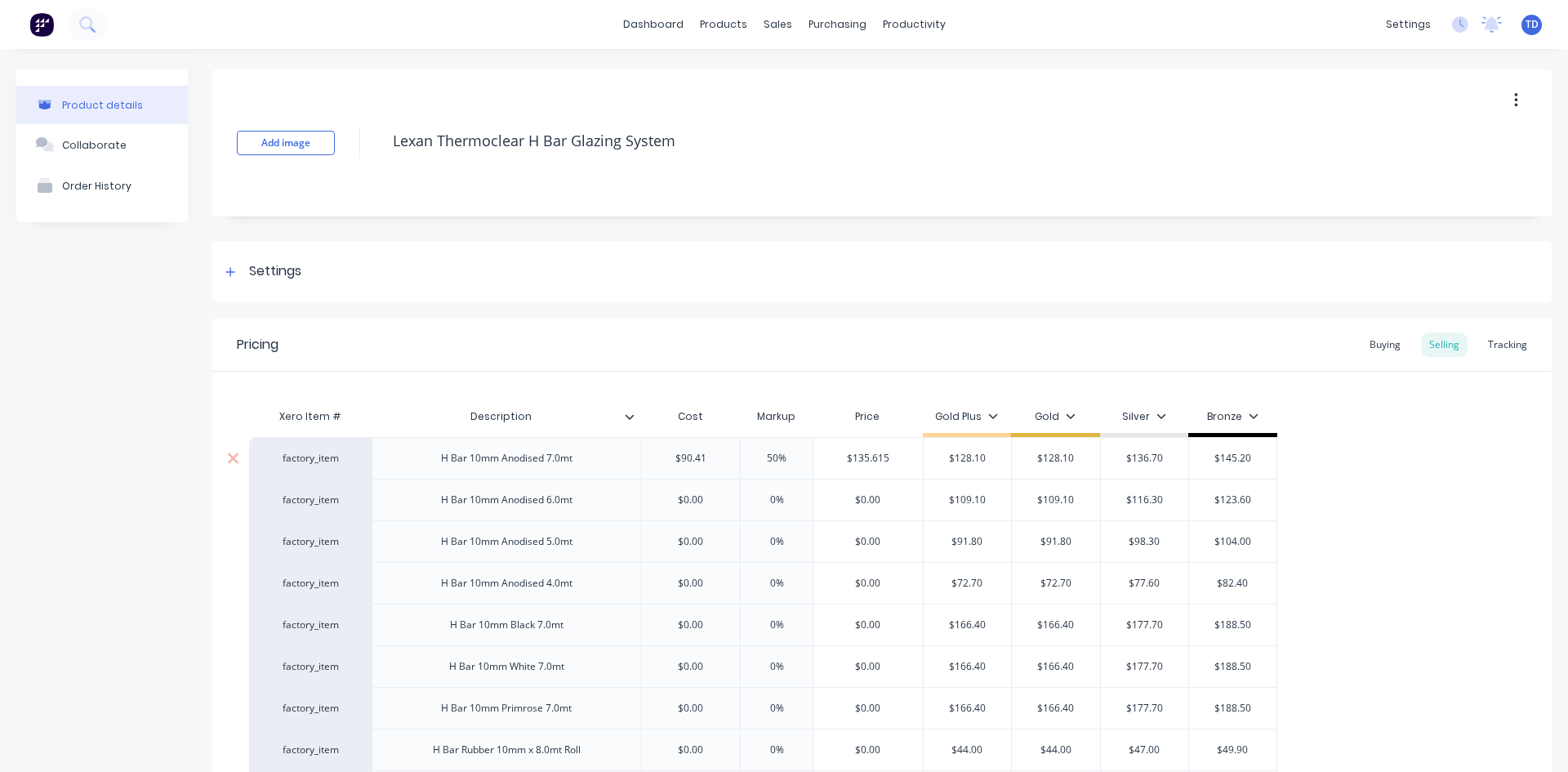
click at [1002, 468] on div "$128.10" at bounding box center [968, 458] width 88 height 41
click at [720, 499] on input "$0.00" at bounding box center [691, 500] width 99 height 15
click at [723, 710] on input "$0.00" at bounding box center [694, 708] width 104 height 15
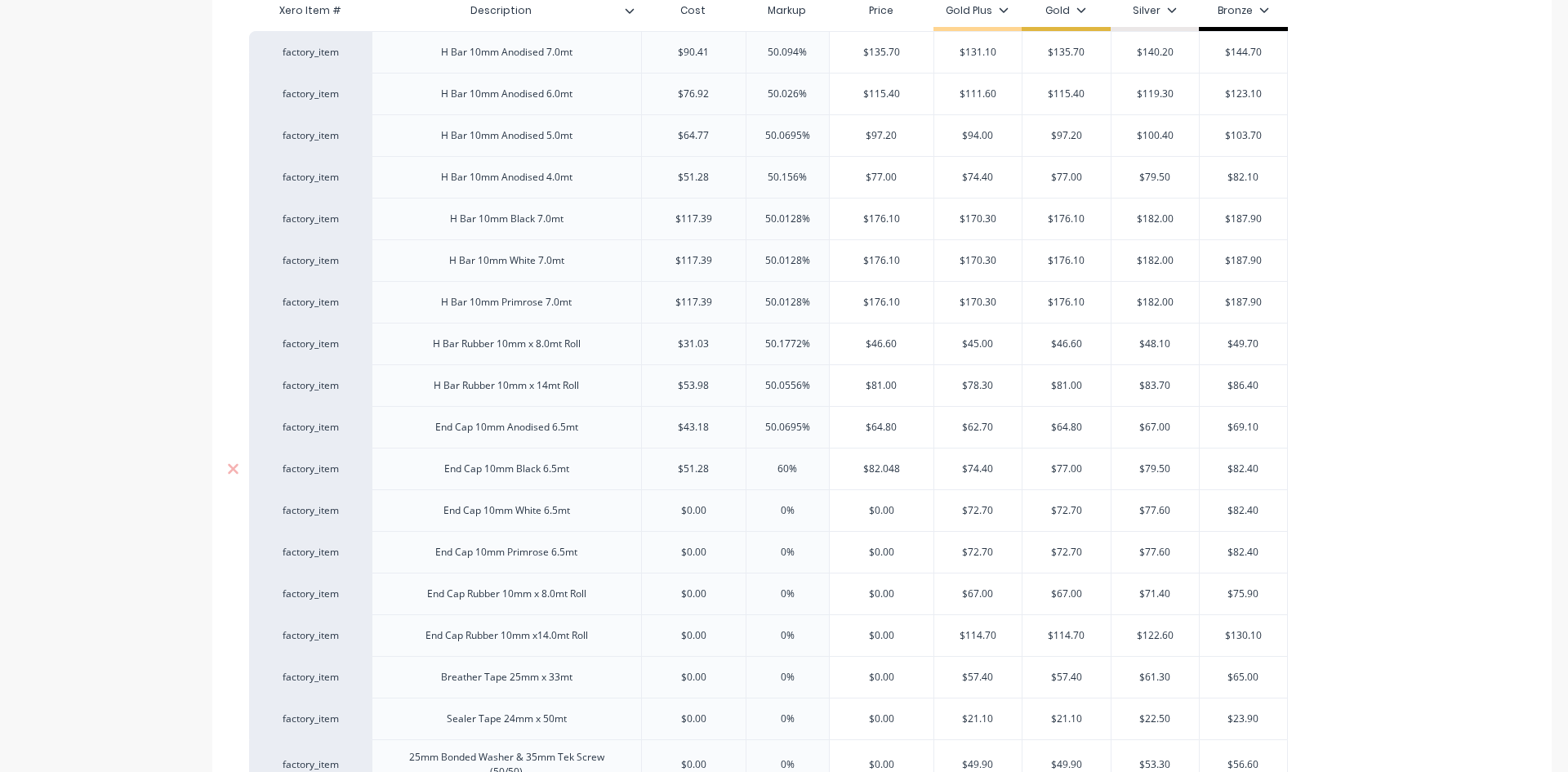
click at [819, 471] on input "60%" at bounding box center [787, 468] width 82 height 15
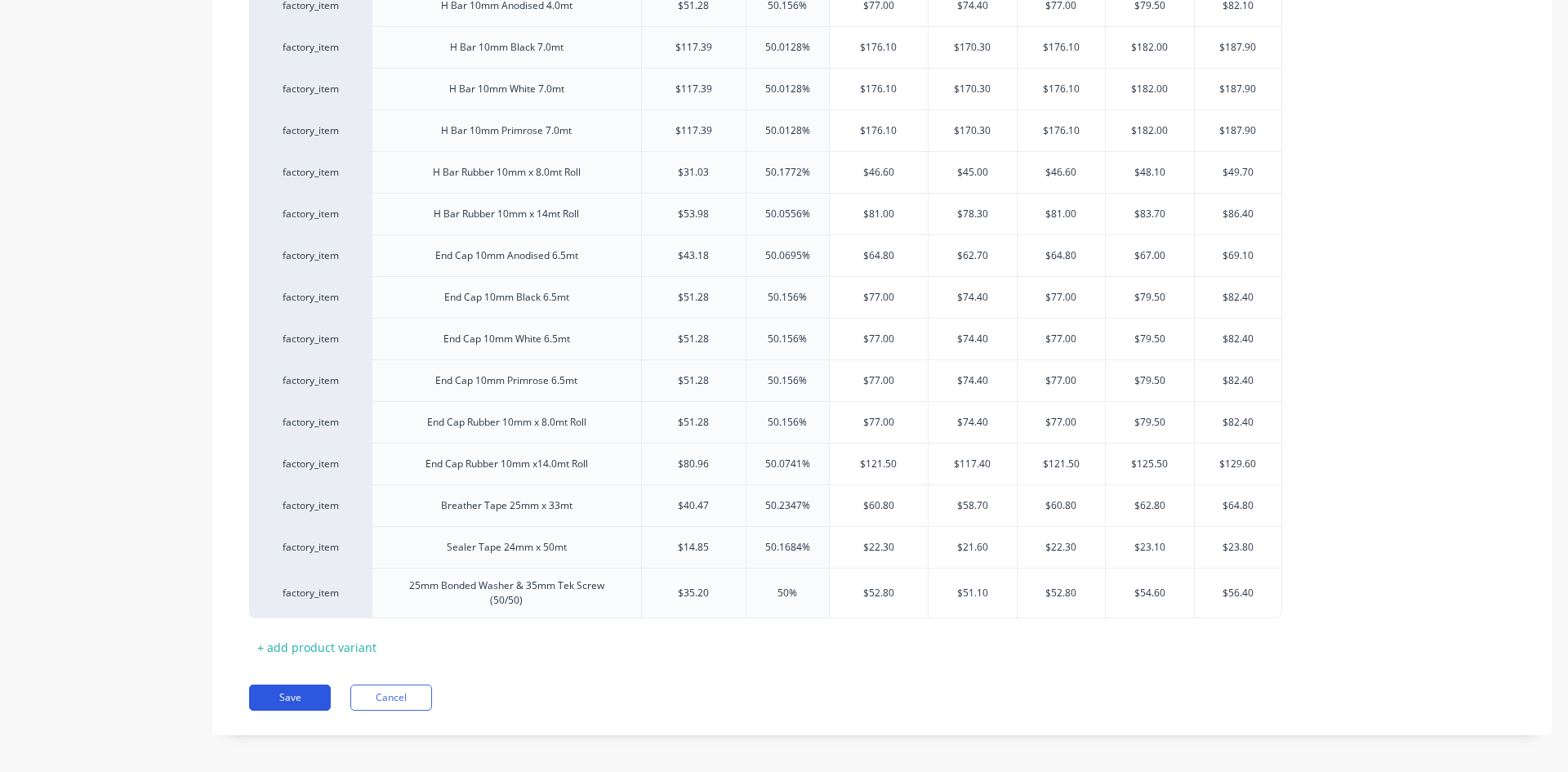
click at [290, 690] on button "Save" at bounding box center [290, 697] width 82 height 26
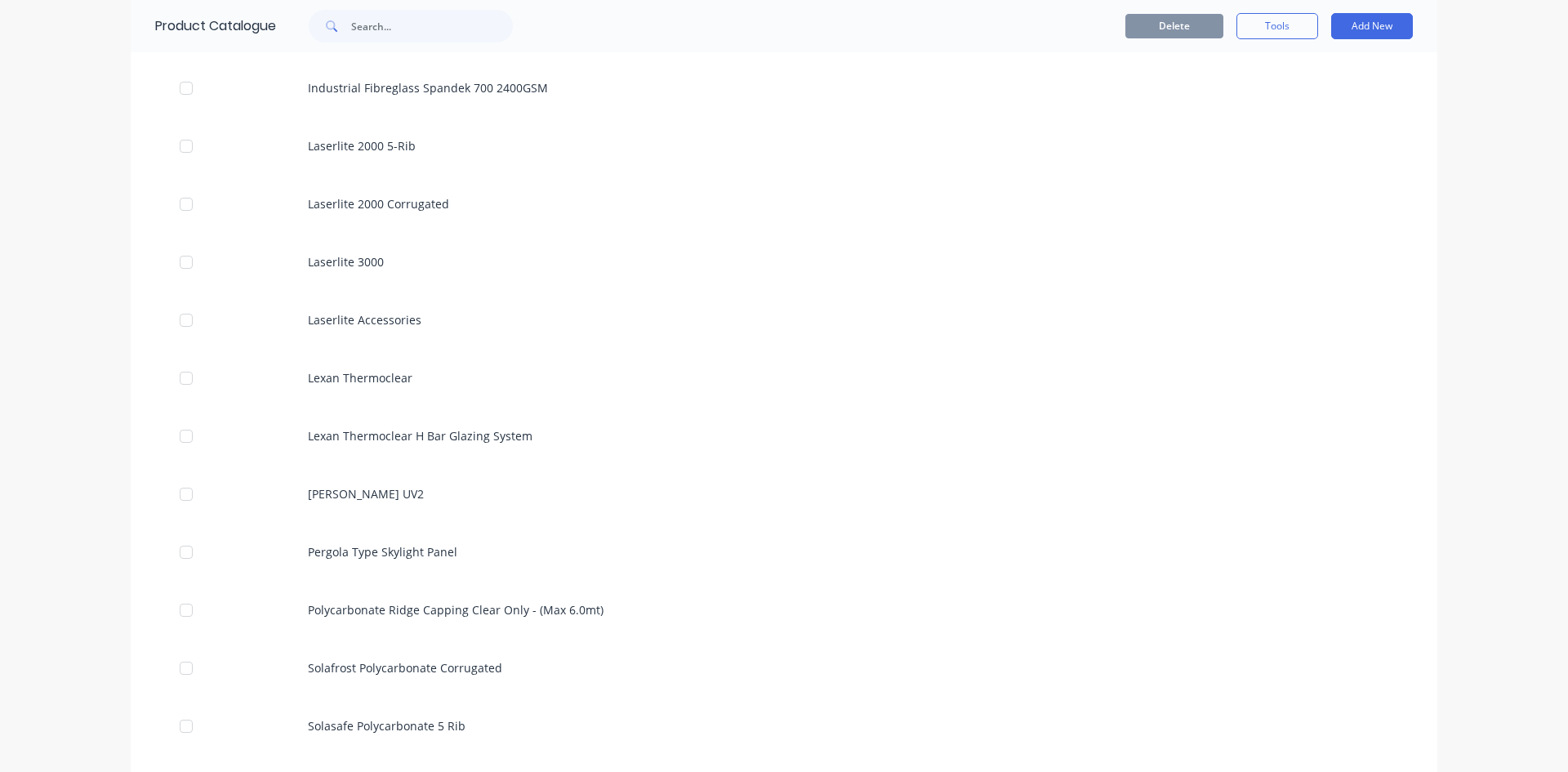
scroll to position [1797, 0]
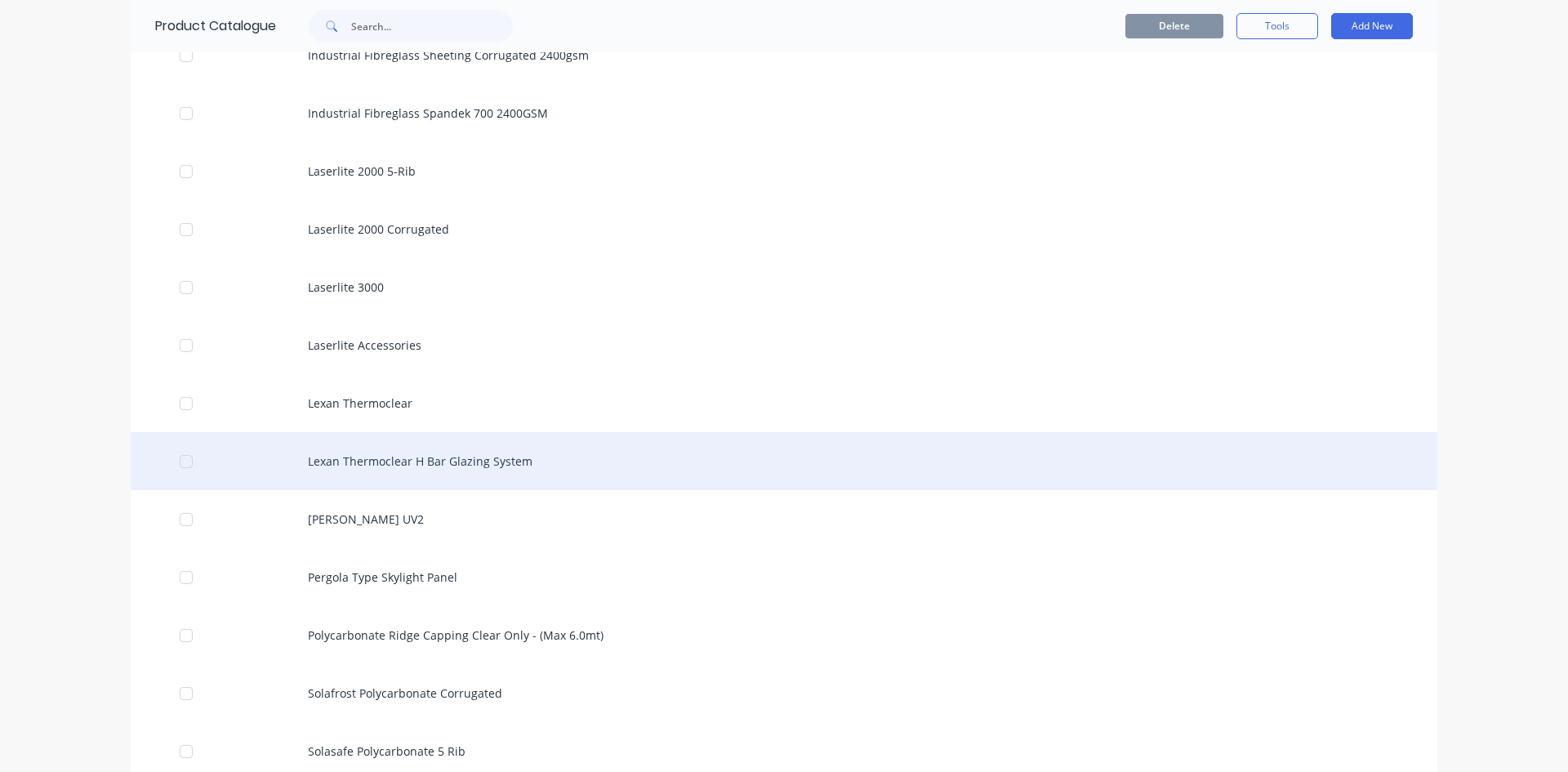
click at [410, 455] on div "Lexan Thermoclear H Bar Glazing System" at bounding box center [784, 461] width 1307 height 58
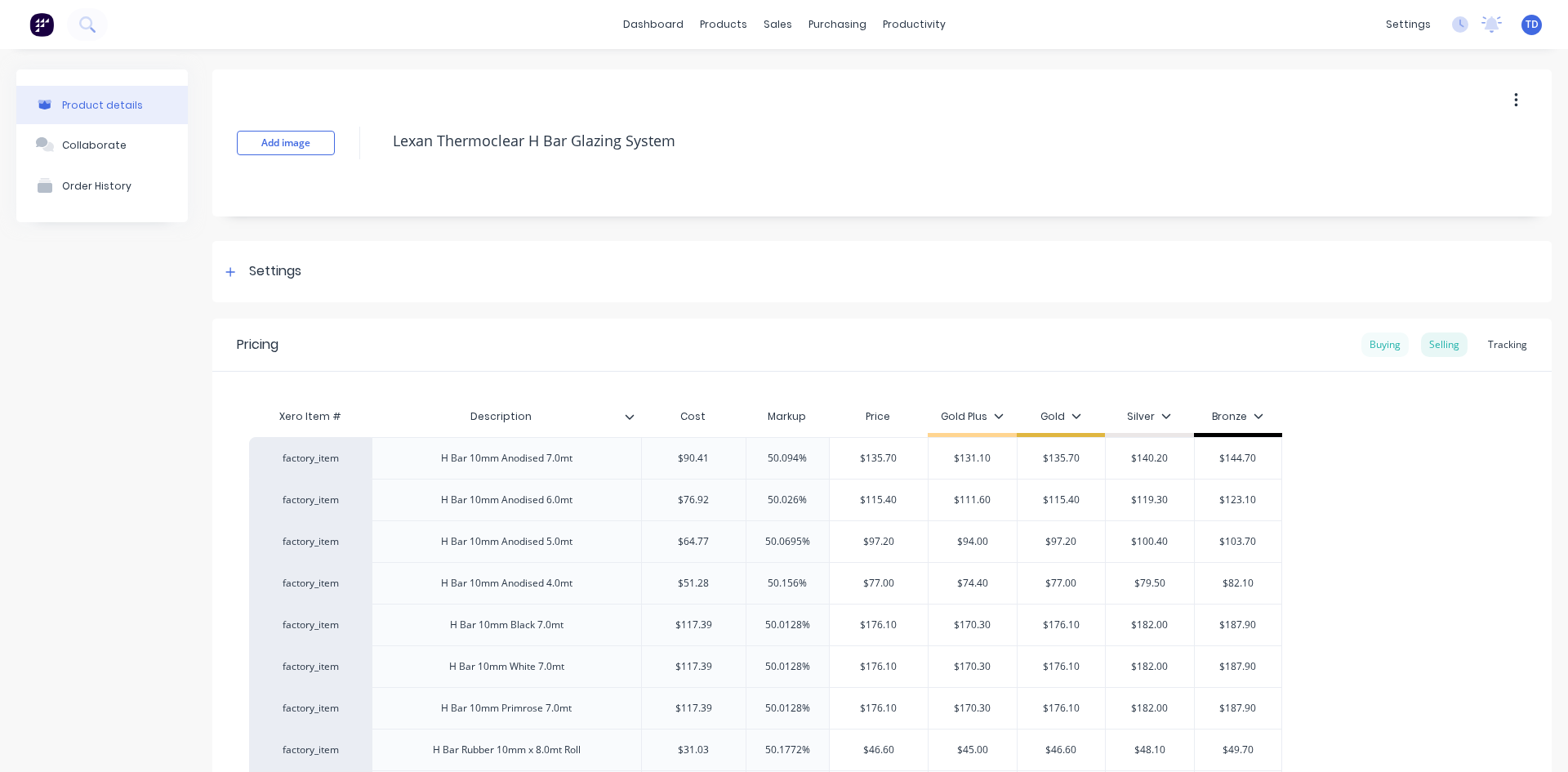
click at [1370, 338] on div "Buying" at bounding box center [1385, 344] width 48 height 24
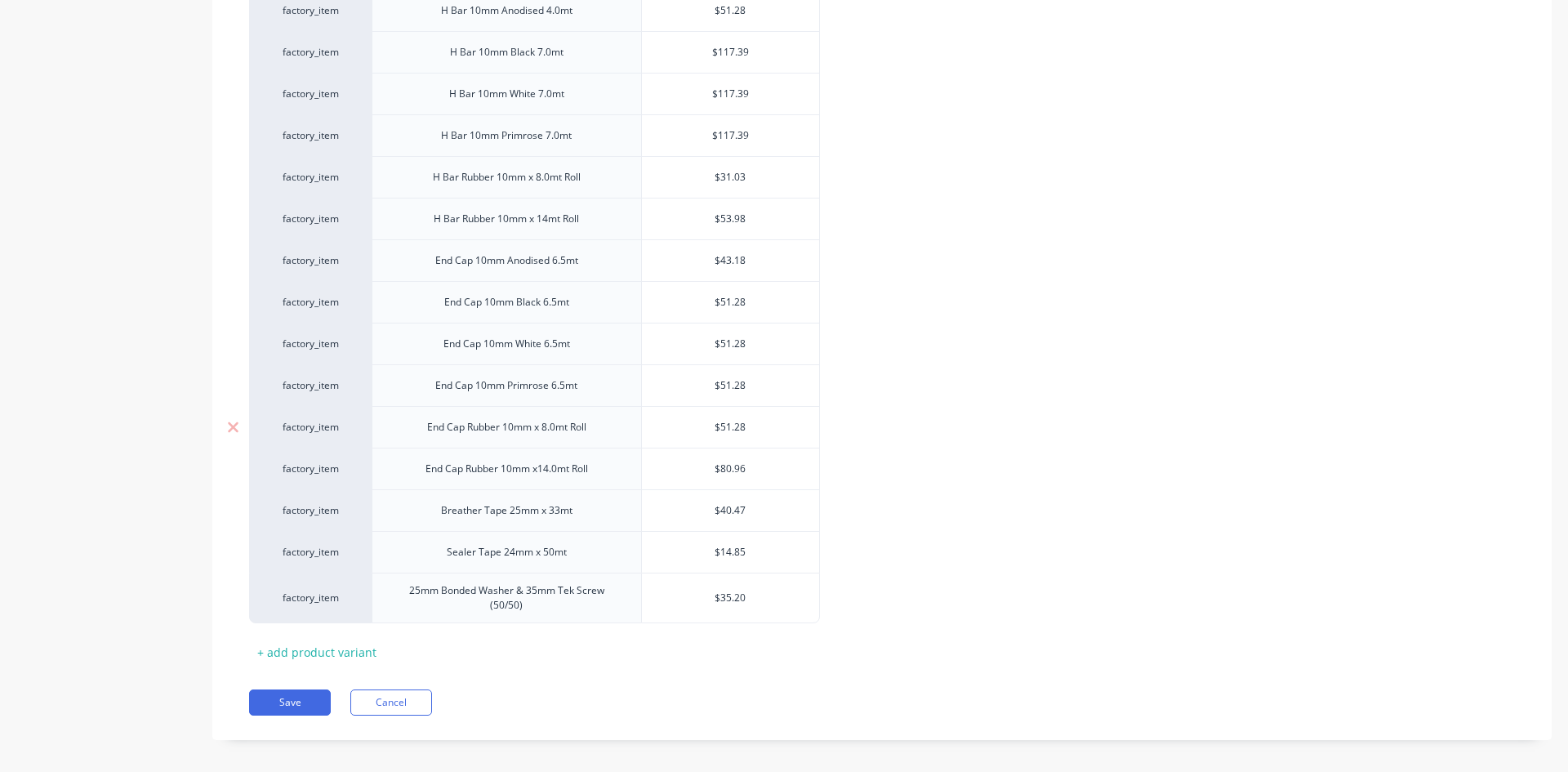
scroll to position [573, 0]
click at [1486, 527] on div "factory_item H Bar 10mm Anodised 7.0mt $90.41 factory_item H Bar 10mm Anodised …" at bounding box center [882, 239] width 1266 height 759
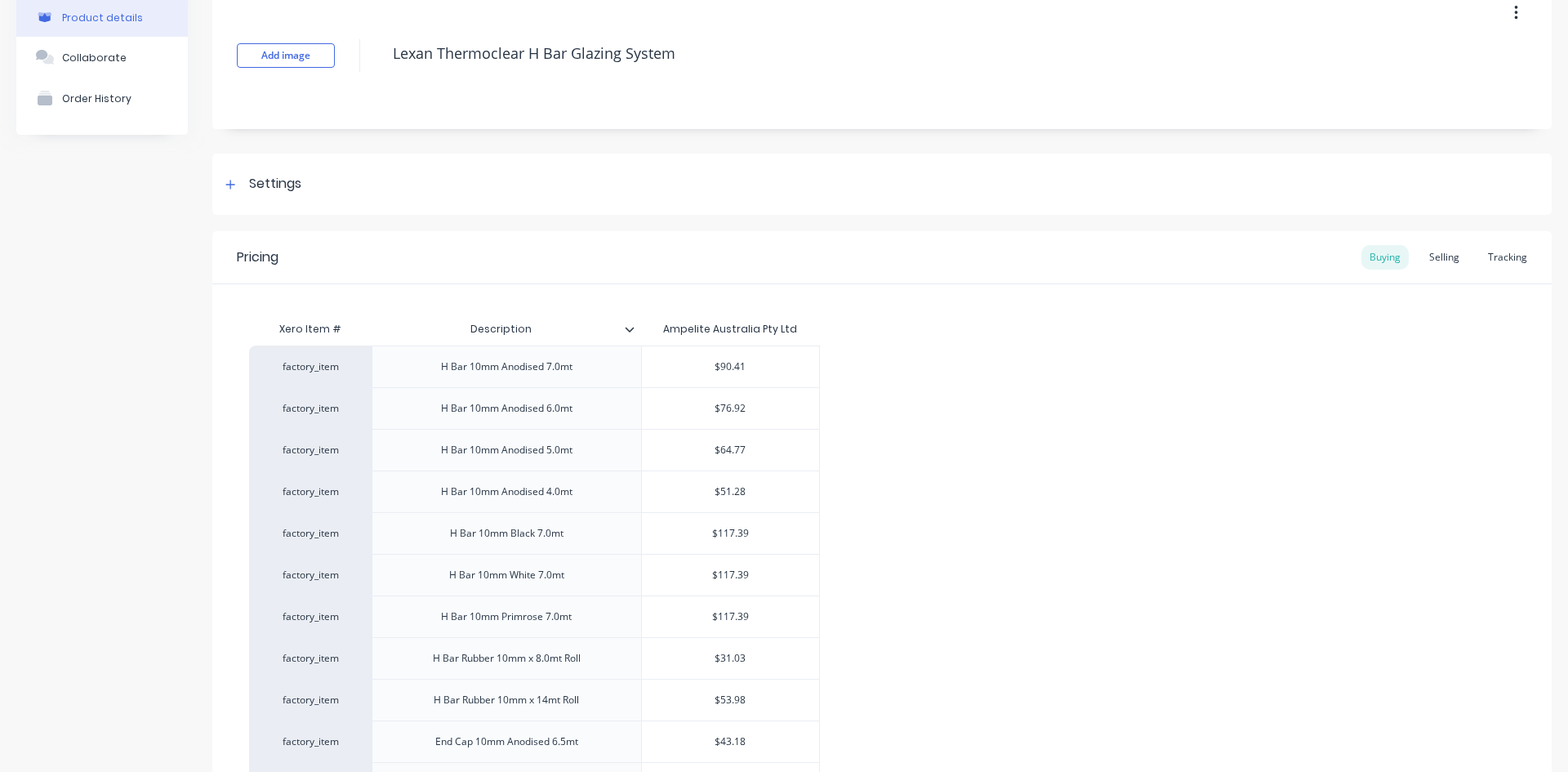
scroll to position [83, 0]
click at [1428, 259] on div "Selling" at bounding box center [1445, 261] width 47 height 24
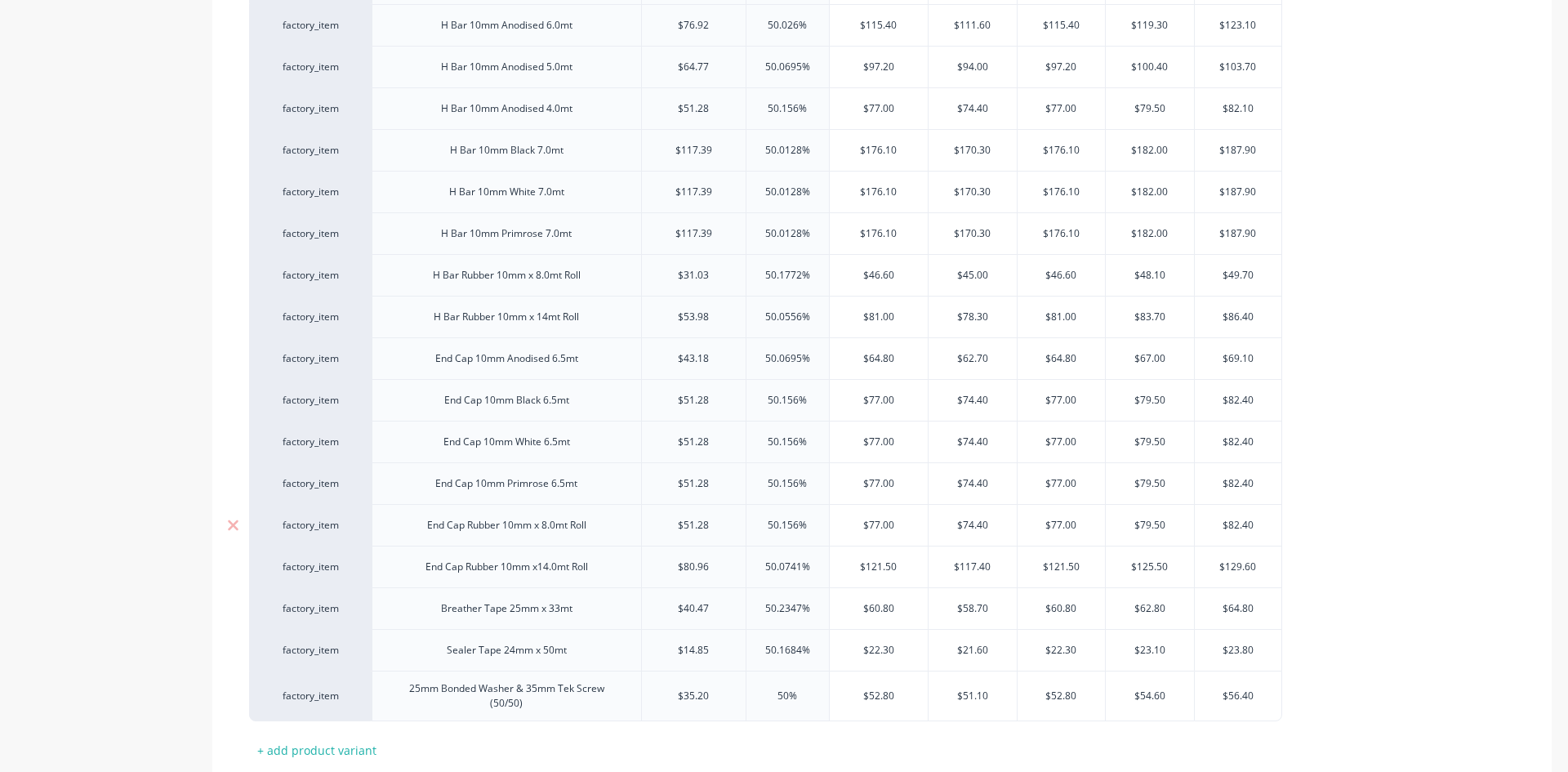
scroll to position [573, 0]
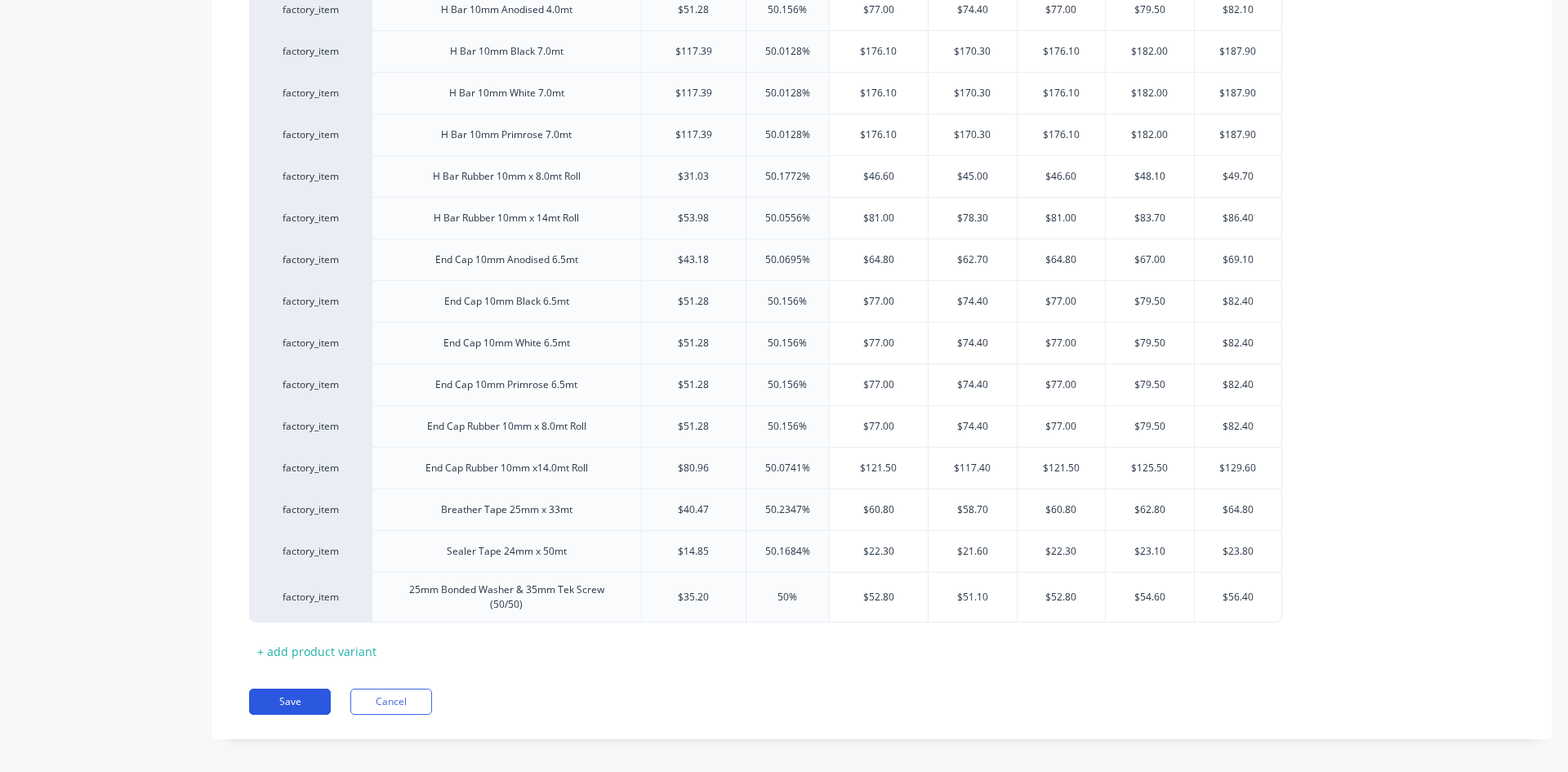
click at [284, 696] on button "Save" at bounding box center [290, 702] width 82 height 26
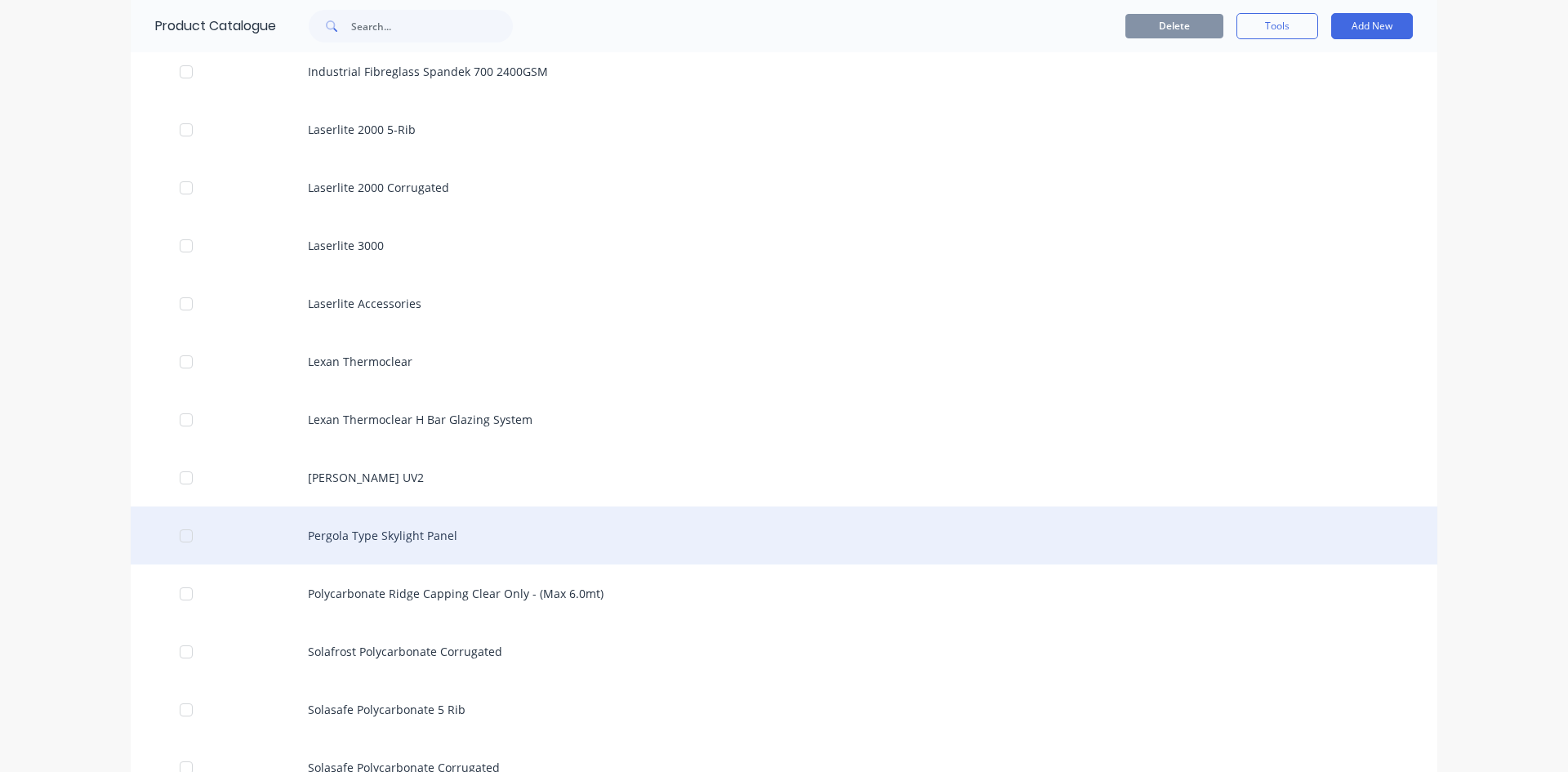
scroll to position [1879, 0]
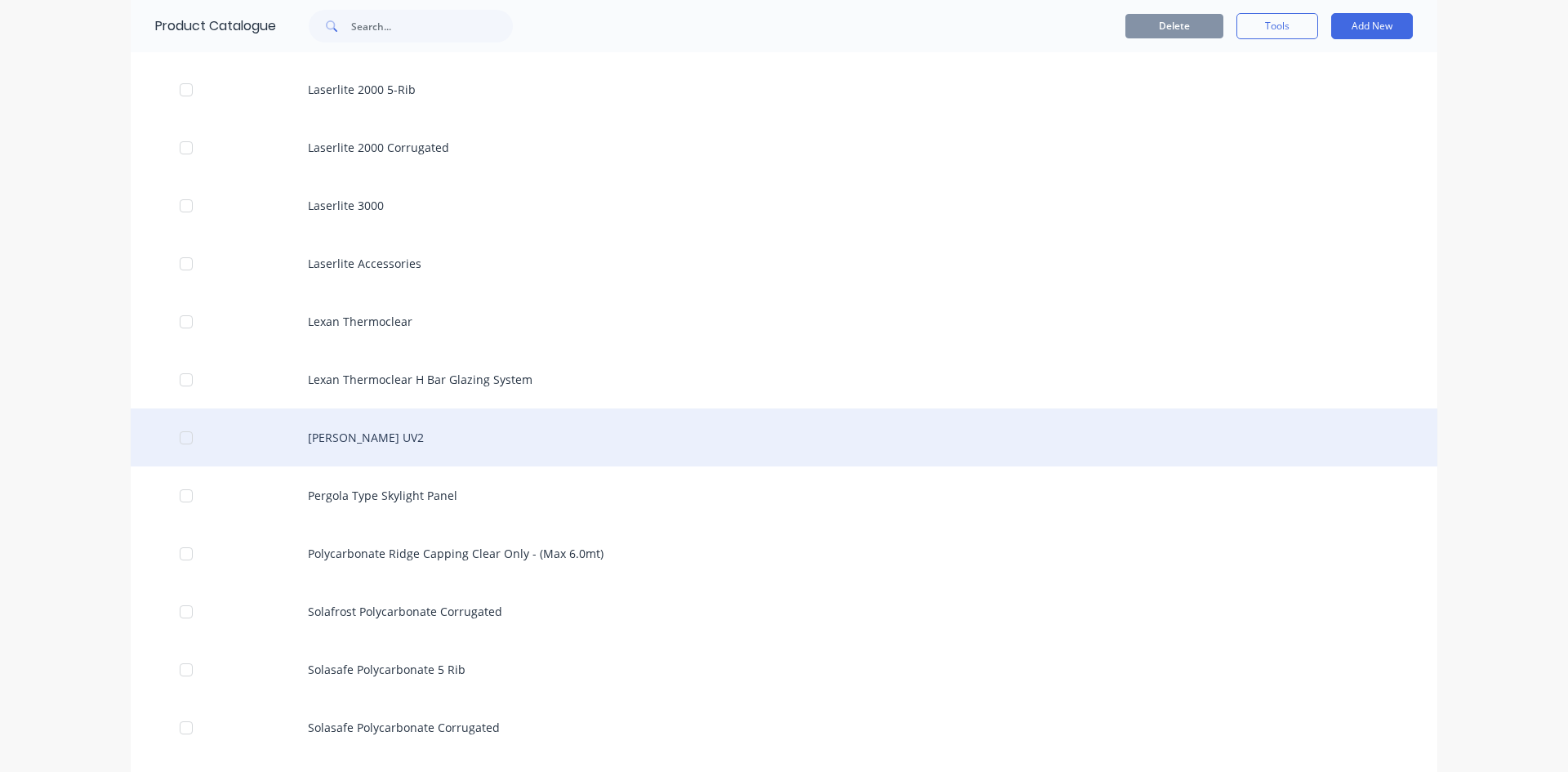
click at [332, 441] on div "[PERSON_NAME] UV2" at bounding box center [784, 437] width 1307 height 58
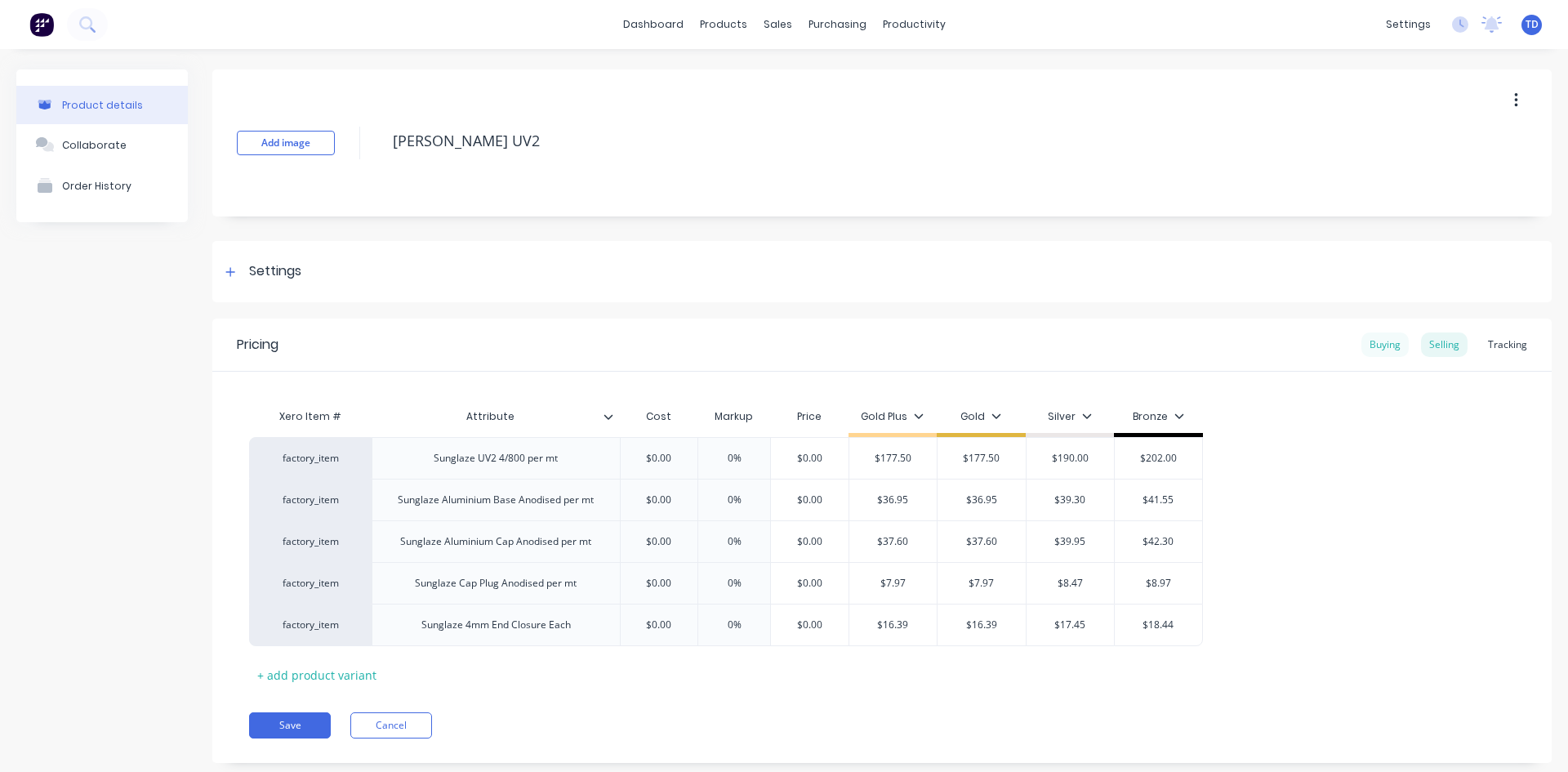
click at [1378, 346] on div "Buying" at bounding box center [1385, 344] width 48 height 24
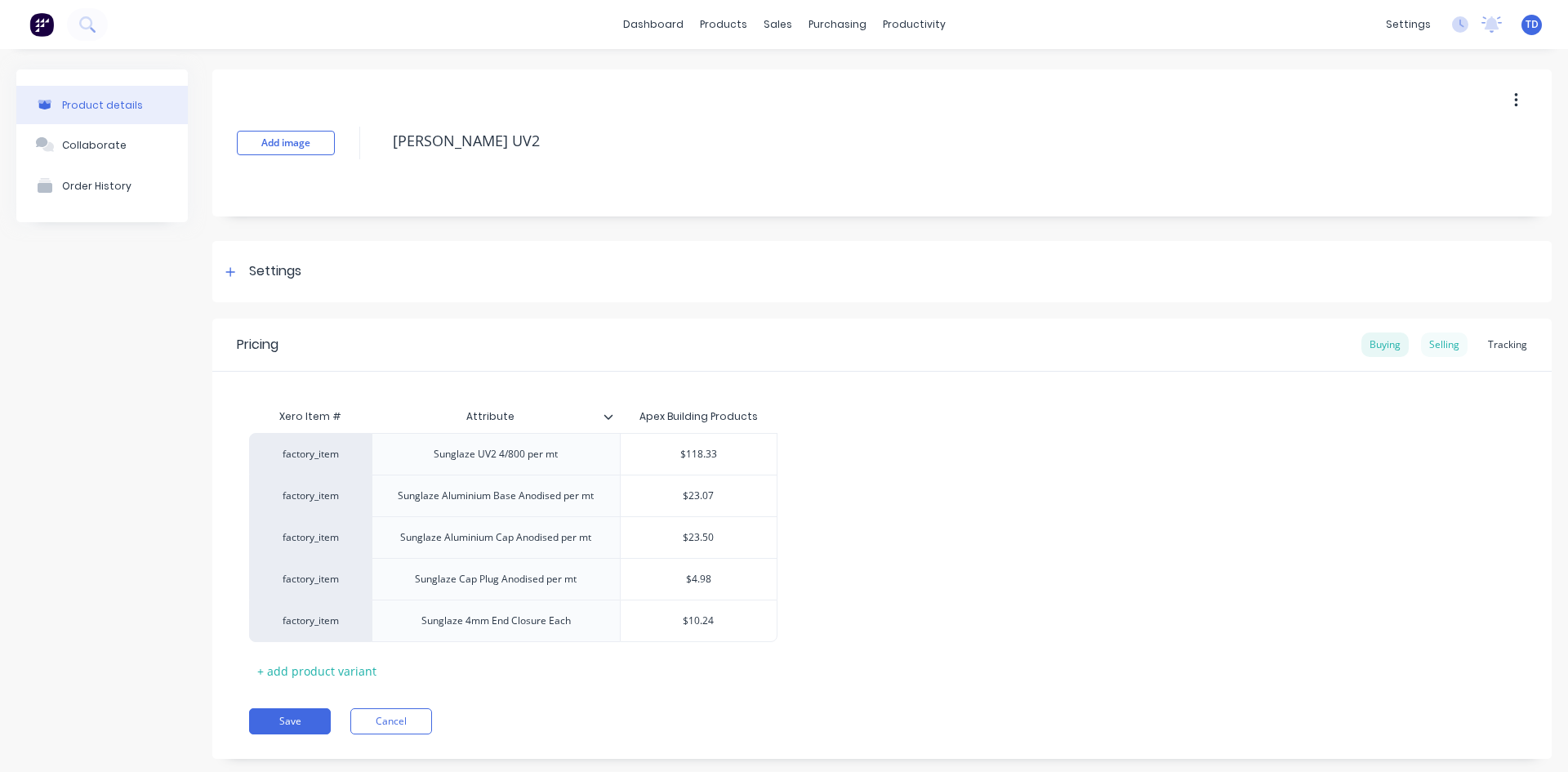
click at [1423, 349] on div "Selling" at bounding box center [1445, 344] width 47 height 24
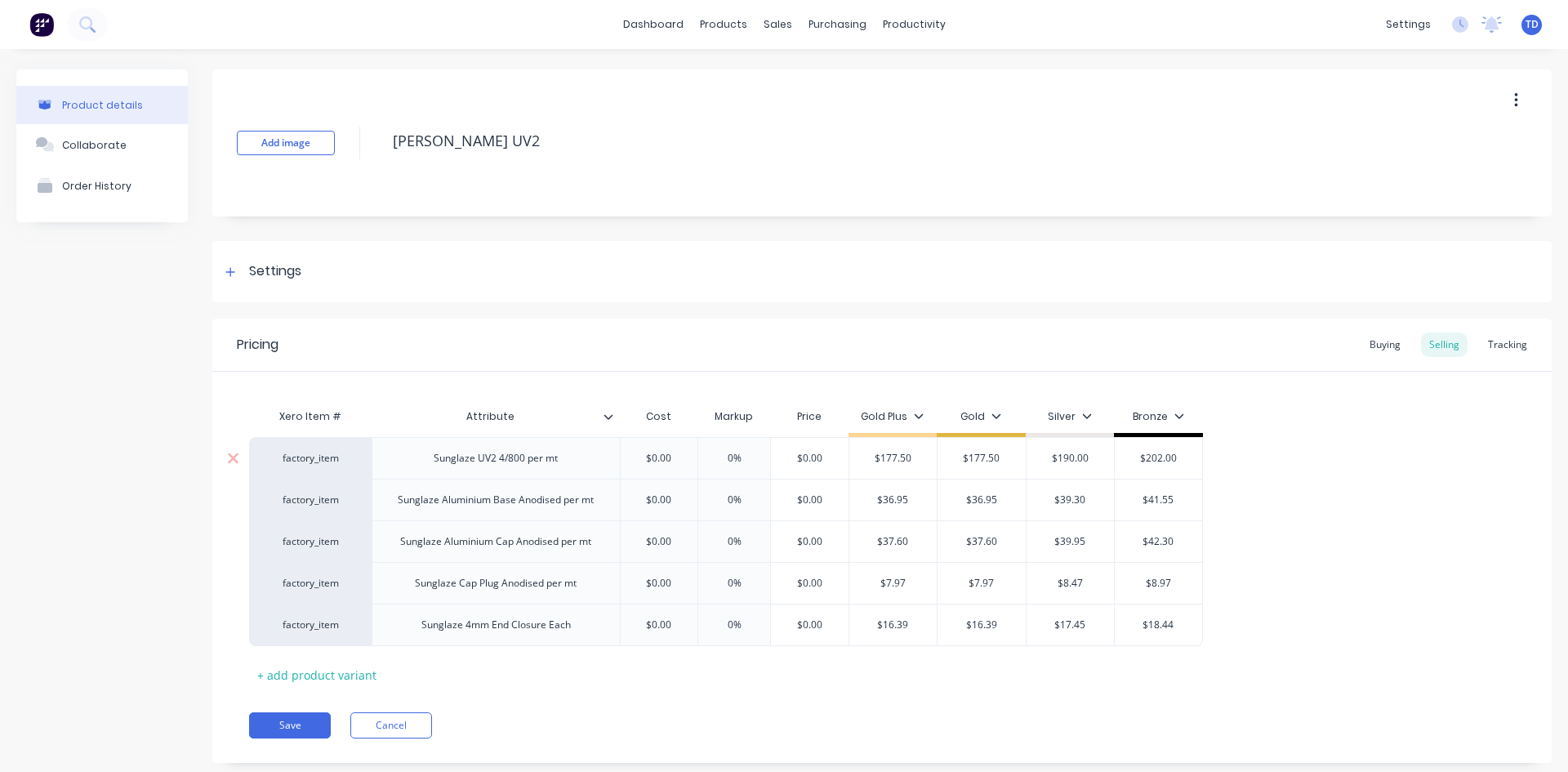
click at [681, 459] on input "$0.00" at bounding box center [659, 458] width 82 height 15
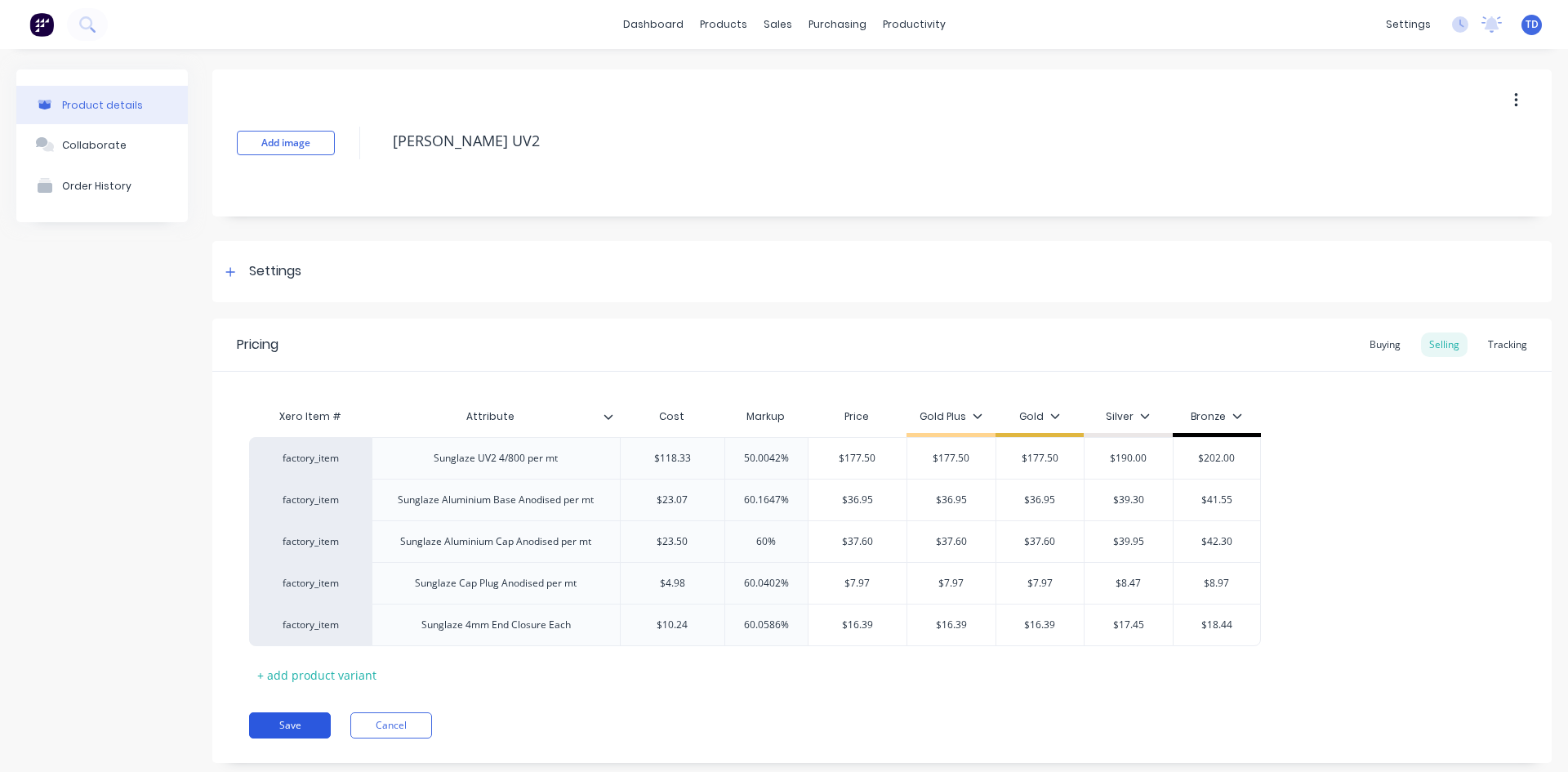
click at [299, 734] on button "Save" at bounding box center [290, 725] width 82 height 26
